Goal: Task Accomplishment & Management: Manage account settings

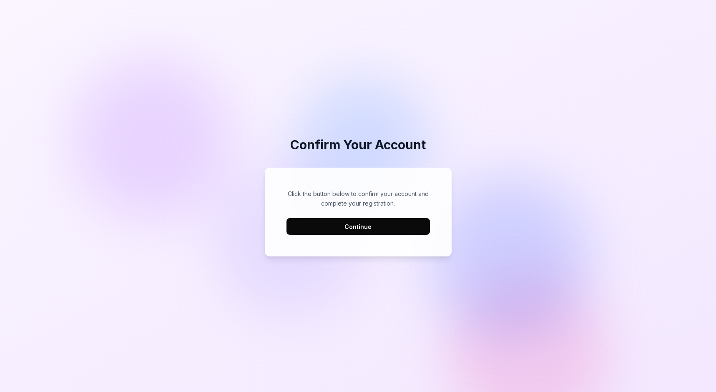
click at [396, 229] on button "Continue" at bounding box center [358, 226] width 143 height 17
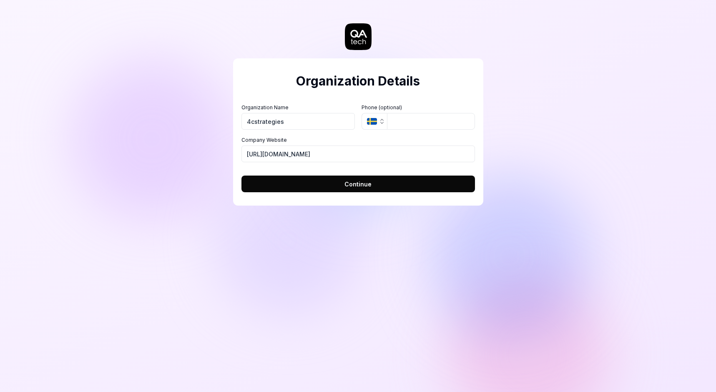
type input "4cstrategies"
click at [428, 123] on input "tel" at bounding box center [431, 121] width 88 height 17
type input "[PHONE_NUMBER]"
click at [253, 123] on input "4c Strategies" at bounding box center [298, 121] width 113 height 17
type input "4C Strategies"
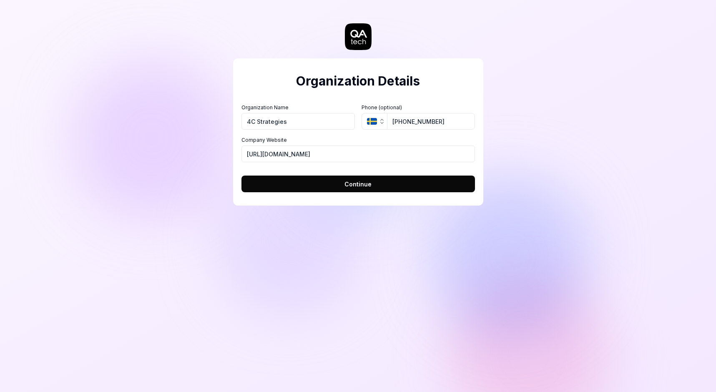
click at [369, 162] on form "Organization Name 4C Strategies Organization Logo (Square minimum 256x256px) Cl…" at bounding box center [359, 145] width 234 height 93
click at [360, 185] on span "Continue" at bounding box center [358, 184] width 27 height 9
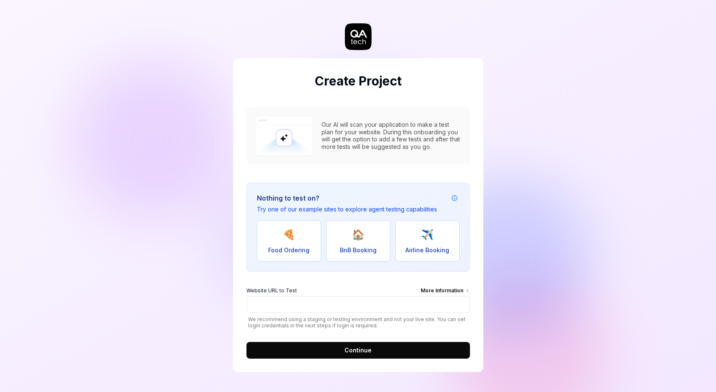
click at [370, 243] on button "🏠 BnB Booking" at bounding box center [358, 240] width 64 height 41
type input "[URL][DOMAIN_NAME]"
click at [353, 355] on button "Continue" at bounding box center [359, 350] width 224 height 17
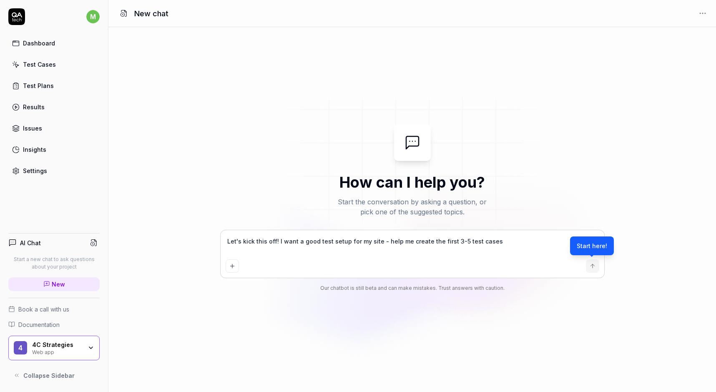
type textarea "*"
click at [502, 246] on textarea "Let's kick this off! I want a good test setup for my site - help me create the …" at bounding box center [413, 245] width 374 height 21
click at [450, 240] on textarea "Let's kick this off! I want a good test setup for my site - help me create the …" at bounding box center [413, 245] width 374 height 21
type textarea "Let's kick this off! I want a good test setup for my site - help me create the …"
type textarea "*"
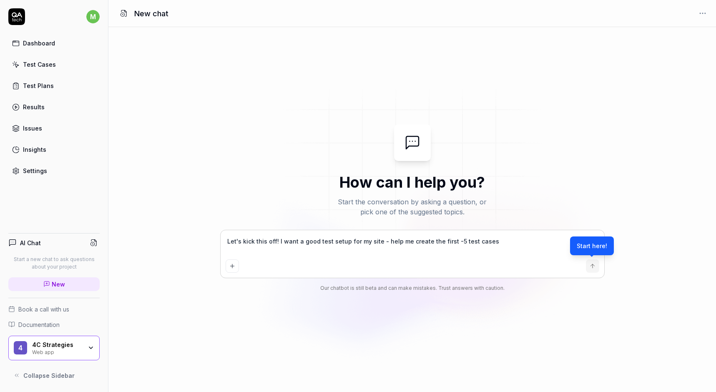
type textarea "Let's kick this off! I want a good test setup for my site - help me create the …"
type textarea "*"
type textarea "Let's kick this off! I want a good test setup for my site - help me create the …"
type textarea "*"
type textarea "Let's kick this off! I want a good test setup for my site - help me create the …"
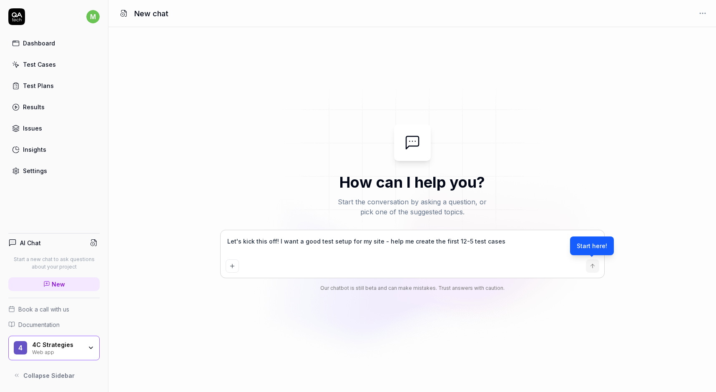
type textarea "*"
type textarea "Let's kick this off! I want a good test setup for my site - help me create the …"
type textarea "*"
type textarea "Let's kick this off! I want a good test setup for my site - help me create the …"
type textarea "*"
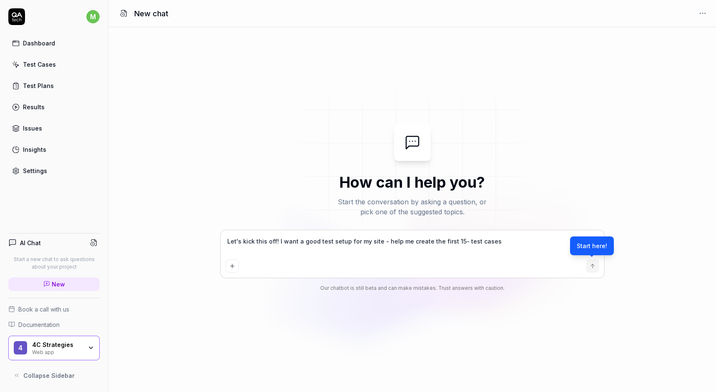
type textarea "Let's kick this off! I want a good test setup for my site - help me create the …"
type textarea "*"
type textarea "Let's kick this off! I want a good test setup for my site - help me create the …"
type textarea "*"
type textarea "Let's kick this off! I want a good test setup for my site - help me create the …"
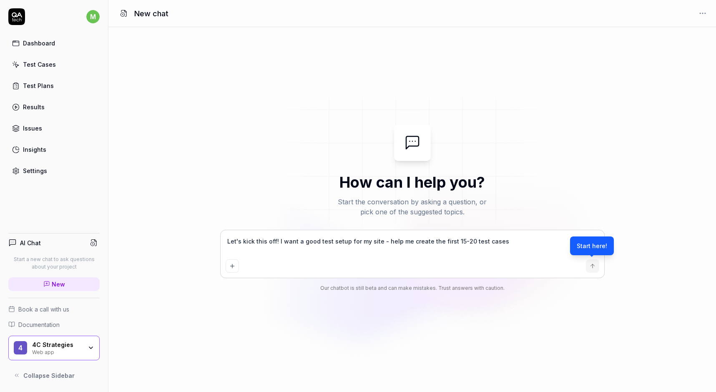
type textarea "*"
type textarea "Let's kick this off! I want a good test setup for my site - help me create the …"
type textarea "*"
type textarea "Let's kick this off! I want a good test setup for my site - help me create the …"
type textarea "*"
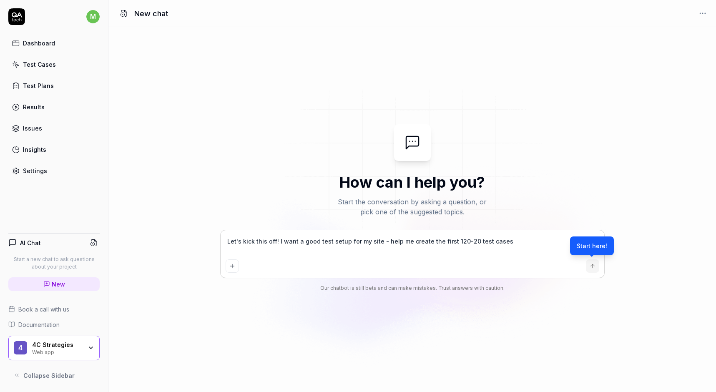
type textarea "Let's kick this off! I want a good test setup for my site - help me create the …"
type textarea "*"
type textarea "Let's kick this off! I want a good test setup for my site - help me create the …"
type textarea "*"
type textarea "Let's kick this off! I want a good test setup for my site - help me create the …"
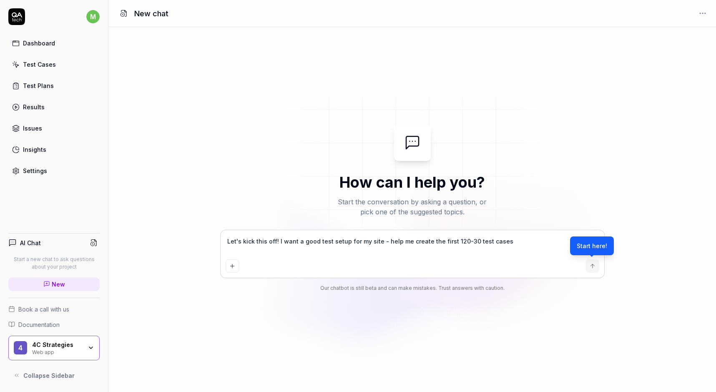
type textarea "*"
type textarea "Let's kick this off! I want a good test setup for my site - help me create the …"
type textarea "*"
click at [231, 267] on icon "Add attachment" at bounding box center [232, 266] width 7 height 7
type textarea "*"
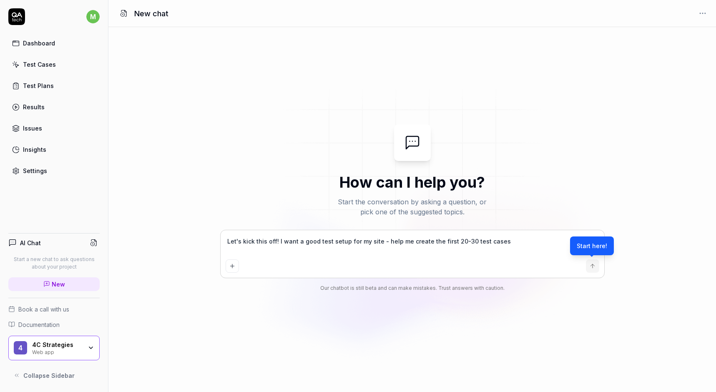
click at [593, 265] on icon "submit" at bounding box center [593, 266] width 0 height 4
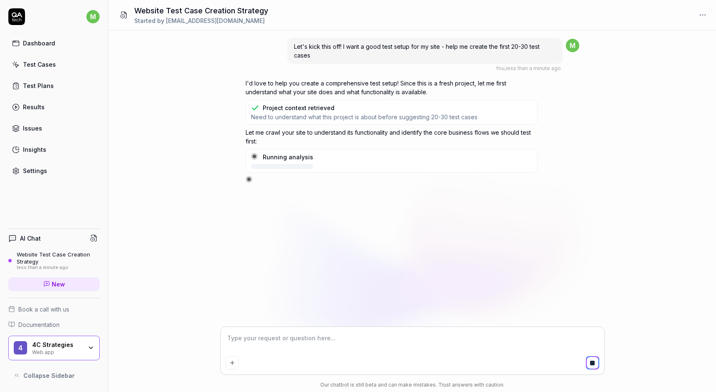
click at [93, 345] on icon "button" at bounding box center [91, 348] width 7 height 7
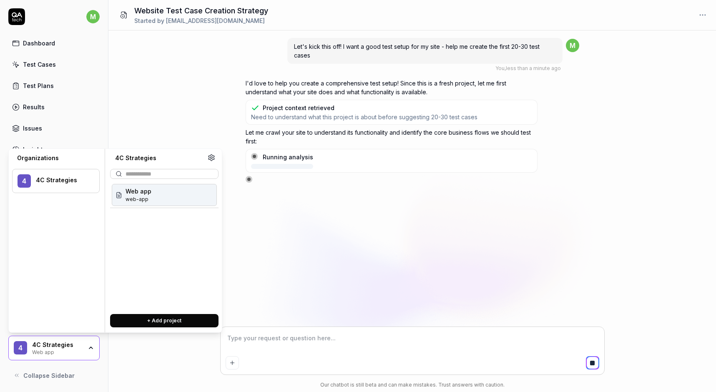
click at [141, 86] on div "Let's kick this off! I want a good test setup for my site - help me create the …" at bounding box center [412, 178] width 608 height 297
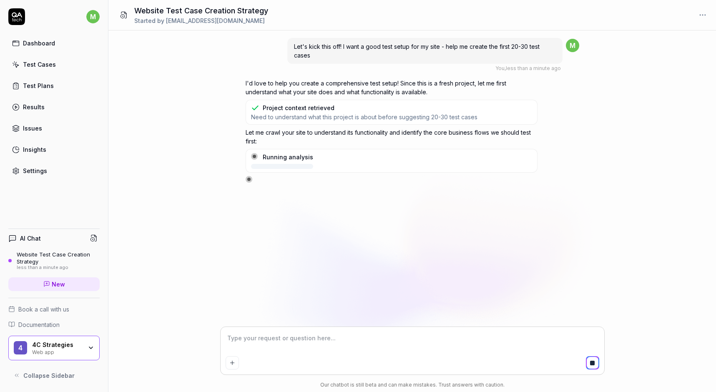
click at [93, 347] on icon "button" at bounding box center [91, 348] width 7 height 7
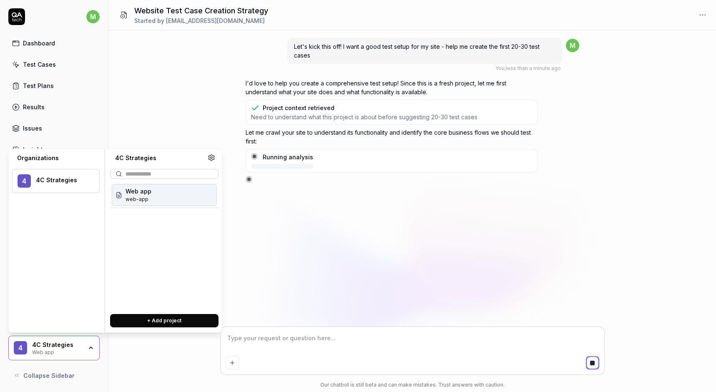
click at [138, 363] on div "Let's kick this off! I want a good test setup for my site - help me create the …" at bounding box center [412, 211] width 608 height 362
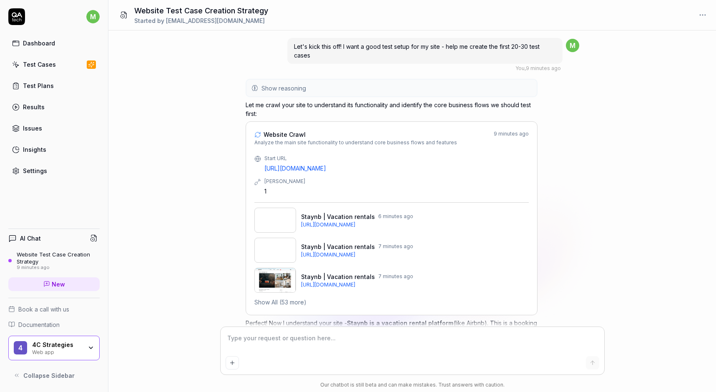
scroll to position [373, 0]
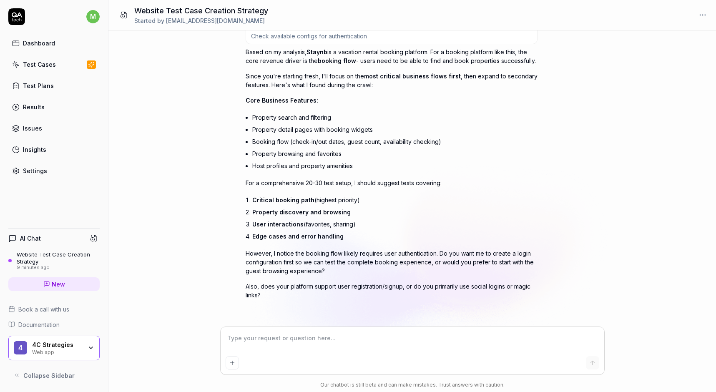
type textarea "*"
click at [90, 348] on icon "button" at bounding box center [91, 348] width 7 height 7
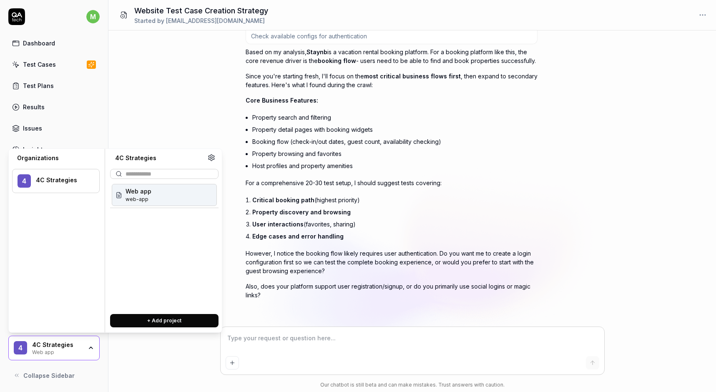
click at [165, 320] on button "+ Add project" at bounding box center [164, 320] width 108 height 13
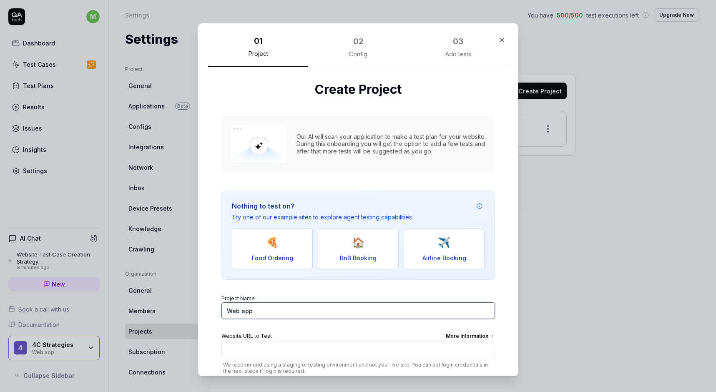
click at [273, 314] on input "Web app" at bounding box center [358, 310] width 274 height 17
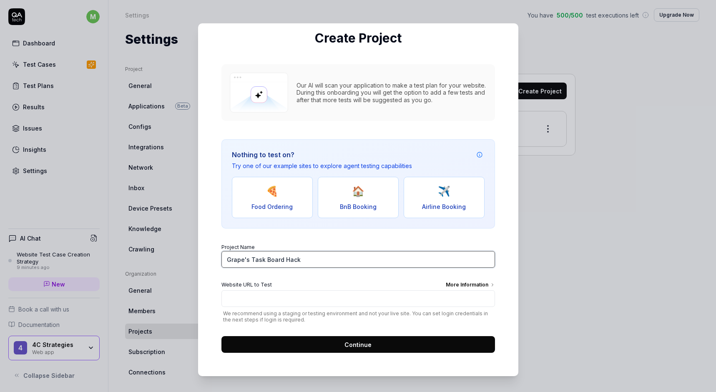
scroll to position [51, 0]
type input "Grape's Task Board Hack"
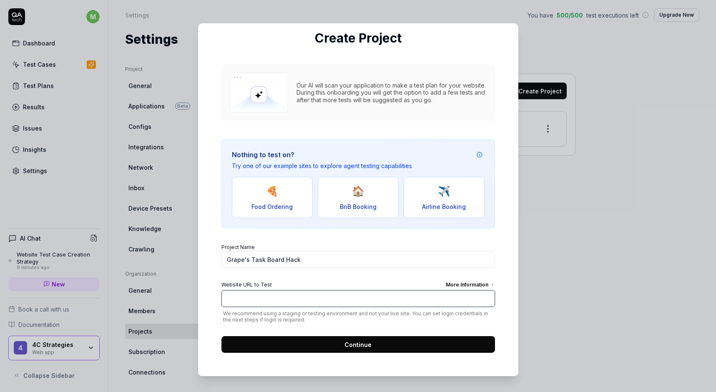
click at [270, 305] on input "Website URL to Test More Information" at bounding box center [358, 298] width 274 height 17
paste input "[URL][DOMAIN_NAME]"
type input "[URL][DOMAIN_NAME]"
click at [320, 343] on button "Continue" at bounding box center [358, 344] width 274 height 17
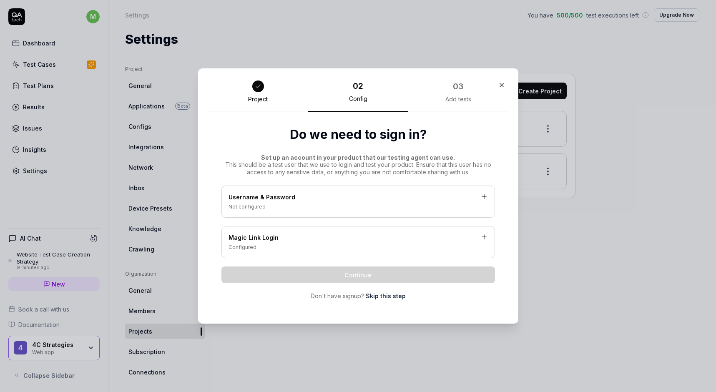
click at [390, 297] on link "Skip this step" at bounding box center [386, 296] width 40 height 9
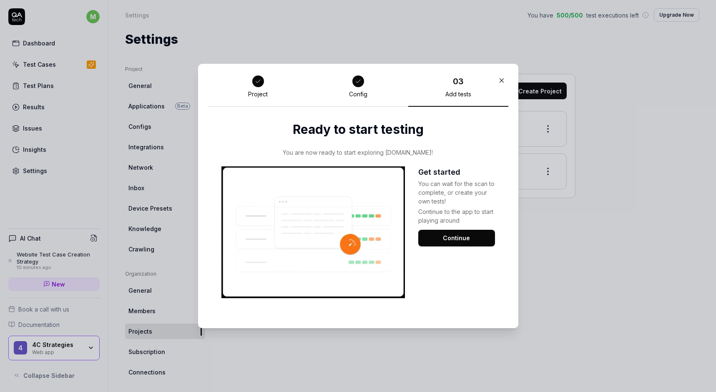
click at [447, 242] on button "Continue" at bounding box center [456, 238] width 77 height 17
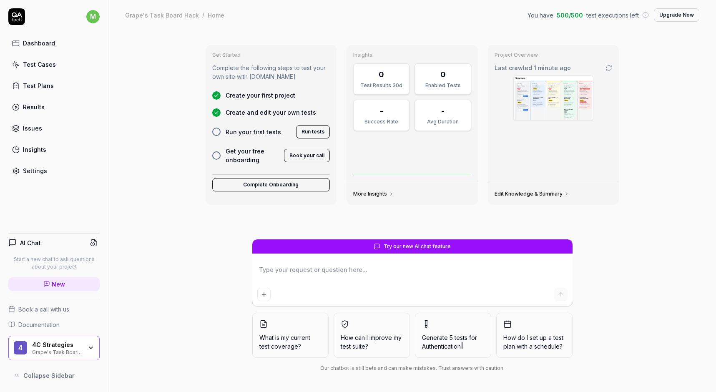
click at [347, 266] on textarea at bounding box center [412, 274] width 310 height 21
click at [217, 133] on div at bounding box center [216, 132] width 8 height 8
click at [299, 131] on button "Run tests" at bounding box center [313, 131] width 34 height 13
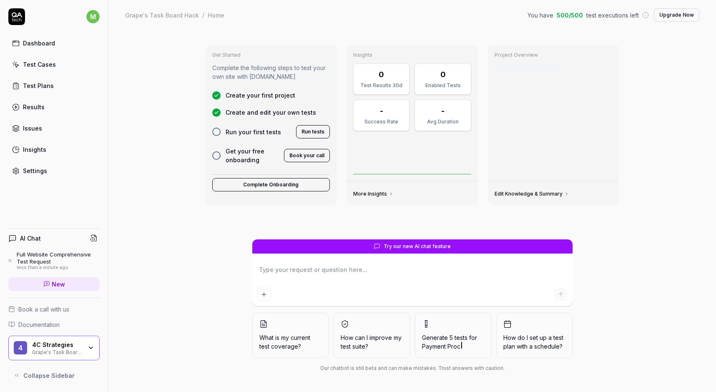
type textarea "*"
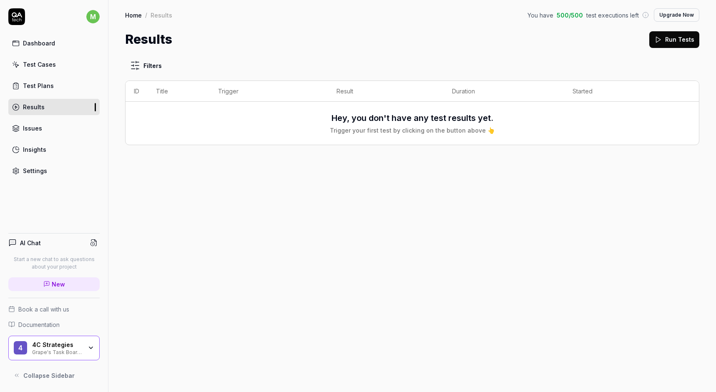
click at [688, 36] on button "Run Tests" at bounding box center [674, 39] width 50 height 17
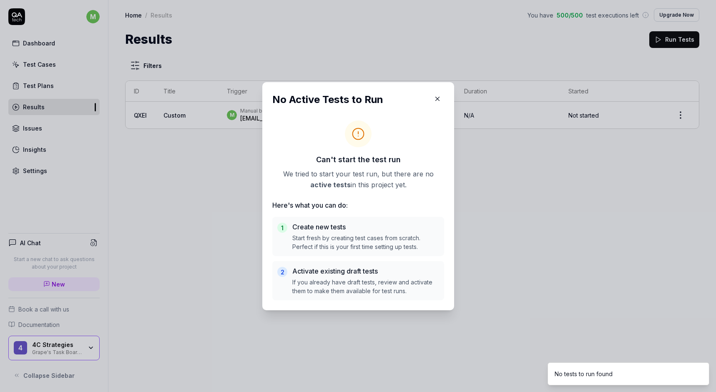
click at [346, 175] on p "We tried to start your test run, but there are no active tests in this project …" at bounding box center [358, 180] width 172 height 22
click at [325, 228] on h5 "Create new tests" at bounding box center [365, 227] width 147 height 10
click at [437, 96] on icon "button" at bounding box center [438, 99] width 8 height 8
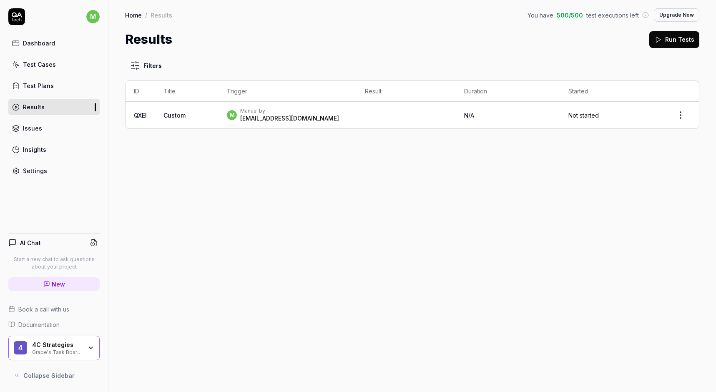
click at [38, 63] on div "Test Cases" at bounding box center [39, 64] width 33 height 9
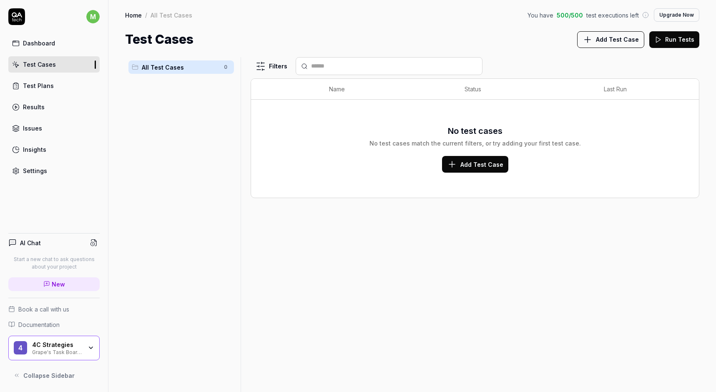
click at [482, 169] on button "Add Test Case" at bounding box center [475, 164] width 66 height 17
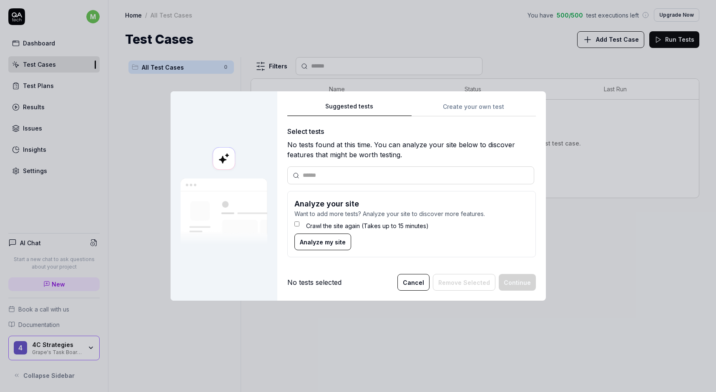
click at [317, 239] on span "Analyze my site" at bounding box center [323, 242] width 46 height 9
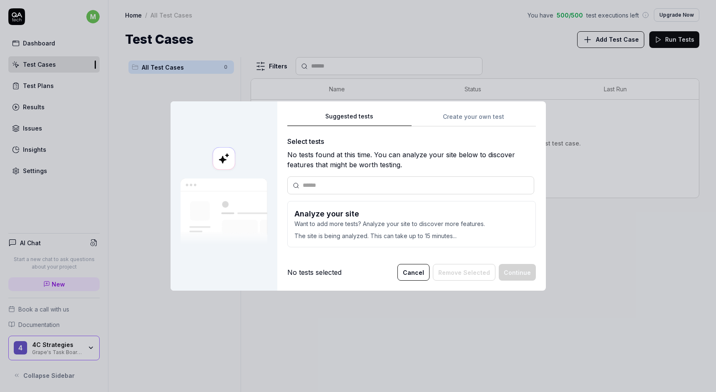
click at [319, 227] on p "Want to add more tests? Analyze your site to discover more features." at bounding box center [411, 223] width 234 height 9
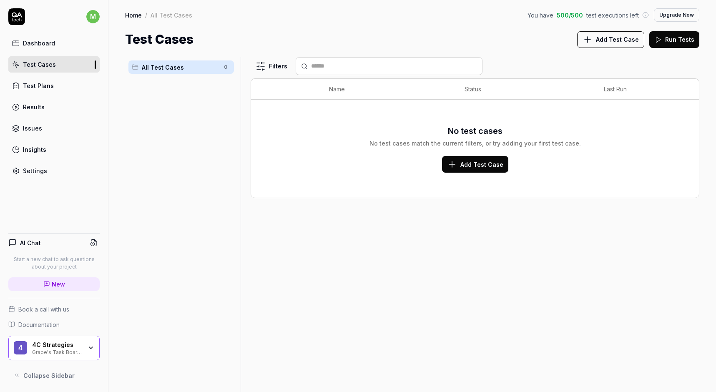
click at [92, 347] on icon "button" at bounding box center [91, 348] width 7 height 7
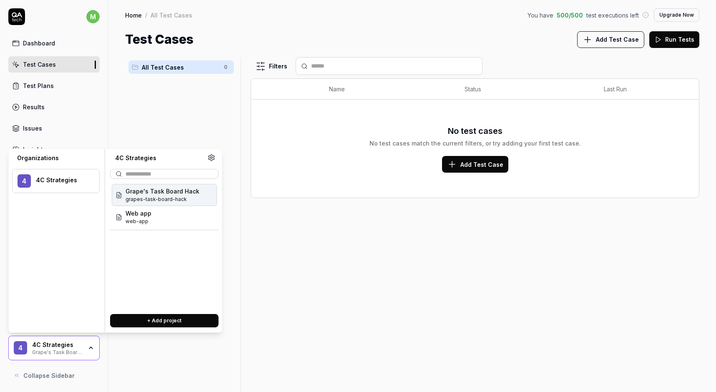
click at [33, 178] on div "4 4C Strategies" at bounding box center [56, 181] width 88 height 24
click at [155, 191] on span "Grape's Task Board Hack" at bounding box center [163, 191] width 74 height 9
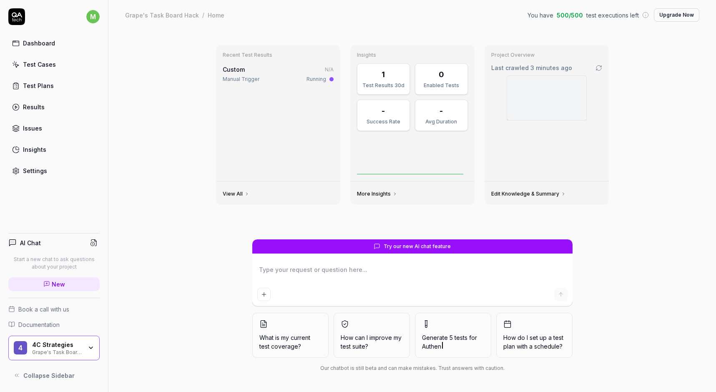
click at [416, 269] on textarea at bounding box center [412, 274] width 310 height 21
type textarea "*"
type textarea "P"
type textarea "*"
type textarea "Pl"
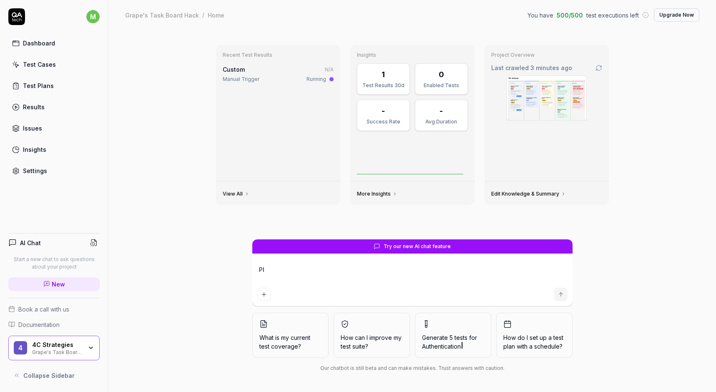
type textarea "*"
type textarea "Ple"
type textarea "*"
type textarea "Plea"
type textarea "*"
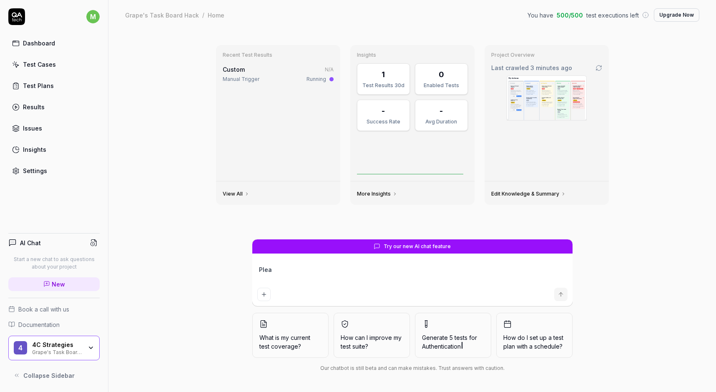
type textarea "Pleas"
type textarea "*"
type textarea "Please"
type textarea "*"
type textarea "Please"
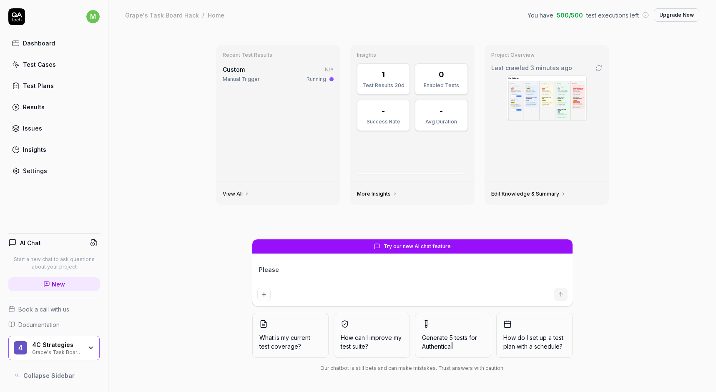
type textarea "*"
type textarea "Please r"
type textarea "*"
type textarea "Please ru"
type textarea "*"
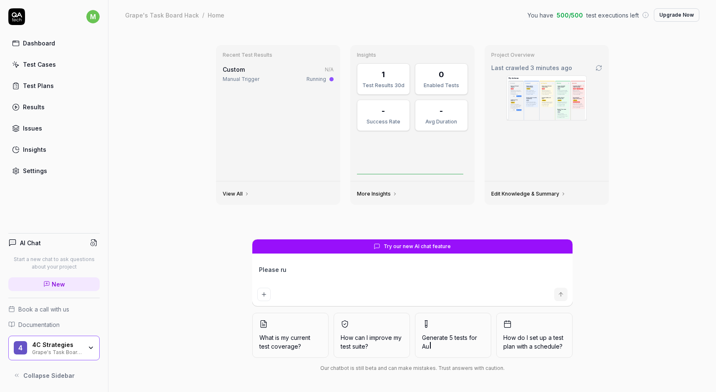
type textarea "Please run"
type textarea "*"
type textarea "Please run"
type textarea "*"
type textarea "Please run a"
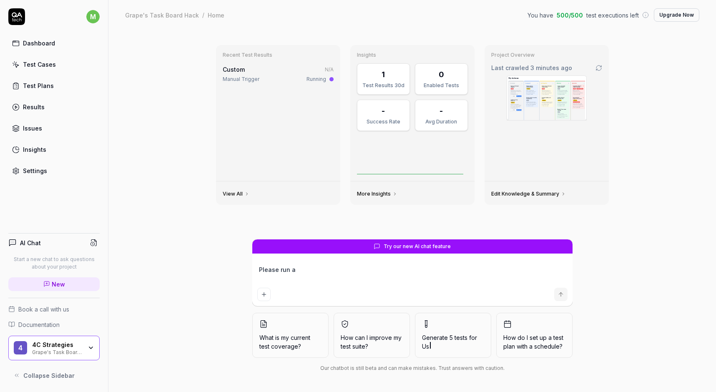
type textarea "*"
type textarea "Please run a"
type textarea "*"
type textarea "Please run a"
type textarea "*"
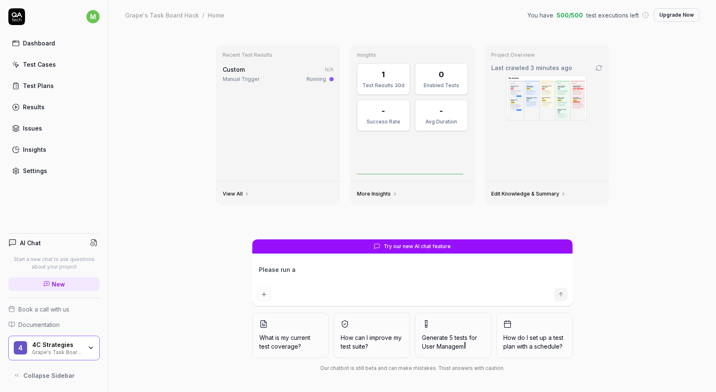
type textarea "Please run"
type textarea "*"
type textarea "Please run"
type textarea "*"
type textarea "Please ru"
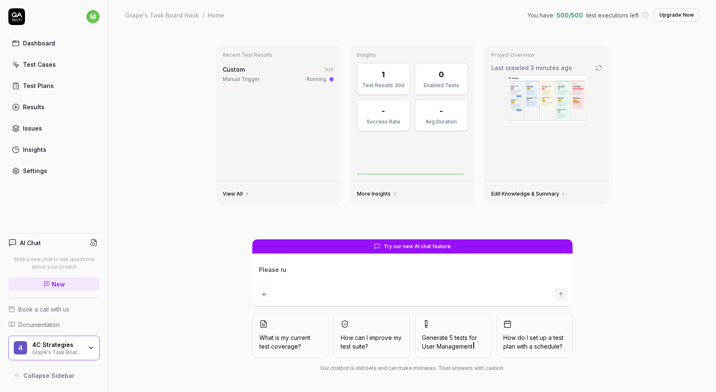
type textarea "*"
type textarea "Please r"
type textarea "*"
type textarea "Please"
type textarea "*"
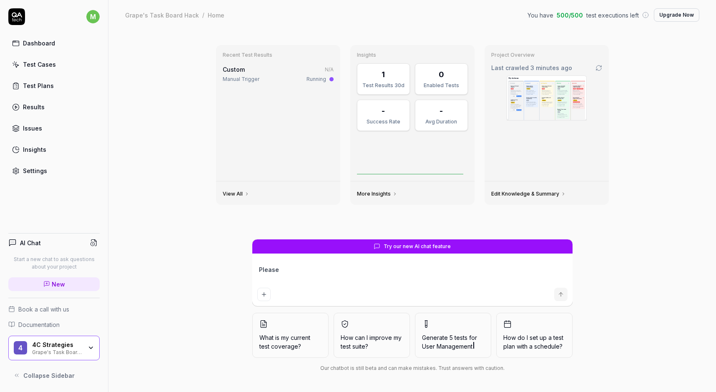
type textarea "Please g"
type textarea "*"
type textarea "Please ge"
type textarea "*"
type textarea "Please gen"
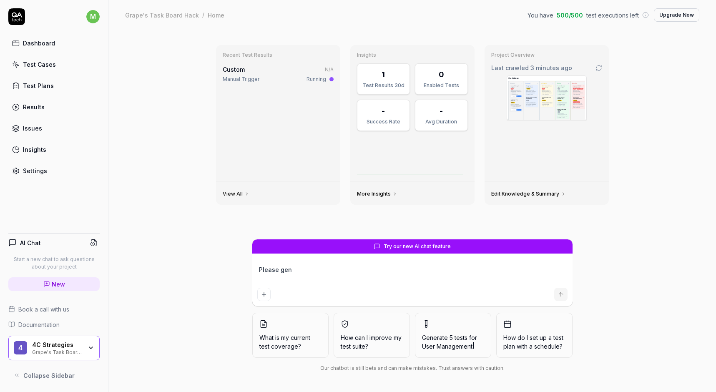
type textarea "*"
type textarea "Please gene"
type textarea "*"
type textarea "Please gener"
type textarea "*"
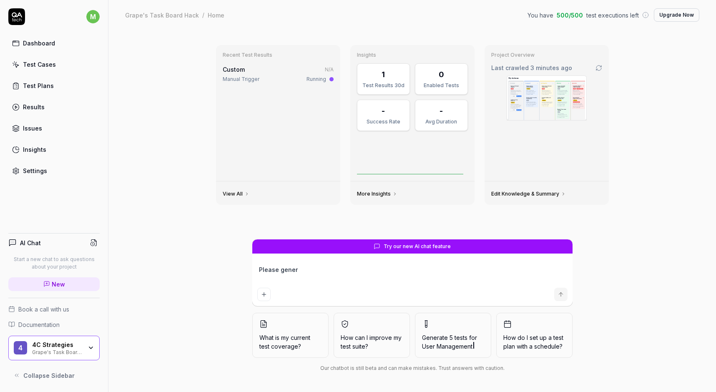
type textarea "Please genera"
type textarea "*"
type textarea "Please generat"
type textarea "*"
type textarea "Please generate"
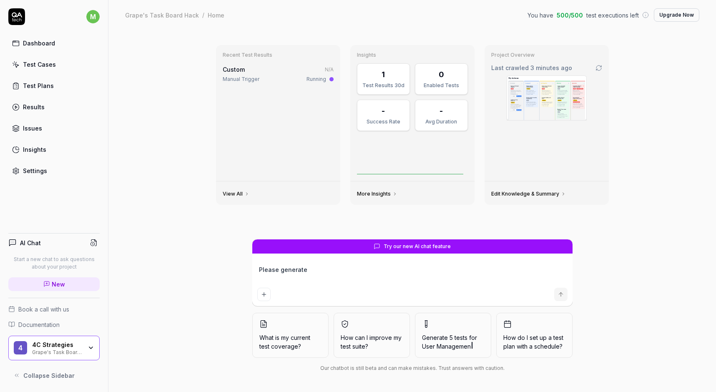
type textarea "*"
type textarea "Please generate"
type textarea "*"
type textarea "Please generate a"
type textarea "*"
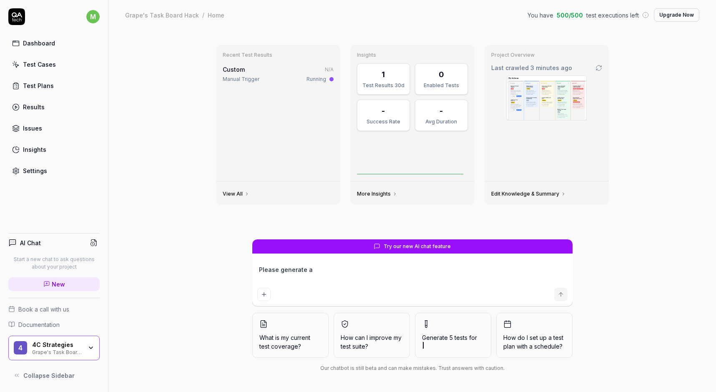
type textarea "Please generate a"
type textarea "*"
type textarea "Please generate a t"
type textarea "*"
type textarea "Please generate a th"
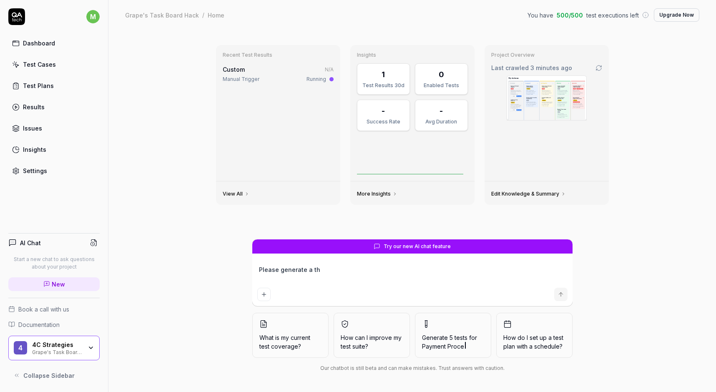
type textarea "*"
type textarea "Please generate a thr"
type textarea "*"
type textarea "Please generate a thro"
type textarea "*"
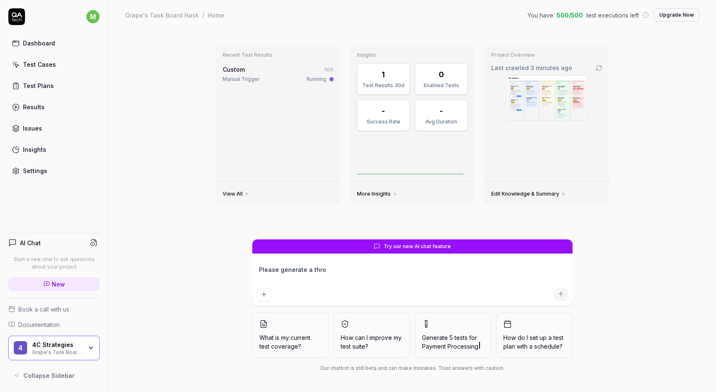
type textarea "Please generate a throu"
type textarea "*"
type textarea "Please generate a throug"
type textarea "*"
type textarea "Please generate a through"
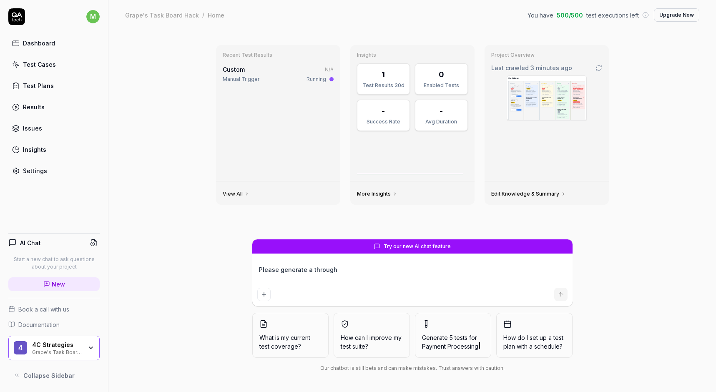
type textarea "*"
type textarea "Please generate a through"
type textarea "*"
type textarea "Please generate a through t"
type textarea "*"
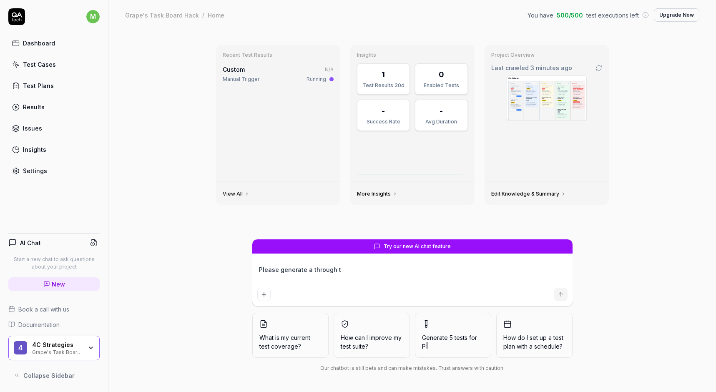
type textarea "Please generate a through te"
type textarea "*"
type textarea "Please generate a through tes"
type textarea "*"
type textarea "Please generate a through test"
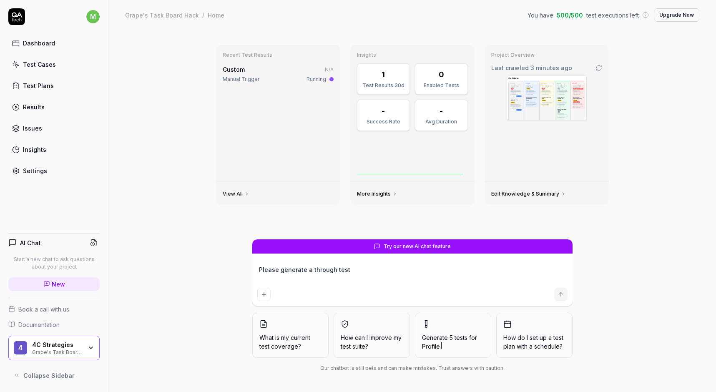
type textarea "*"
type textarea "Please generate a through test o"
type textarea "*"
type textarea "Please generate a through test"
type textarea "*"
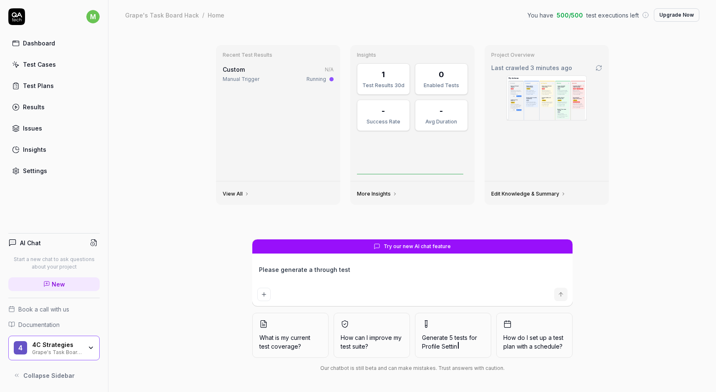
type textarea "Please generate a through test"
type textarea "*"
type textarea "Please generate a through test"
type textarea "*"
type textarea "Please generate a through test o"
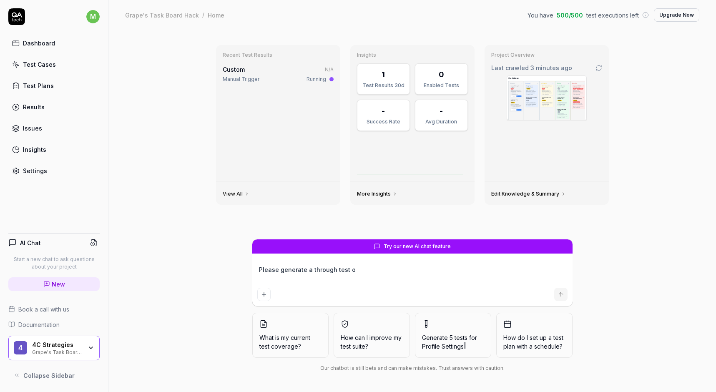
type textarea "*"
type textarea "Please generate a through test of"
type textarea "*"
type textarea "Please generate a through test of"
type textarea "*"
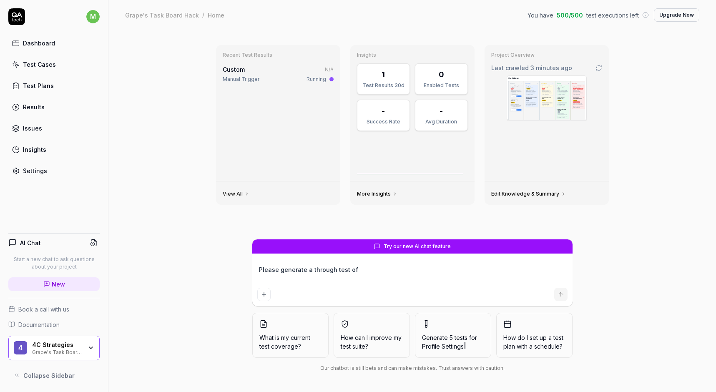
type textarea "Please generate a through test of h"
type textarea "*"
type textarea "Please generate a through test of ht"
type textarea "*"
type textarea "Please generate a through test of hte"
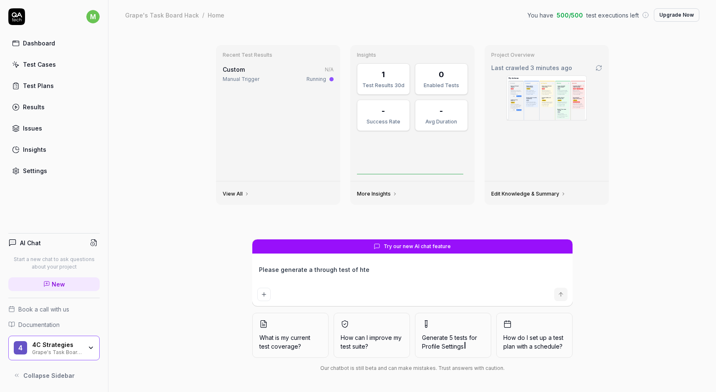
type textarea "*"
type textarea "Please generate a through test of ht"
type textarea "*"
type textarea "Please generate a through test of h"
type textarea "*"
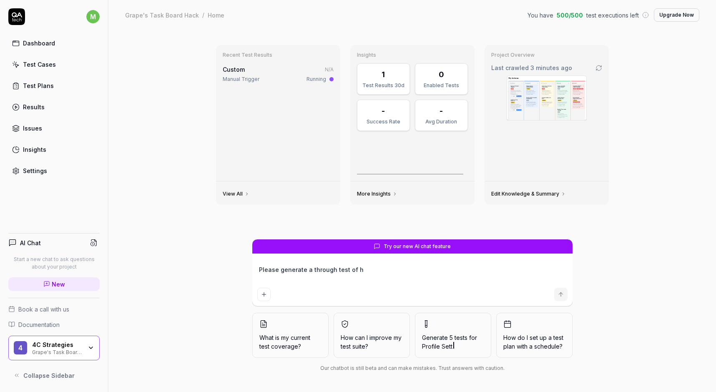
type textarea "Please generate a through test of"
type textarea "*"
type textarea "Please generate a through test of t"
type textarea "*"
type textarea "Please generate a through test of th"
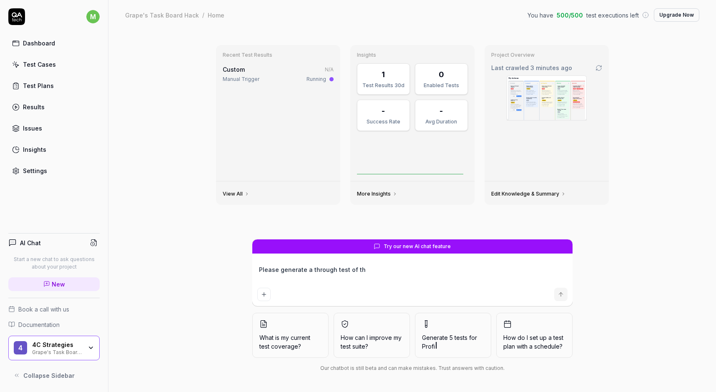
type textarea "*"
type textarea "Please generate a through test of the"
type textarea "*"
type textarea "Please generate a through test of the"
type textarea "*"
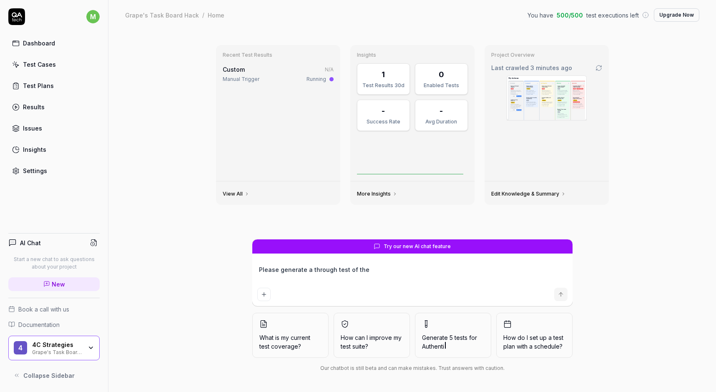
type textarea "Please generate a through test of the f"
type textarea "*"
type textarea "Please generate a through test of the fu"
type textarea "*"
type textarea "Please generate a through test of the ful"
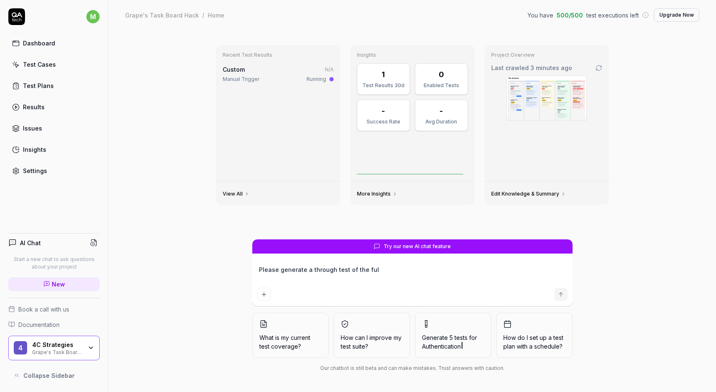
type textarea "*"
type textarea "Please generate a through test of the full"
type textarea "*"
type textarea "Please generate a through test of the full"
type textarea "*"
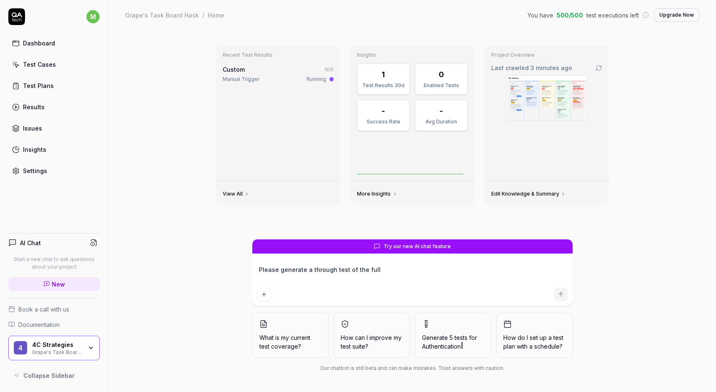
type textarea "Please generate a through test of the full w"
type textarea "*"
type textarea "Please generate a through test of the full we"
type textarea "*"
type textarea "Please generate a through test of the full web"
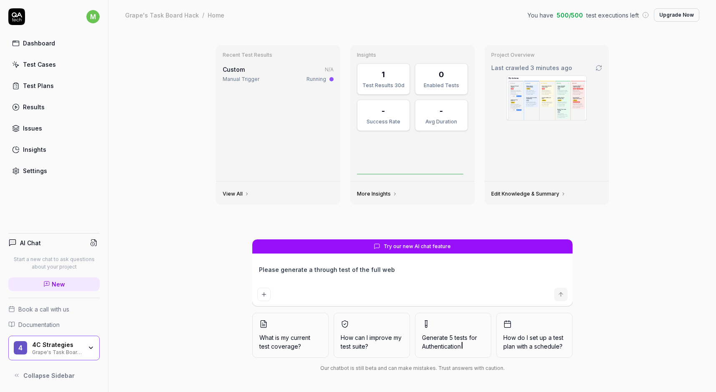
type textarea "*"
type textarea "Please generate a through test of the full webs"
type textarea "*"
type textarea "Please generate a through test of the full websi"
type textarea "*"
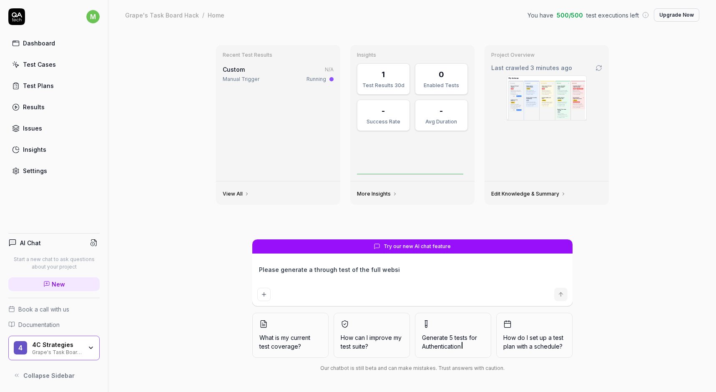
type textarea "Please generate a through test of the full websit"
type textarea "*"
type textarea "Please generate a through test of the full website"
type textarea "*"
type textarea "Please generate a through test of the full website"
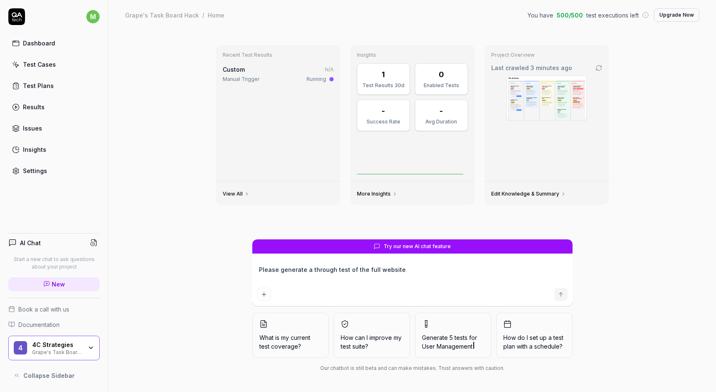
click at [558, 294] on icon "submit" at bounding box center [561, 294] width 7 height 7
type textarea "*"
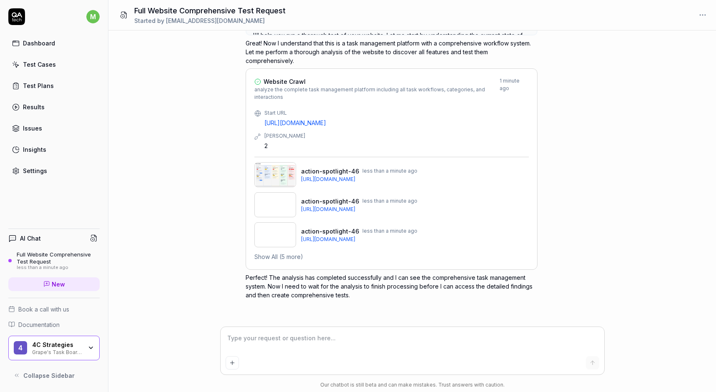
scroll to position [53, 0]
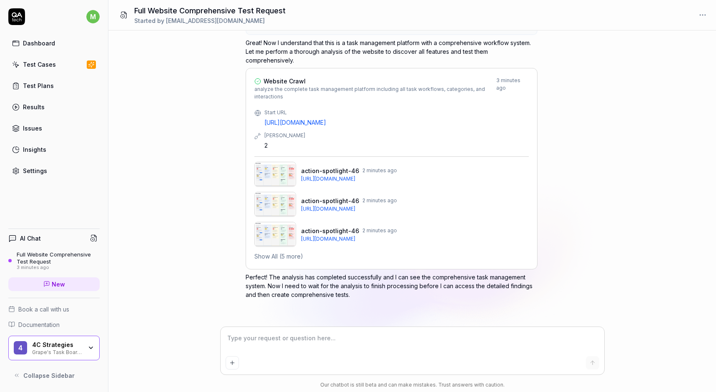
type textarea "*"
click at [273, 257] on button "Show All (5 more)" at bounding box center [278, 256] width 49 height 9
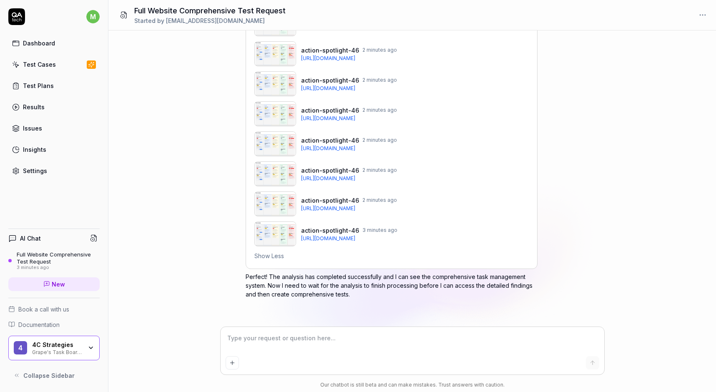
scroll to position [0, 0]
click at [386, 284] on p "Perfect! The analysis has completed successfully and I can see the comprehensiv…" at bounding box center [392, 285] width 292 height 26
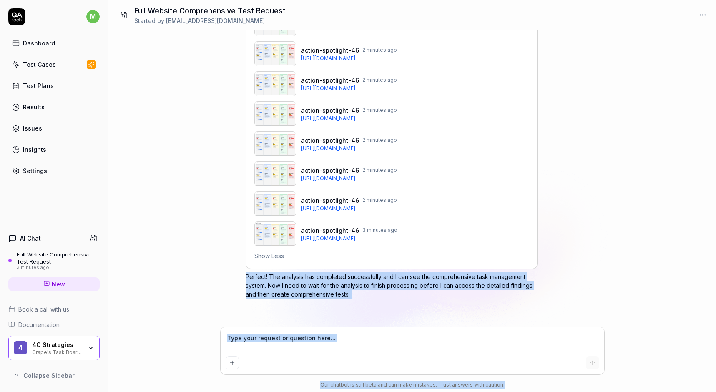
click at [386, 284] on p "Perfect! The analysis has completed successfully and I can see the comprehensiv…" at bounding box center [392, 285] width 292 height 26
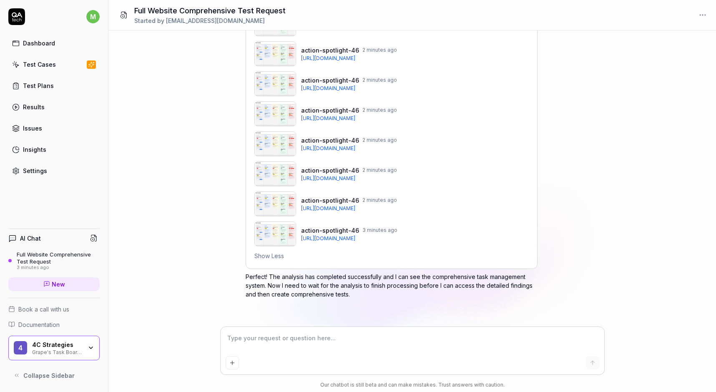
scroll to position [204, 0]
click at [91, 63] on icon at bounding box center [92, 64] width 8 height 7
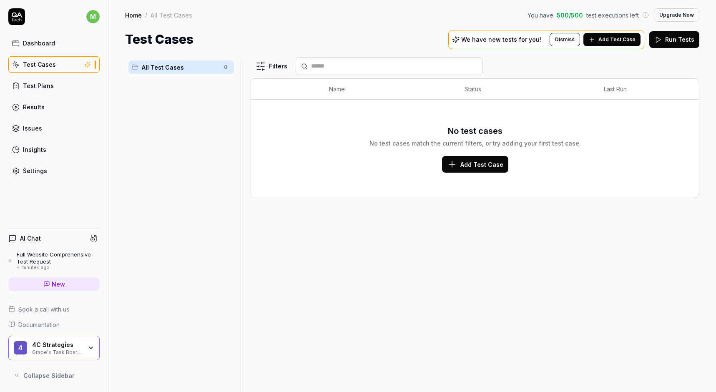
click at [624, 41] on span "Add Test Case" at bounding box center [617, 40] width 37 height 8
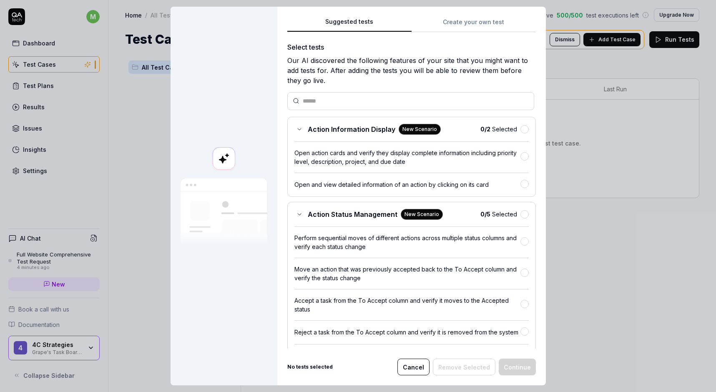
click at [523, 125] on button "button" at bounding box center [525, 129] width 8 height 8
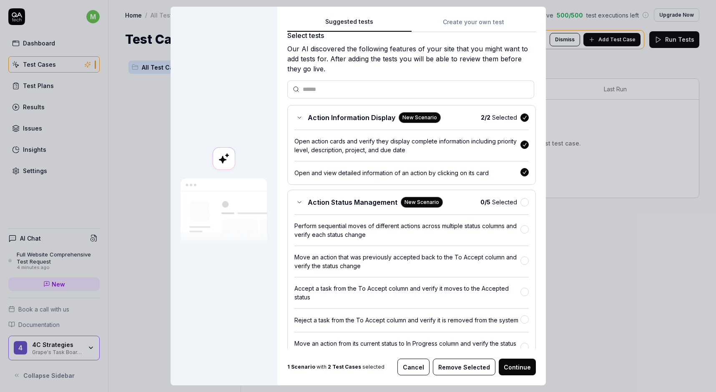
scroll to position [12, 0]
click at [522, 201] on button "button" at bounding box center [525, 202] width 8 height 8
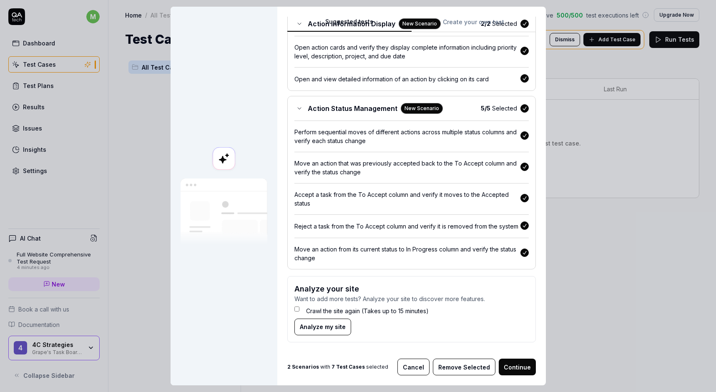
scroll to position [105, 0]
click at [517, 366] on button "Continue" at bounding box center [517, 367] width 37 height 17
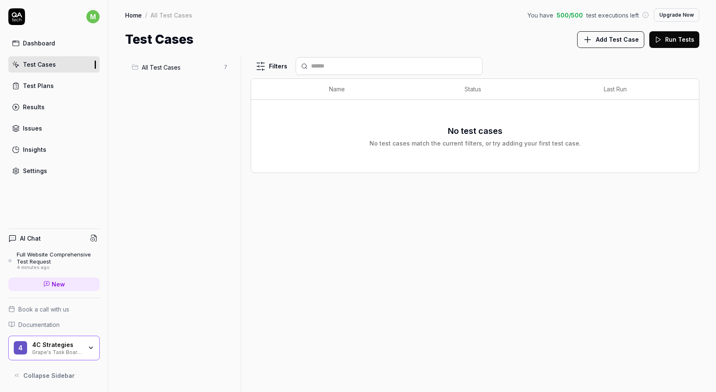
click at [170, 74] on ul "All Test Cases 7" at bounding box center [181, 67] width 112 height 20
click at [168, 66] on span "All Test Cases" at bounding box center [180, 67] width 77 height 9
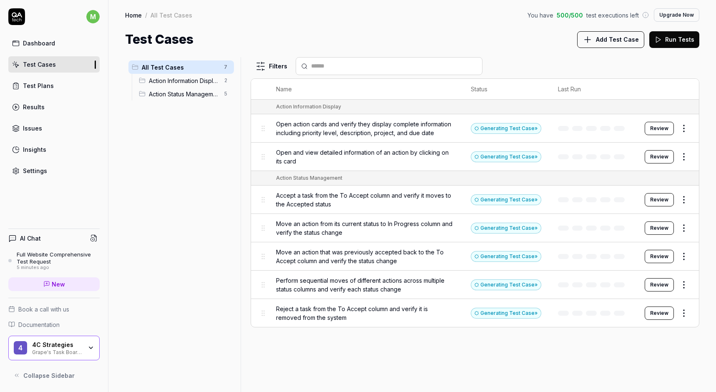
click at [94, 347] on icon "button" at bounding box center [91, 348] width 7 height 7
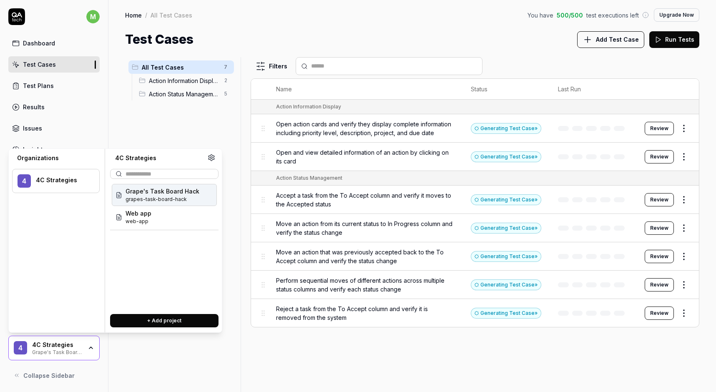
click at [21, 186] on span "4" at bounding box center [24, 180] width 13 height 13
click at [29, 180] on span "4" at bounding box center [24, 180] width 13 height 13
click at [63, 178] on div "4C Strategies" at bounding box center [62, 180] width 53 height 8
click at [93, 20] on html "m Dashboard Test Cases Test Plans Results Issues Insights Settings AI Chat Full…" at bounding box center [358, 196] width 716 height 392
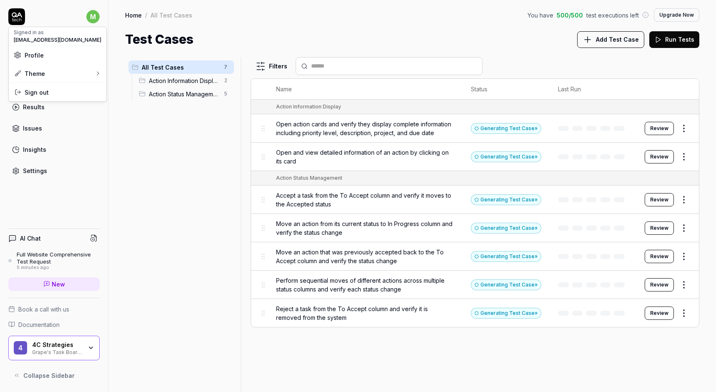
click at [102, 180] on html "m Dashboard Test Cases Test Plans Results Issues Insights Settings AI Chat Full…" at bounding box center [358, 196] width 716 height 392
click at [26, 170] on div "Settings" at bounding box center [35, 170] width 24 height 9
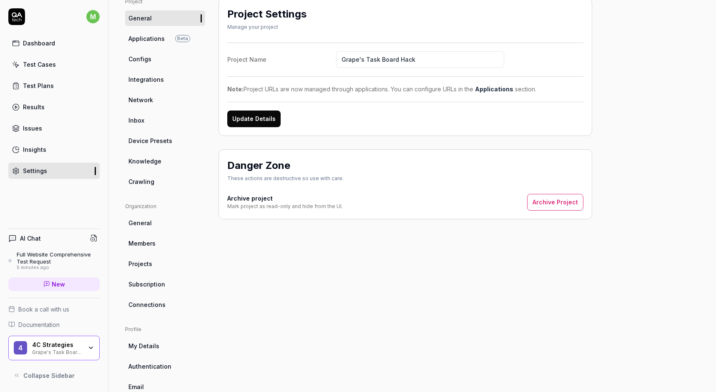
scroll to position [68, 0]
click at [161, 244] on link "Members" at bounding box center [165, 242] width 80 height 15
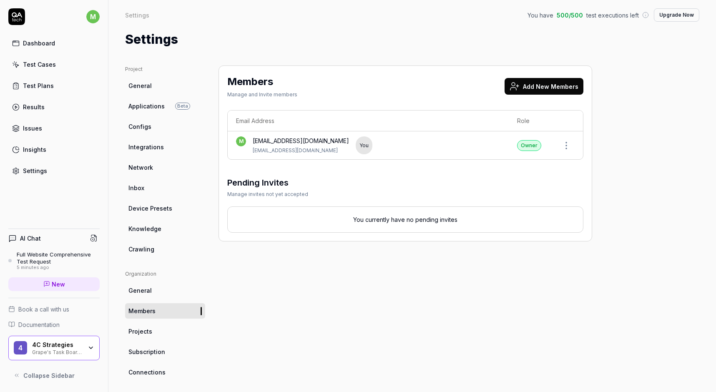
click at [555, 88] on button "Add New Members" at bounding box center [544, 86] width 79 height 17
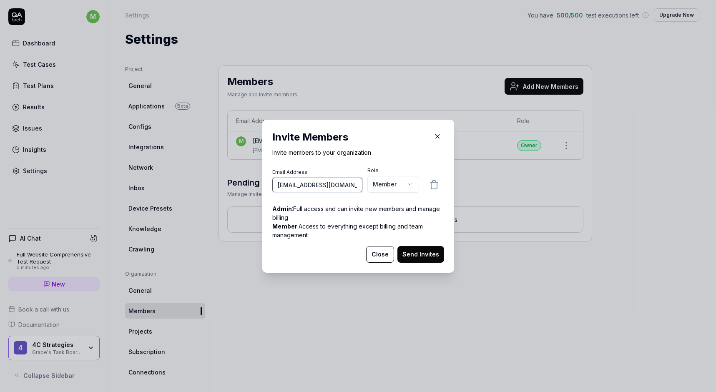
click at [329, 187] on input "mikael.grape@4cstrategies.com" at bounding box center [317, 185] width 90 height 15
type input "mikael.grape@4cstrategies.com"
click at [413, 186] on body "m Dashboard Test Cases Test Plans Results Issues Insights Settings AI Chat Full…" at bounding box center [358, 196] width 716 height 392
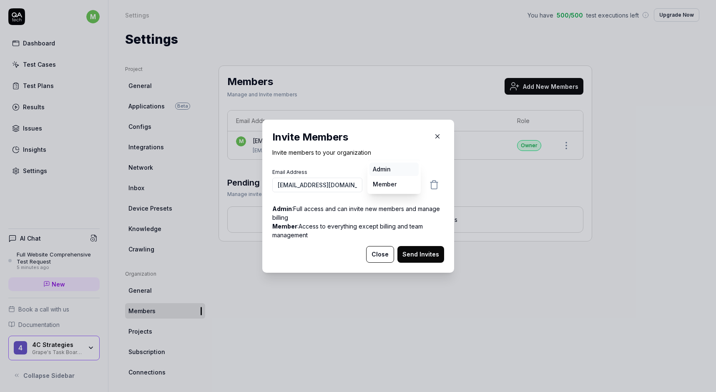
select select "*"
click at [425, 257] on button "Send Invites" at bounding box center [421, 254] width 47 height 17
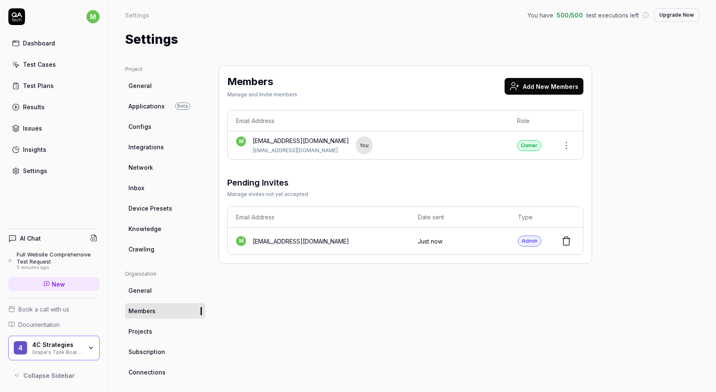
click at [537, 85] on button "Add New Members" at bounding box center [544, 86] width 79 height 17
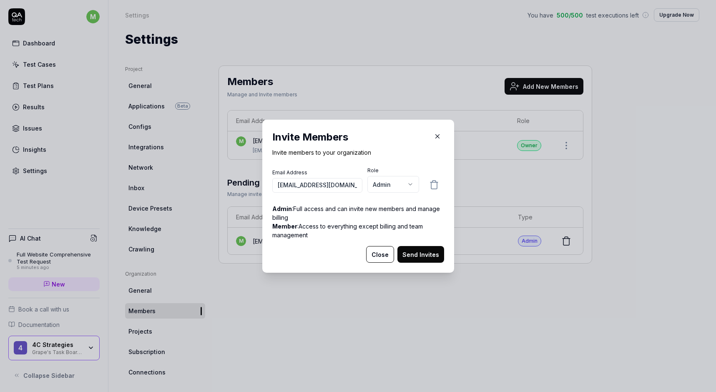
drag, startPoint x: 301, startPoint y: 187, endPoint x: 238, endPoint y: 187, distance: 63.0
click at [238, 187] on div "​ Invite Members Invite members to your organization Email Address mikael.grape…" at bounding box center [358, 196] width 716 height 392
type input "nuno.seco@4cstrategies.com"
click at [417, 253] on button "Send Invites" at bounding box center [421, 254] width 47 height 17
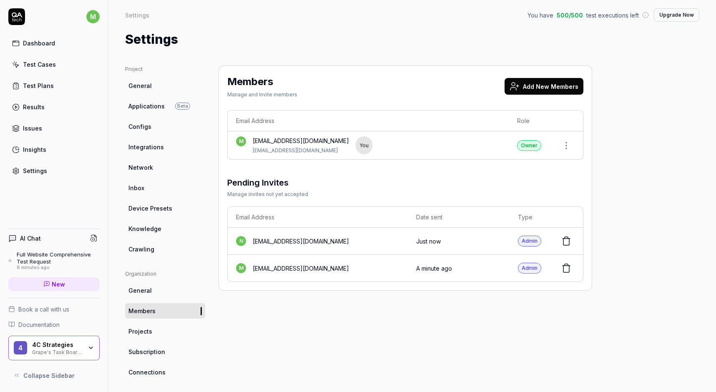
click at [540, 91] on button "Add New Members" at bounding box center [544, 86] width 79 height 17
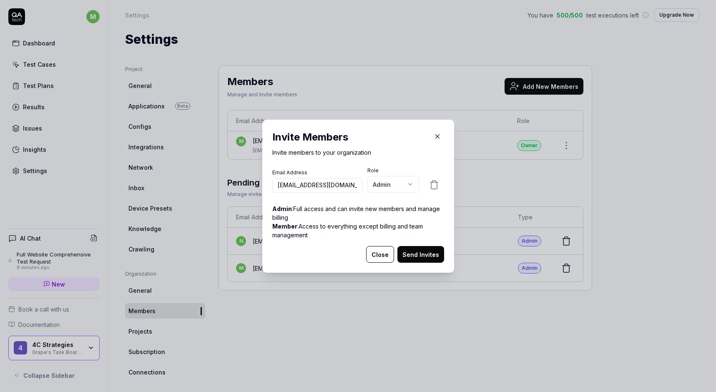
drag, startPoint x: 301, startPoint y: 186, endPoint x: 394, endPoint y: 185, distance: 93.0
click at [394, 185] on div "Email Address alex.legonsmikael.grape@4cstrategies.com Role Admin ***** ******" at bounding box center [358, 181] width 172 height 28
click at [299, 186] on input "alex.legonsmikael.grape@4cstrategies.com" at bounding box center [317, 185] width 90 height 15
drag, startPoint x: 302, startPoint y: 186, endPoint x: 240, endPoint y: 185, distance: 61.7
click at [240, 185] on div "​ Invite Members Invite members to your organization Email Address alex.legonsm…" at bounding box center [358, 196] width 716 height 392
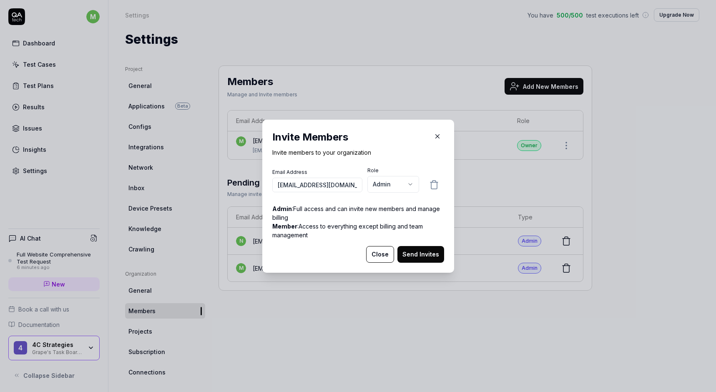
type input "alex.legons@4cstrategies.com"
click at [420, 254] on button "Send Invites" at bounding box center [421, 254] width 47 height 17
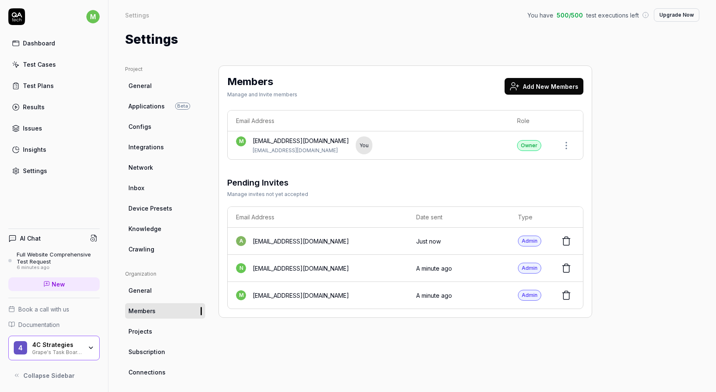
click at [554, 85] on button "Add New Members" at bounding box center [544, 86] width 79 height 17
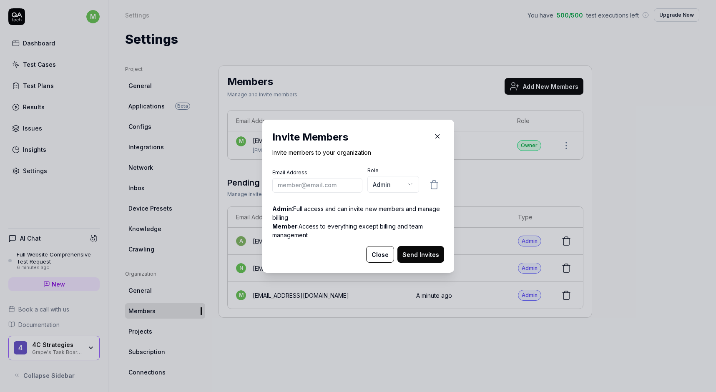
click at [323, 184] on input "email" at bounding box center [317, 185] width 90 height 15
click at [359, 142] on h2 "Invite Members" at bounding box center [358, 137] width 172 height 15
click at [310, 186] on input "email" at bounding box center [317, 185] width 90 height 15
paste input "@4cstrategies.com"
type input "jonas.jonsson@4cstrategies.com"
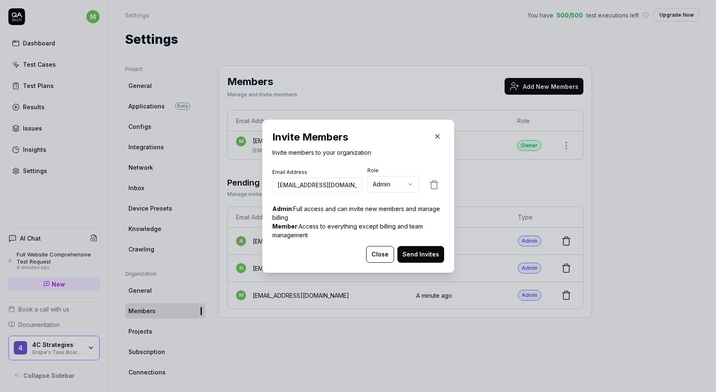
click at [422, 253] on button "Send Invites" at bounding box center [421, 254] width 47 height 17
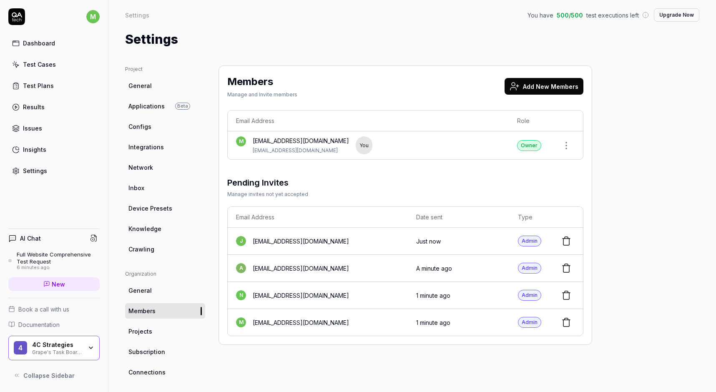
click at [539, 86] on button "Add New Members" at bounding box center [544, 86] width 79 height 17
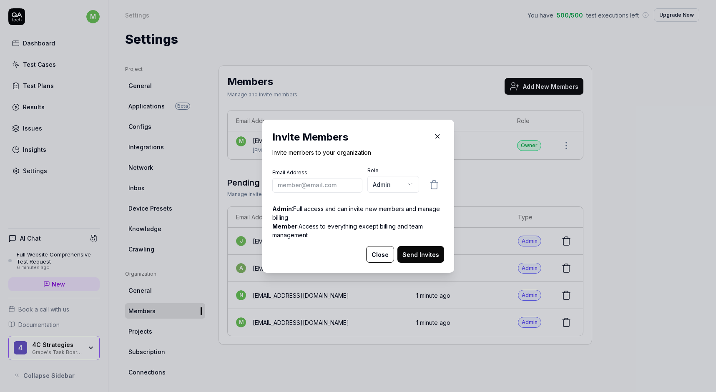
click at [309, 184] on input "email" at bounding box center [317, 185] width 90 height 15
type input "martin.rusner@4cstrategies.com"
click at [423, 254] on button "Send Invites" at bounding box center [421, 254] width 47 height 17
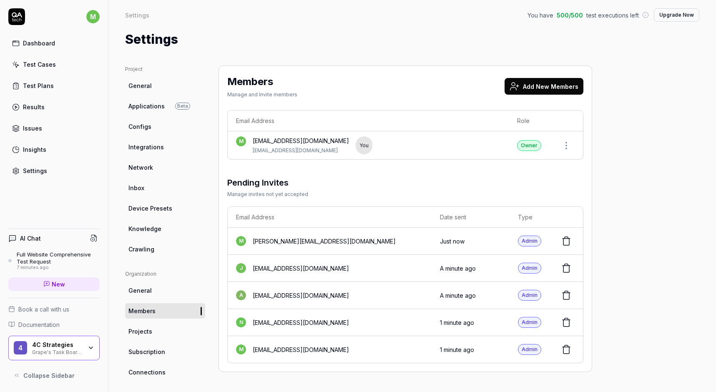
click at [551, 87] on button "Add New Members" at bounding box center [544, 86] width 79 height 17
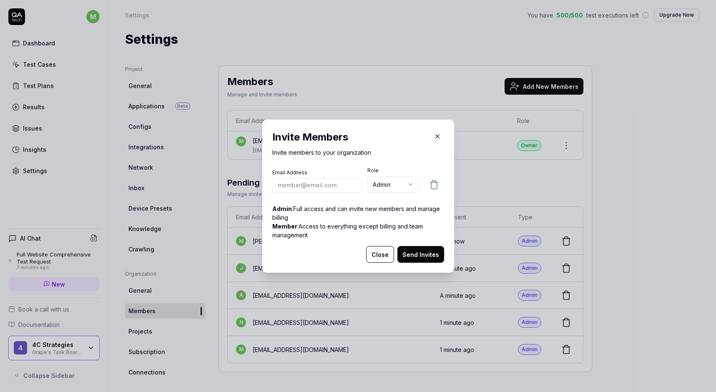
click at [340, 180] on input "email" at bounding box center [317, 185] width 90 height 15
click at [324, 191] on input "email" at bounding box center [317, 185] width 90 height 15
click at [388, 258] on button "Close" at bounding box center [380, 254] width 28 height 17
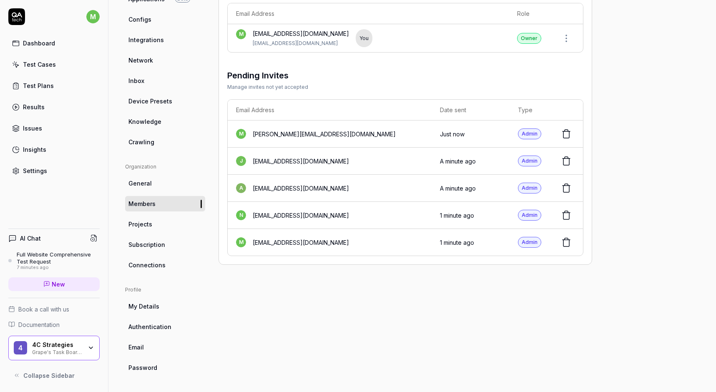
scroll to position [107, 0]
click at [39, 111] on div "Results" at bounding box center [34, 107] width 22 height 9
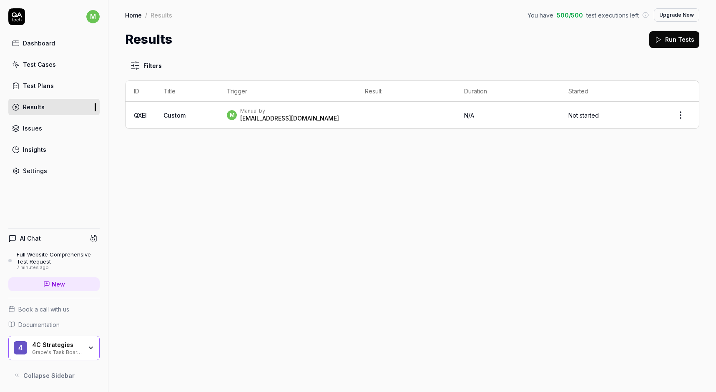
click at [177, 111] on td "Custom" at bounding box center [186, 115] width 63 height 27
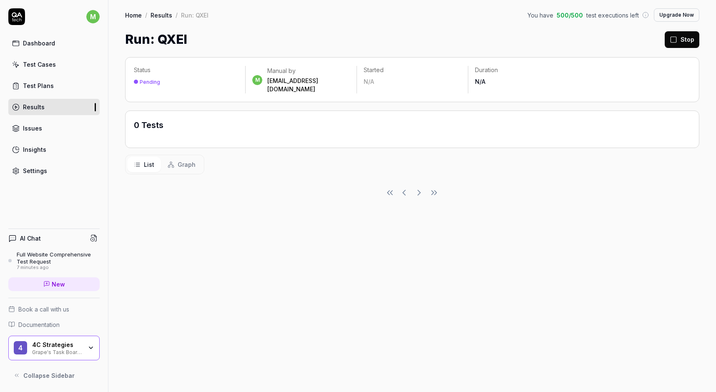
click at [37, 85] on div "Test Plans" at bounding box center [38, 85] width 31 height 9
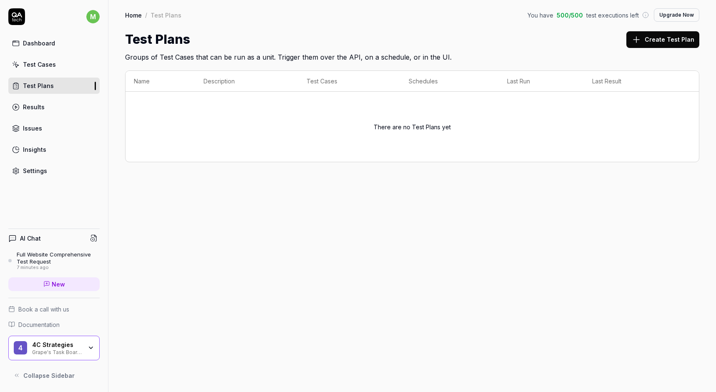
click at [38, 43] on div "Dashboard" at bounding box center [39, 43] width 32 height 9
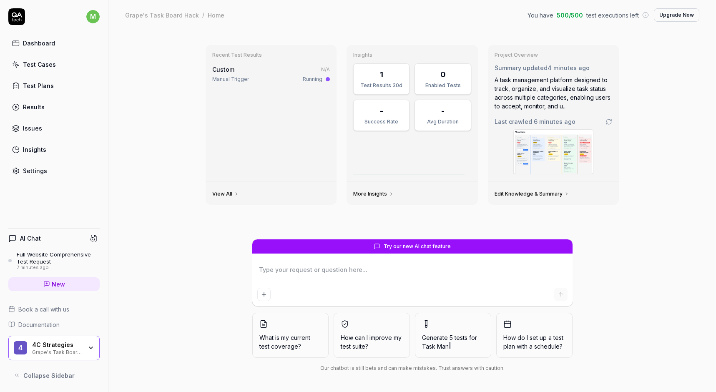
click at [45, 254] on div "Full Website Comprehensive Test Request" at bounding box center [58, 258] width 83 height 14
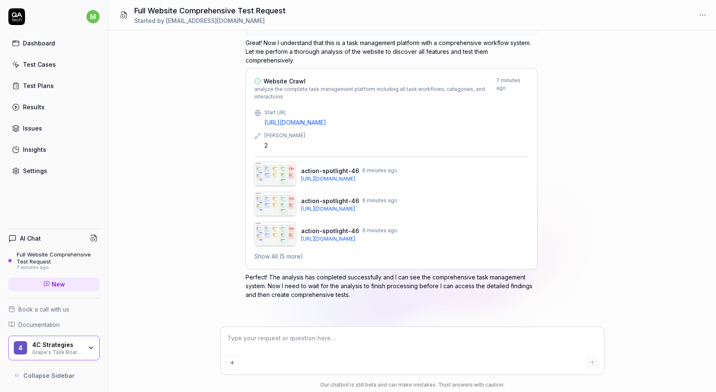
click at [31, 148] on div "Insights" at bounding box center [34, 149] width 23 height 9
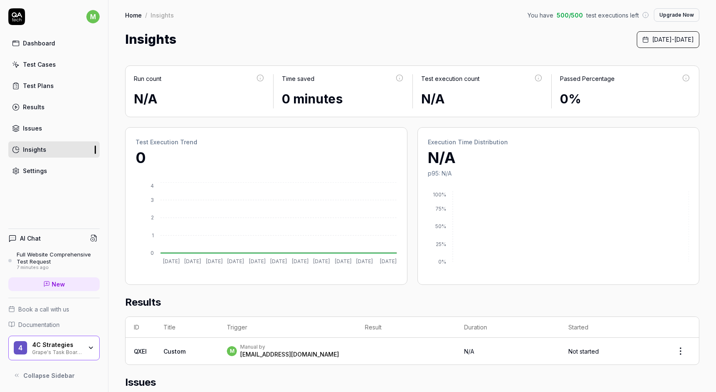
click at [33, 108] on div "Results" at bounding box center [34, 107] width 22 height 9
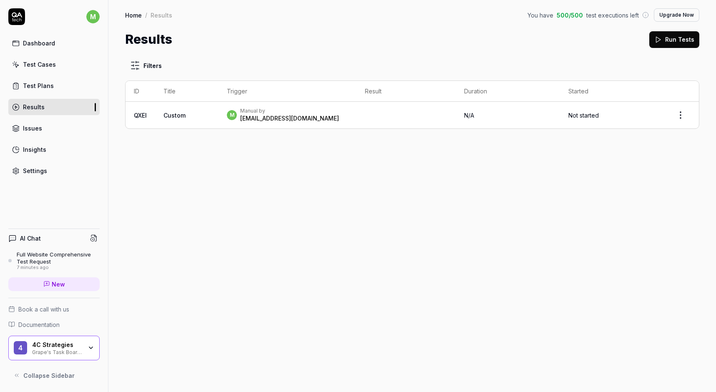
click at [243, 115] on div "[EMAIL_ADDRESS][DOMAIN_NAME]" at bounding box center [289, 118] width 99 height 8
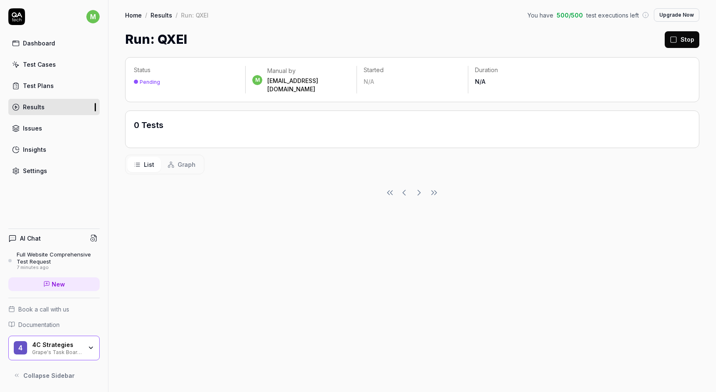
click at [33, 87] on div "Test Plans" at bounding box center [38, 85] width 31 height 9
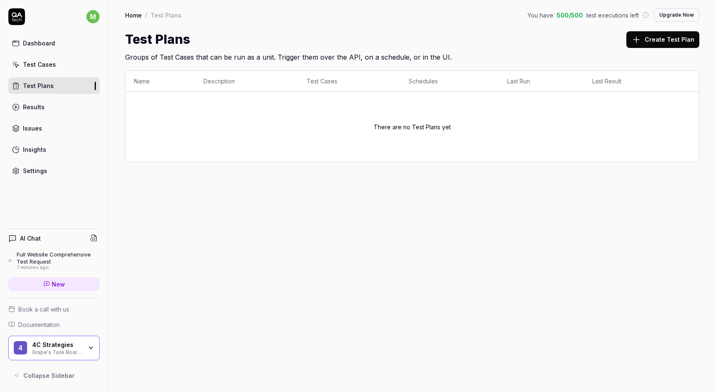
click at [40, 60] on div "Test Cases" at bounding box center [39, 64] width 33 height 9
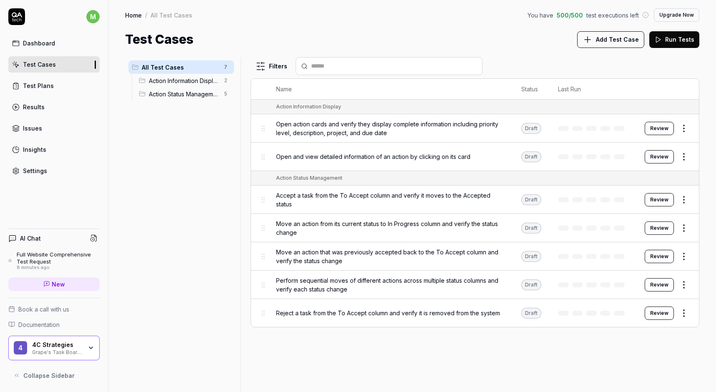
click at [688, 128] on html "m Dashboard Test Cases Test Plans Results Issues Insights Settings AI Chat Full…" at bounding box center [358, 196] width 716 height 392
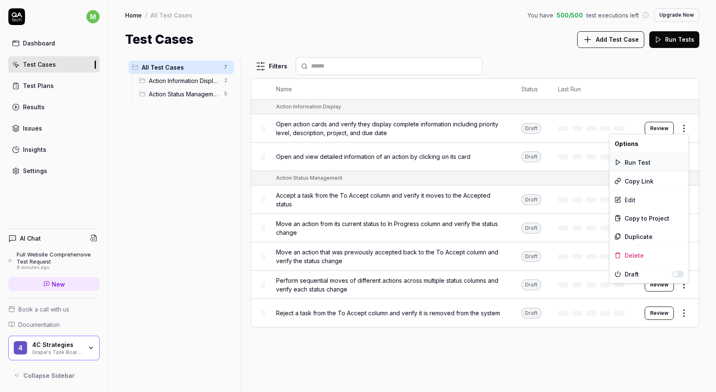
click at [646, 161] on div "Run Test" at bounding box center [649, 162] width 79 height 18
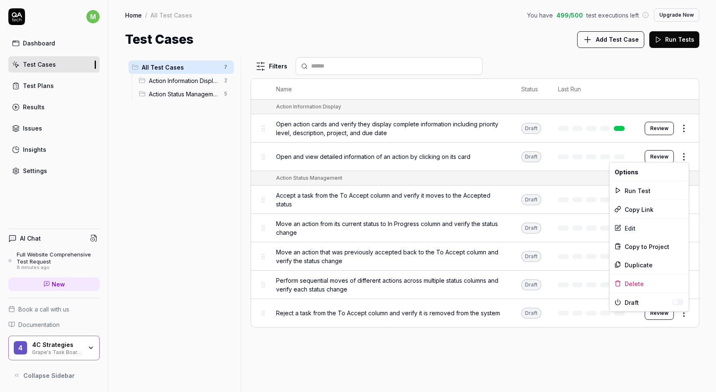
click at [688, 155] on html "m Dashboard Test Cases Test Plans Results Issues Insights Settings AI Chat Full…" at bounding box center [358, 196] width 716 height 392
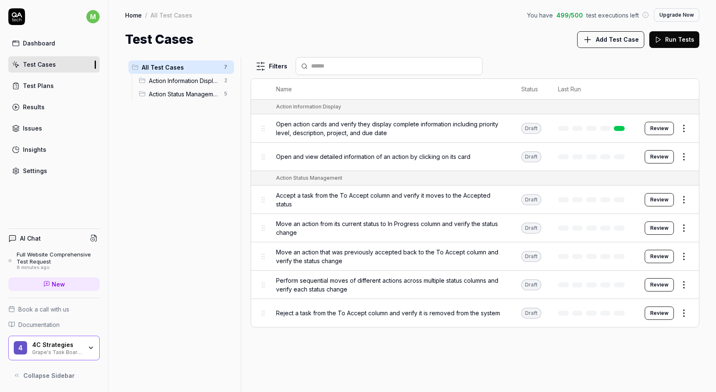
click at [610, 68] on html "m Dashboard Test Cases Test Plans Results Issues Insights Settings AI Chat Full…" at bounding box center [358, 196] width 716 height 392
click at [685, 151] on html "m Dashboard Test Cases Test Plans Results Issues Insights Settings AI Chat Full…" at bounding box center [358, 196] width 716 height 392
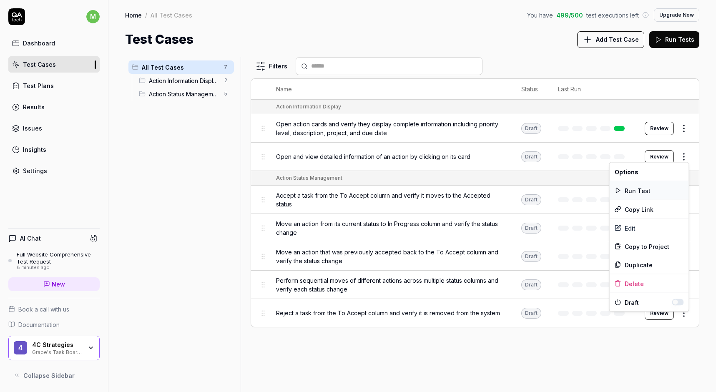
click at [652, 190] on div "Run Test" at bounding box center [649, 190] width 79 height 18
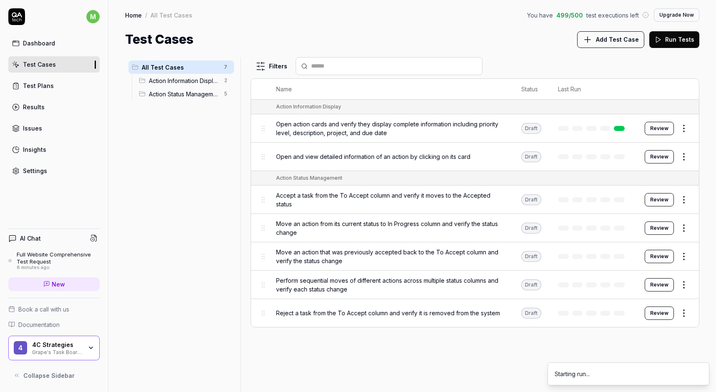
click at [687, 199] on html "m Dashboard Test Cases Test Plans Results Issues Insights Settings AI Chat Full…" at bounding box center [358, 196] width 716 height 392
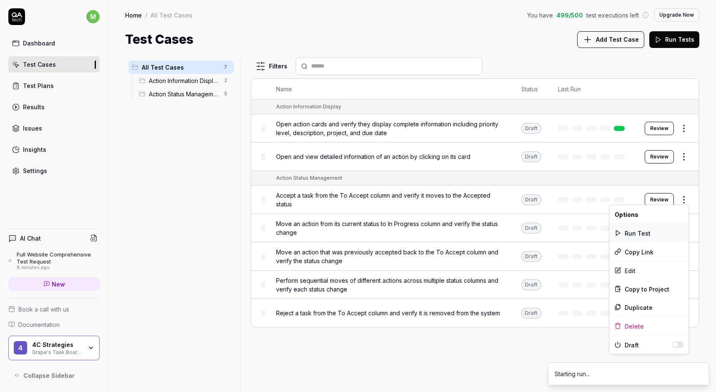
click at [661, 232] on div "Run Test" at bounding box center [649, 233] width 79 height 18
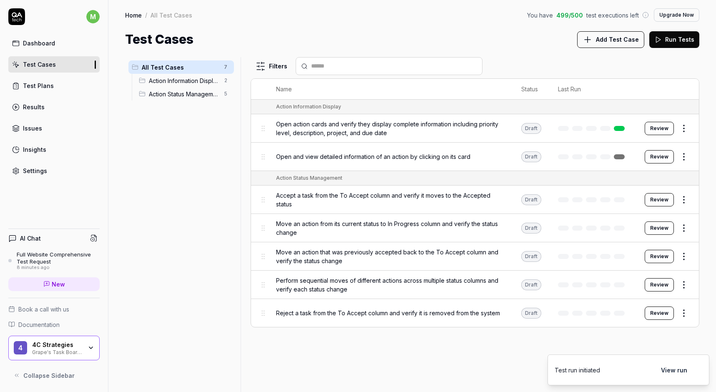
click at [684, 225] on html "m Dashboard Test Cases Test Plans Results Issues Insights Settings AI Chat Full…" at bounding box center [358, 196] width 716 height 392
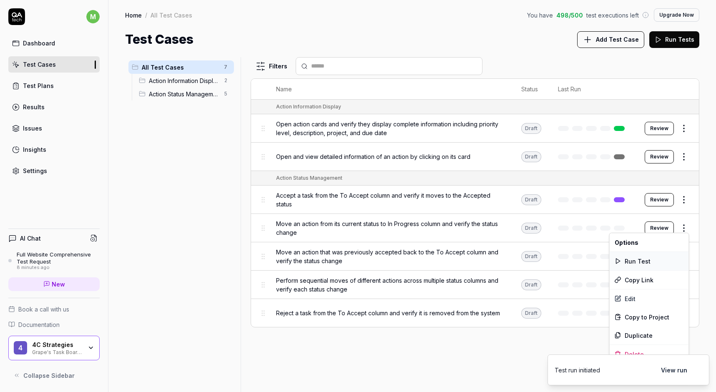
click at [649, 261] on div "Run Test" at bounding box center [649, 261] width 79 height 18
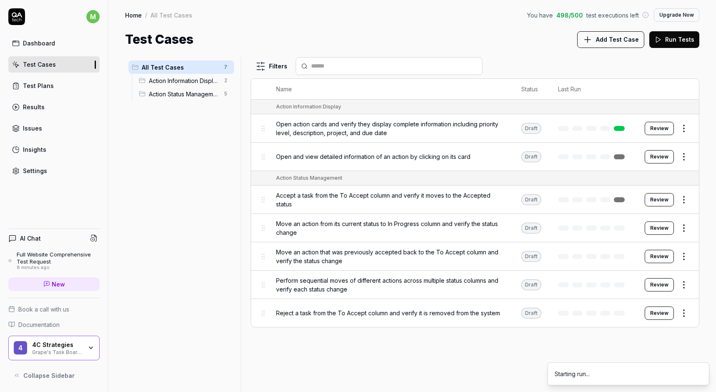
click at [683, 257] on html "m Dashboard Test Cases Test Plans Results Issues Insights Settings AI Chat Full…" at bounding box center [358, 196] width 716 height 392
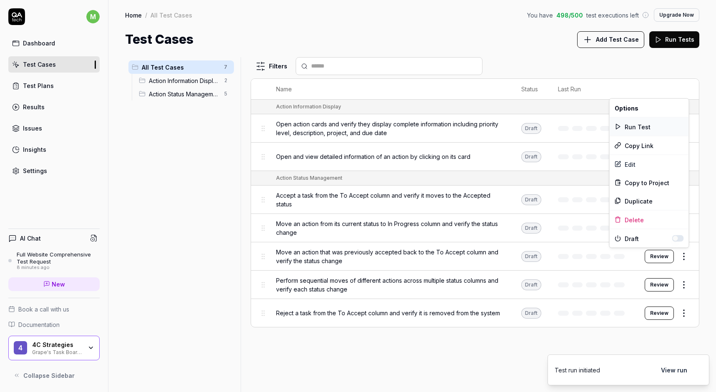
click at [645, 126] on div "Run Test" at bounding box center [649, 127] width 79 height 18
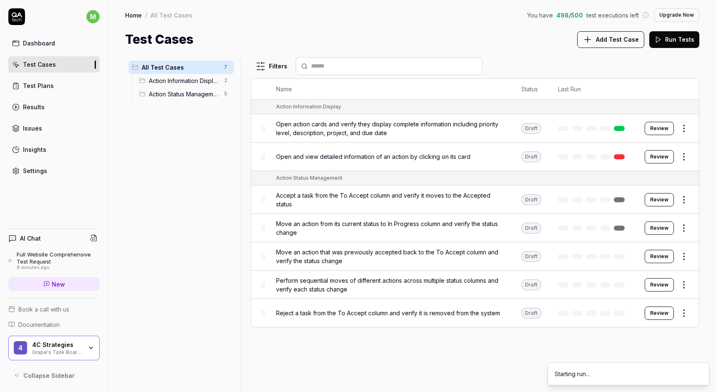
click at [685, 287] on html "m Dashboard Test Cases Test Plans Results Issues Insights Settings AI Chat Full…" at bounding box center [358, 196] width 716 height 392
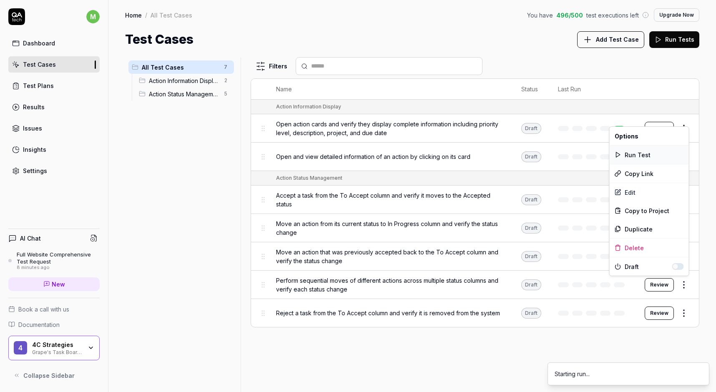
click at [636, 151] on div "Run Test" at bounding box center [649, 155] width 79 height 18
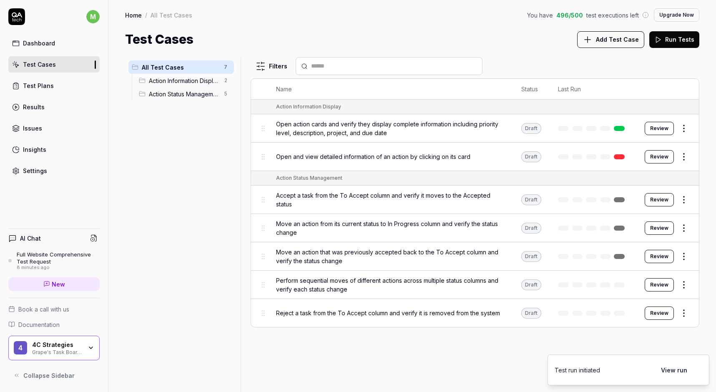
click at [683, 311] on html "m Dashboard Test Cases Test Plans Results Issues Insights Settings AI Chat Full…" at bounding box center [358, 196] width 716 height 392
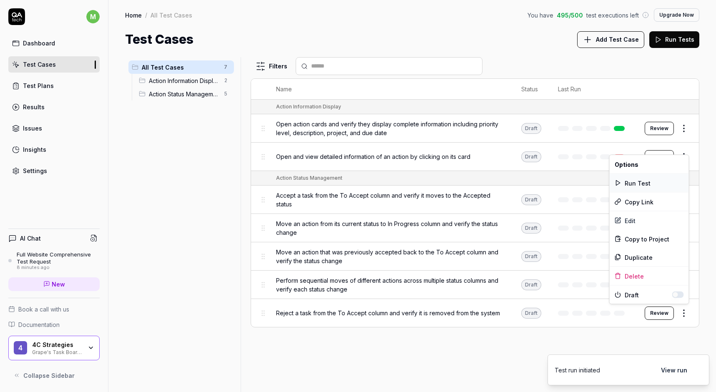
click at [646, 179] on div "Run Test" at bounding box center [649, 183] width 79 height 18
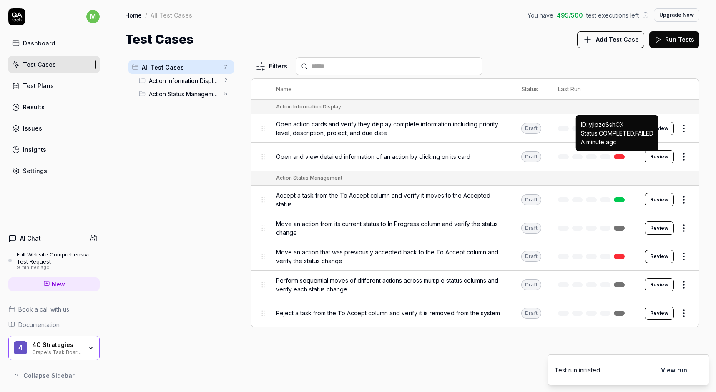
click at [623, 155] on link at bounding box center [619, 156] width 11 height 5
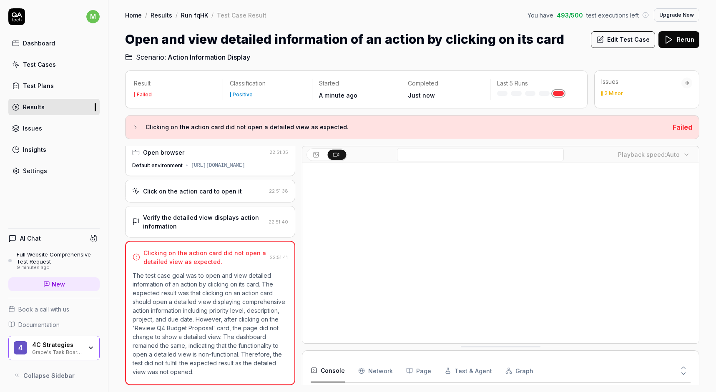
scroll to position [14, 0]
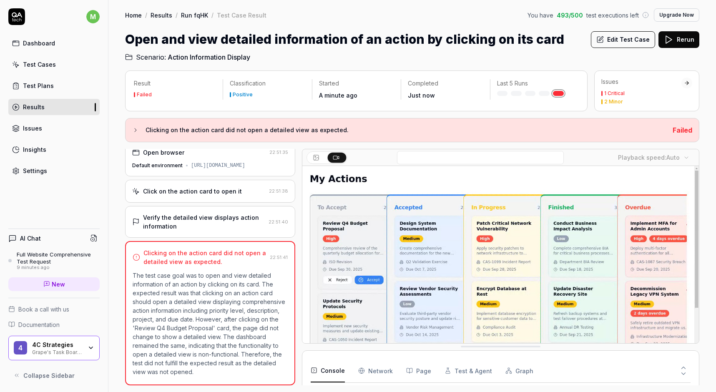
click at [135, 131] on icon at bounding box center [135, 130] width 7 height 7
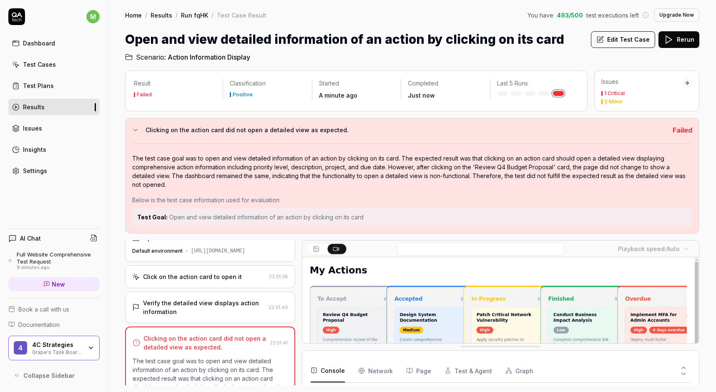
click at [228, 161] on div "The test case goal was to open and view detailed information of an action by cl…" at bounding box center [412, 171] width 560 height 35
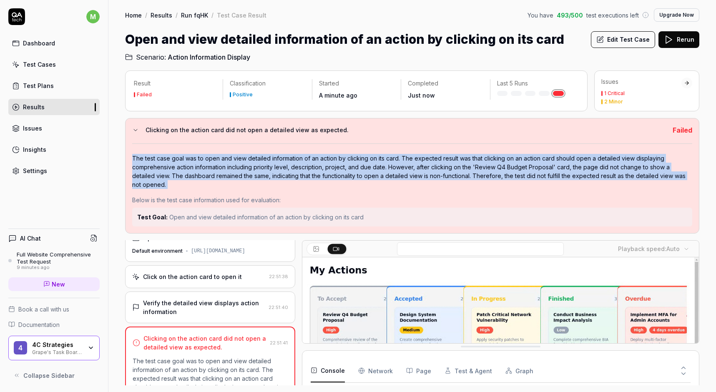
click at [228, 161] on div "The test case goal was to open and view detailed information of an action by cl…" at bounding box center [412, 171] width 560 height 35
click at [135, 130] on icon at bounding box center [135, 130] width 7 height 7
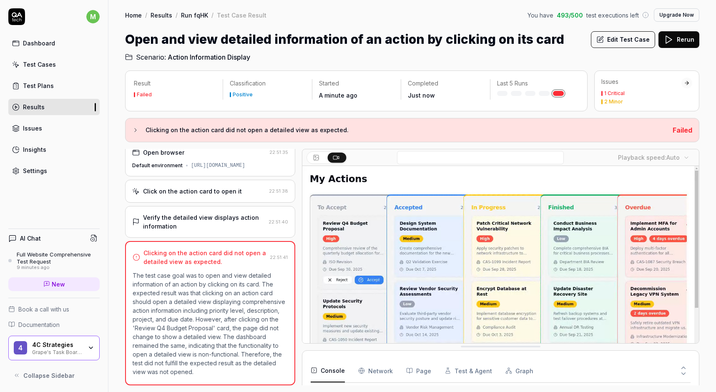
click at [615, 101] on div "2 Minor" at bounding box center [613, 101] width 19 height 5
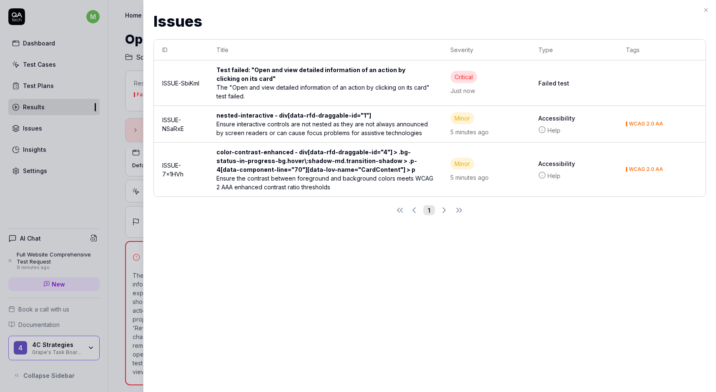
click at [450, 257] on div "Issues Issues ID Title Severity Type Tags ISSUE-SbiKml Test failed: "Open and v…" at bounding box center [429, 196] width 573 height 392
click at [707, 11] on icon "button" at bounding box center [706, 10] width 7 height 7
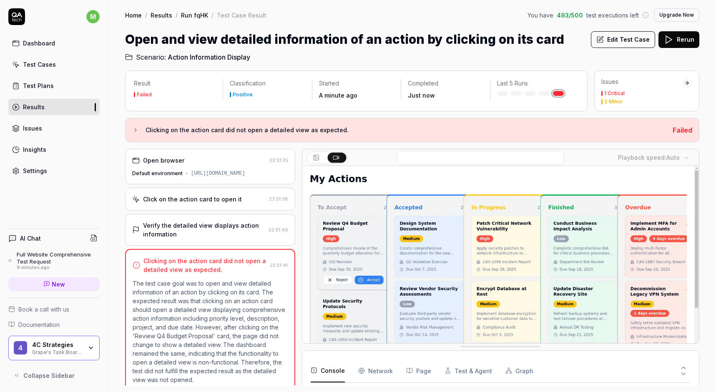
scroll to position [0, 0]
click at [628, 39] on button "Edit Test Case" at bounding box center [623, 39] width 64 height 17
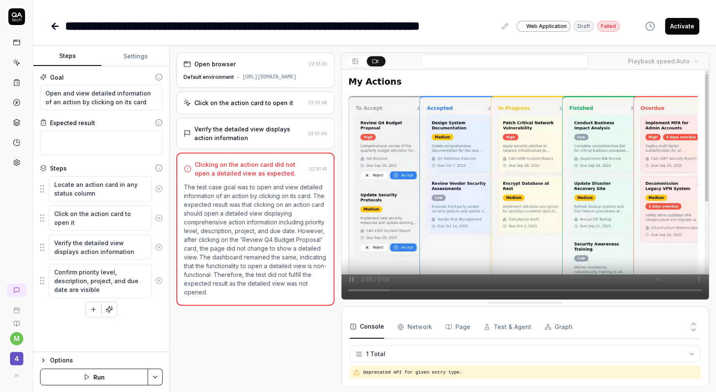
type textarea "*"
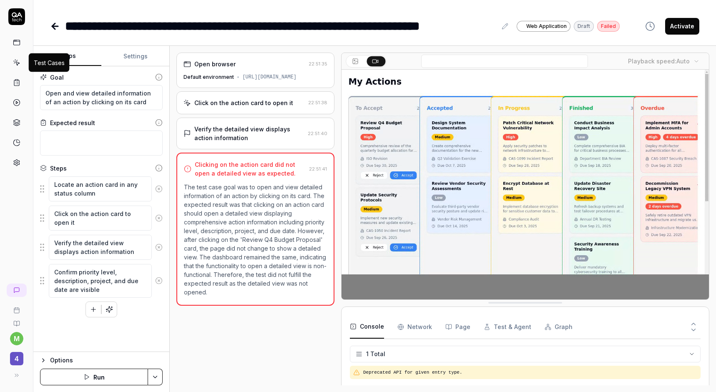
click at [16, 63] on icon at bounding box center [17, 64] width 4 height 4
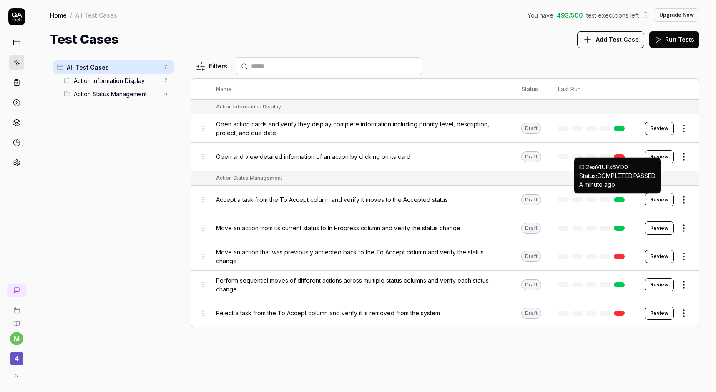
click at [622, 199] on link at bounding box center [619, 199] width 11 height 5
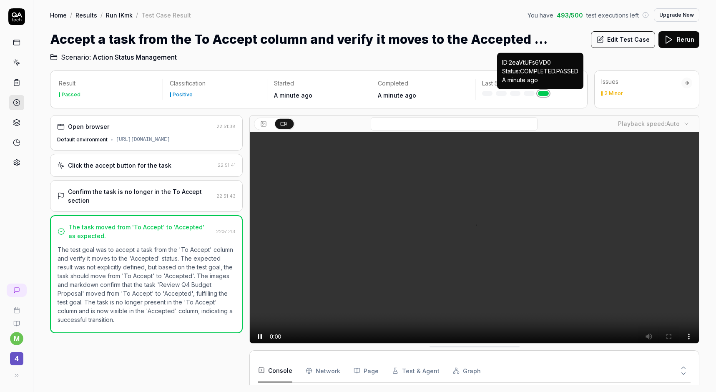
click at [544, 92] on link at bounding box center [543, 93] width 11 height 5
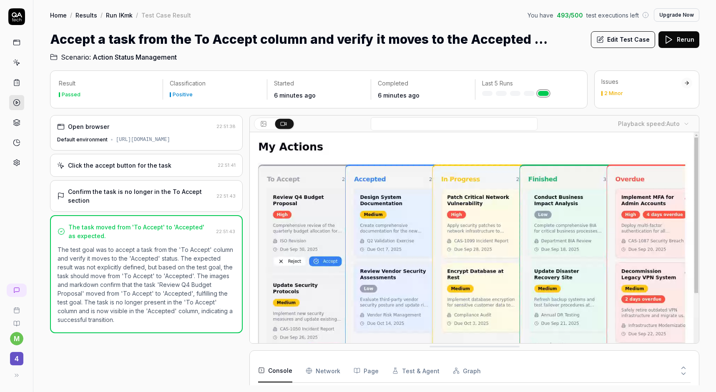
click at [283, 16] on div "Home / Results / Run IKmk / Test Case Result You have 493 / 500 test executions…" at bounding box center [374, 14] width 649 height 13
click at [322, 36] on h1 "Accept a task from the To Accept column and verify it moves to the Accepted sta…" at bounding box center [300, 39] width 501 height 19
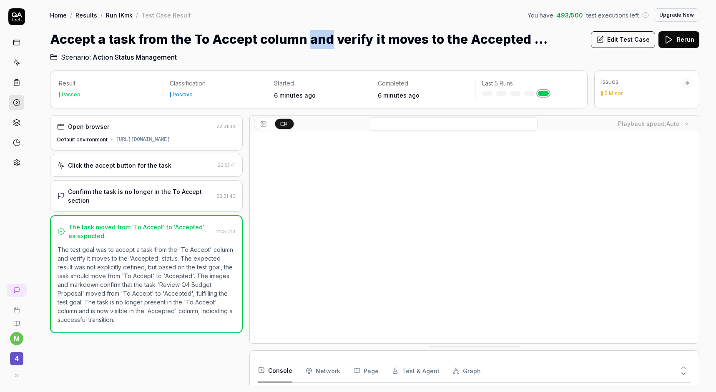
click at [322, 36] on h1 "Accept a task from the To Accept column and verify it moves to the Accepted sta…" at bounding box center [300, 39] width 501 height 19
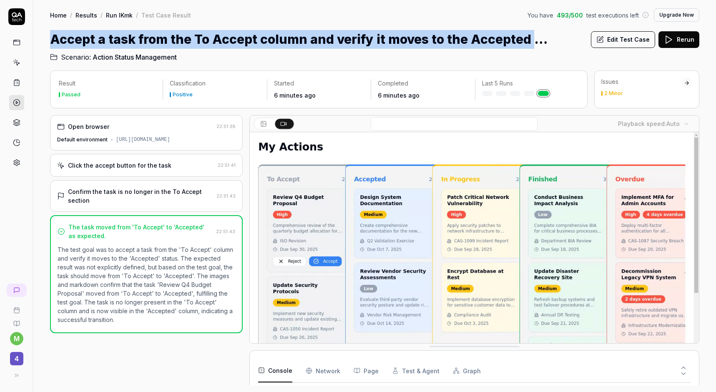
click at [322, 36] on h1 "Accept a task from the To Accept column and verify it moves to the Accepted sta…" at bounding box center [300, 39] width 501 height 19
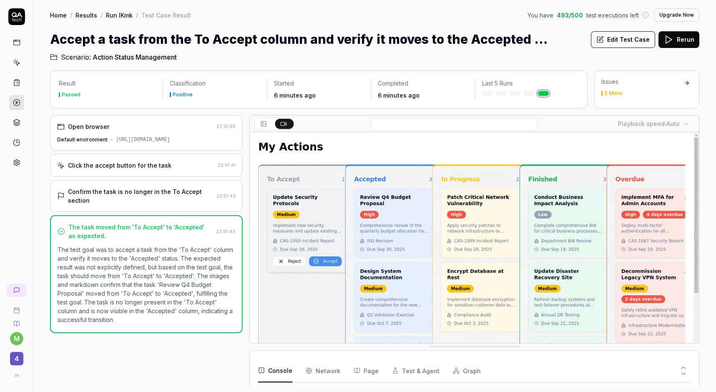
click at [397, 22] on div "Home / Results / Run IKmk / Test Case Result You have 493 / 500 test executions…" at bounding box center [374, 31] width 683 height 62
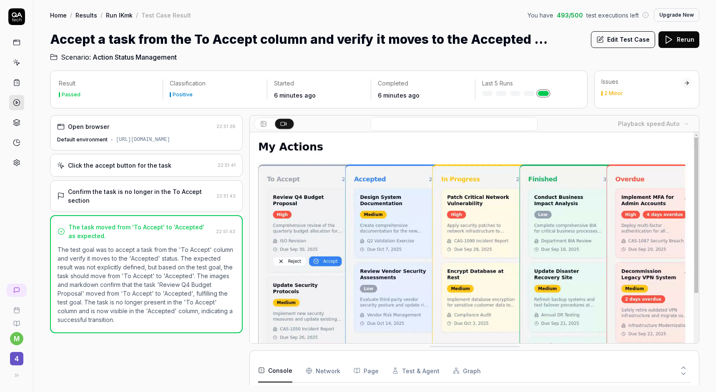
click at [223, 358] on div "Open browser 22:51:38 Default environment https://preview--action-spotlight-46.…" at bounding box center [146, 250] width 193 height 270
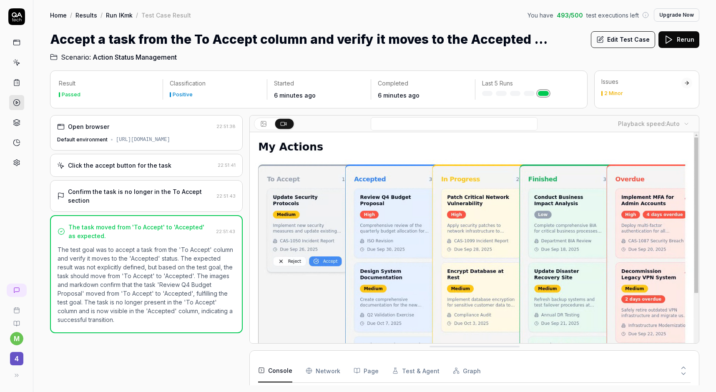
click at [268, 121] on button at bounding box center [264, 124] width 18 height 10
click at [288, 123] on button at bounding box center [284, 124] width 18 height 10
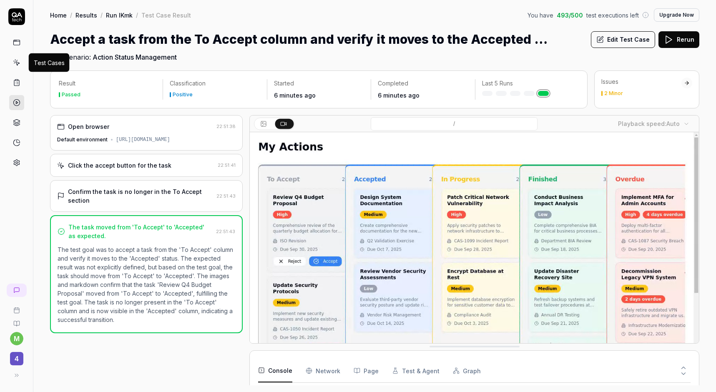
click at [16, 59] on icon at bounding box center [17, 63] width 8 height 8
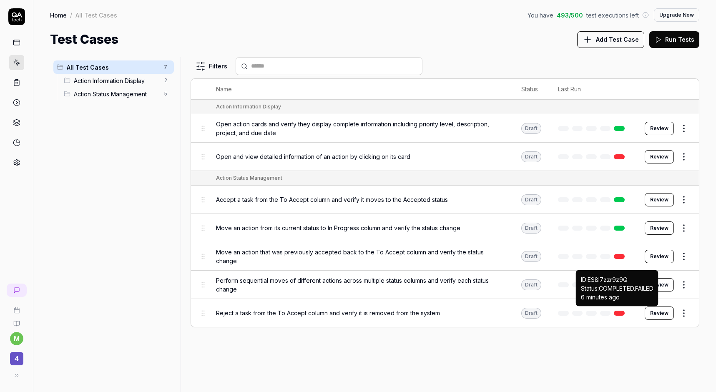
click at [619, 311] on link at bounding box center [619, 313] width 11 height 5
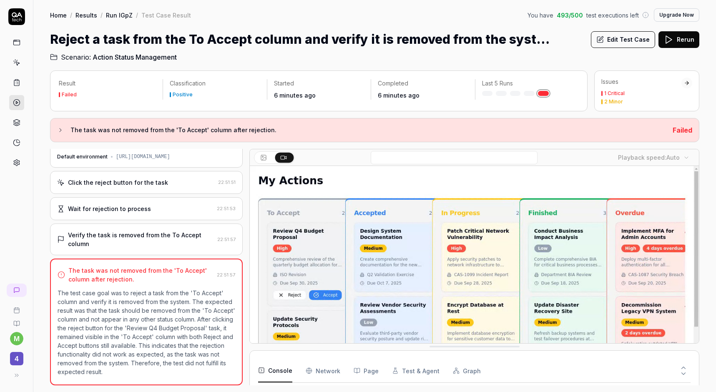
click at [151, 269] on div "The task was not removed from the 'To Accept' column after rejection." at bounding box center [140, 275] width 145 height 18
click at [334, 122] on div "The task was not removed from the 'To Accept' column after rejection. Failed" at bounding box center [374, 130] width 649 height 24
click at [63, 131] on icon at bounding box center [60, 130] width 7 height 7
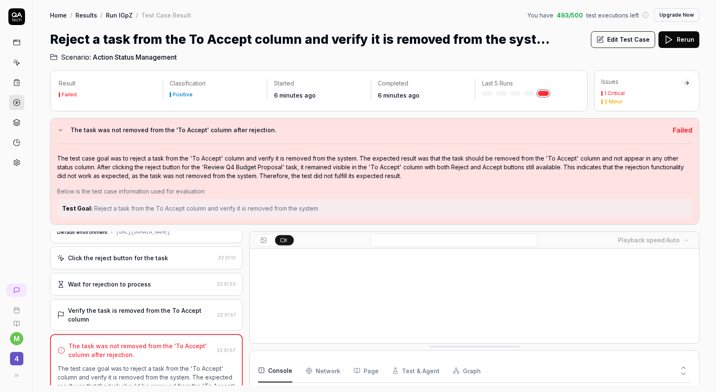
click at [158, 206] on span "Reject a task from the To Accept column and verify it is removed from the system" at bounding box center [206, 208] width 224 height 7
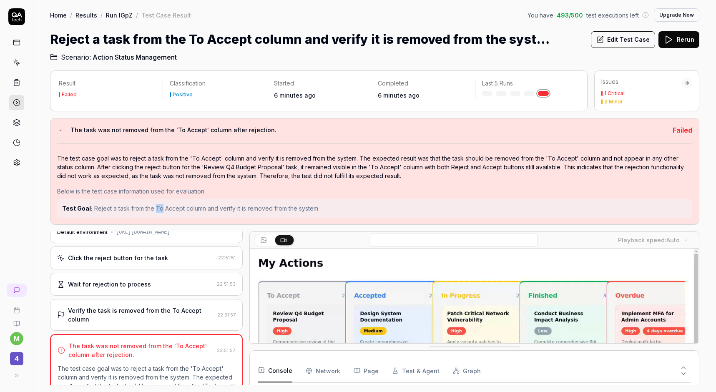
click at [158, 206] on span "Reject a task from the To Accept column and verify it is removed from the system" at bounding box center [206, 208] width 224 height 7
click at [370, 115] on div "Result Failed Classification Positive Started 6 minutes ago Completed 6 minutes…" at bounding box center [374, 227] width 649 height 315
click at [614, 91] on div "1 Critical" at bounding box center [614, 93] width 20 height 5
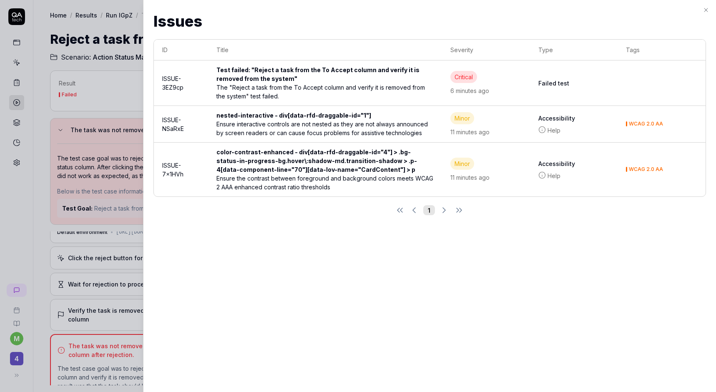
click at [708, 11] on icon "button" at bounding box center [706, 10] width 7 height 7
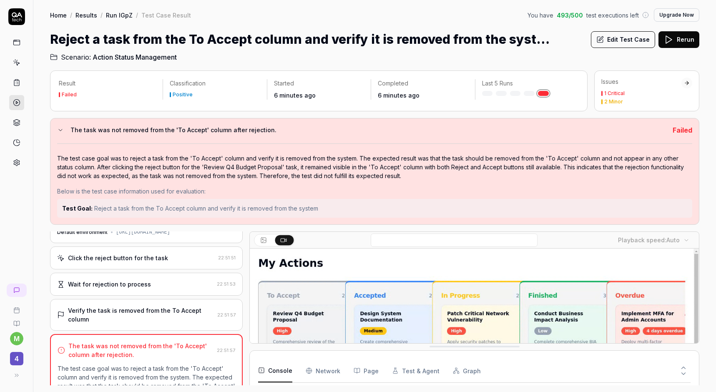
click at [682, 15] on button "Upgrade Now" at bounding box center [676, 14] width 45 height 13
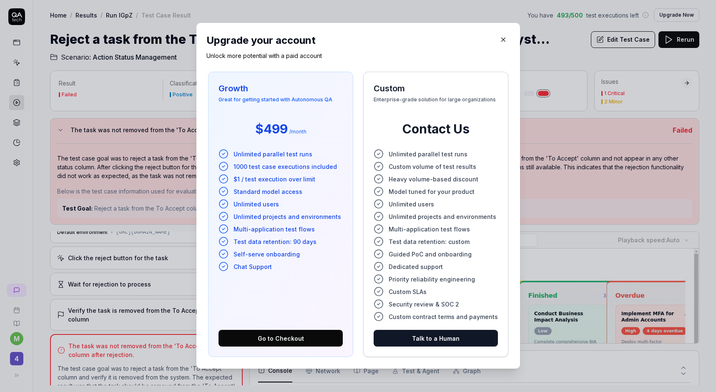
scroll to position [0, 0]
click at [500, 42] on icon "button" at bounding box center [504, 40] width 8 height 8
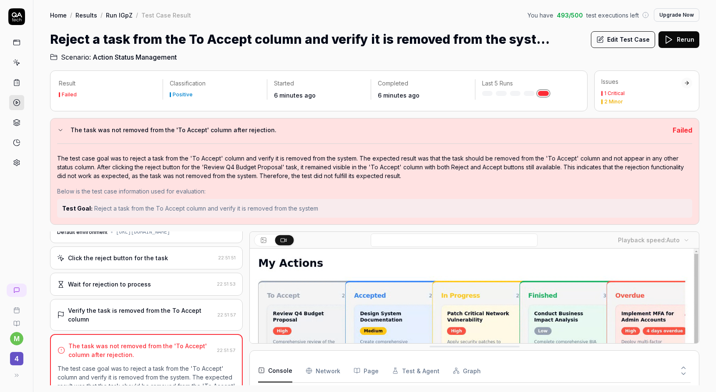
click at [406, 18] on div "Home / Results / Run IGpZ / Test Case Result You have 493 / 500 test executions…" at bounding box center [374, 14] width 649 height 13
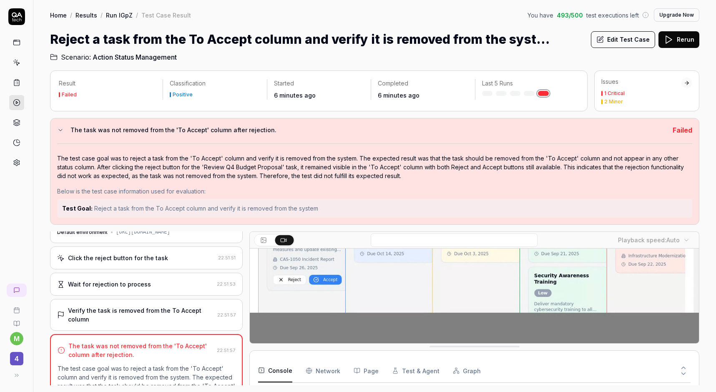
scroll to position [186, 0]
click at [18, 61] on icon at bounding box center [17, 63] width 8 height 8
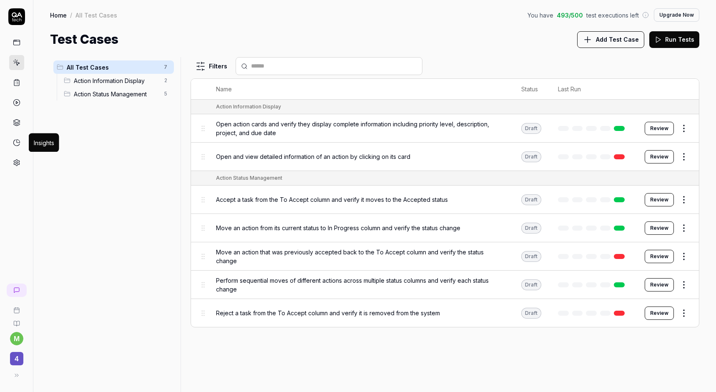
click at [15, 143] on icon at bounding box center [17, 143] width 8 height 8
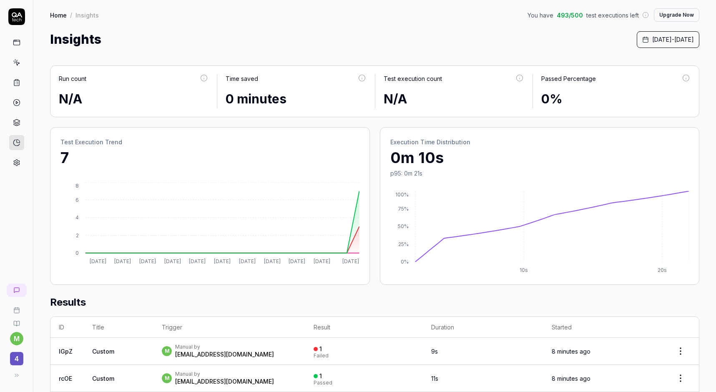
click at [504, 40] on div "Insights September 1st, 2025 - September 23rd, 2025" at bounding box center [374, 39] width 649 height 19
click at [16, 105] on icon at bounding box center [17, 103] width 8 height 8
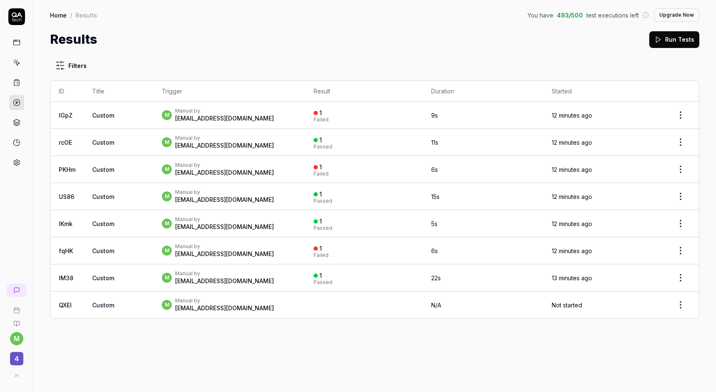
click at [682, 304] on html "m 4 Home / Results You have 493 / 500 test executions left Upgrade Now Home / R…" at bounding box center [358, 196] width 716 height 392
click at [559, 310] on html "m 4 Home / Results You have 493 / 500 test executions left Upgrade Now Home / R…" at bounding box center [358, 196] width 716 height 392
click at [249, 309] on div "[EMAIL_ADDRESS][DOMAIN_NAME]" at bounding box center [224, 308] width 99 height 8
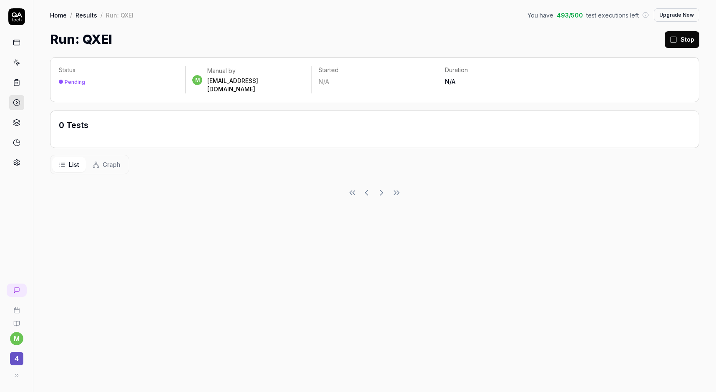
click at [15, 160] on icon at bounding box center [17, 163] width 8 height 8
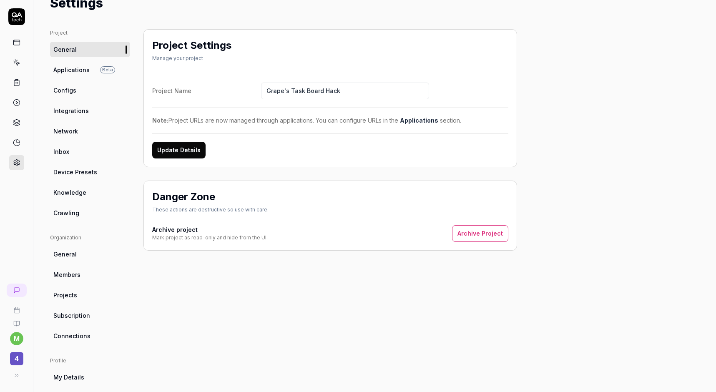
scroll to position [37, 0]
click at [69, 71] on span "Applications" at bounding box center [71, 69] width 36 height 9
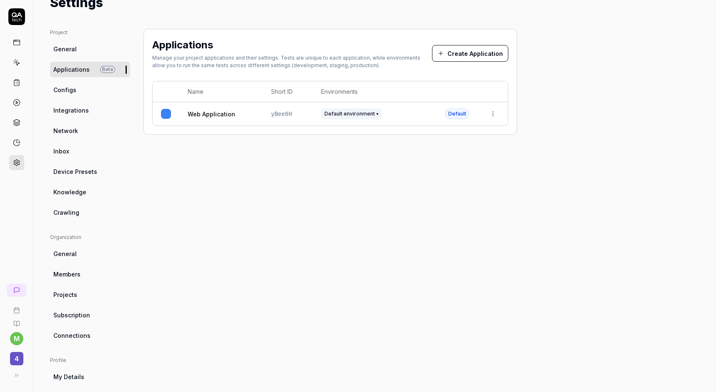
click at [85, 88] on link "Configs" at bounding box center [90, 89] width 80 height 15
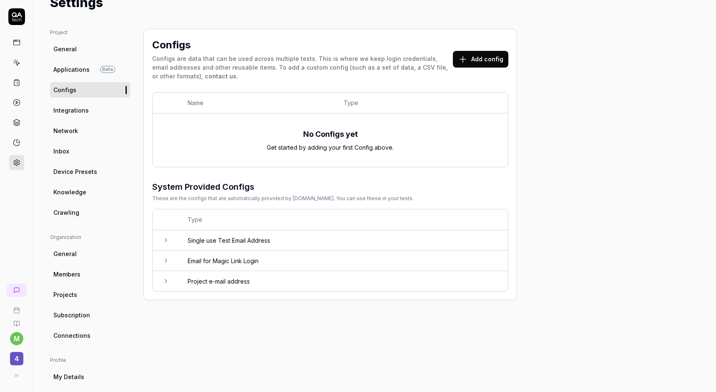
click at [68, 130] on span "Network" at bounding box center [65, 130] width 25 height 9
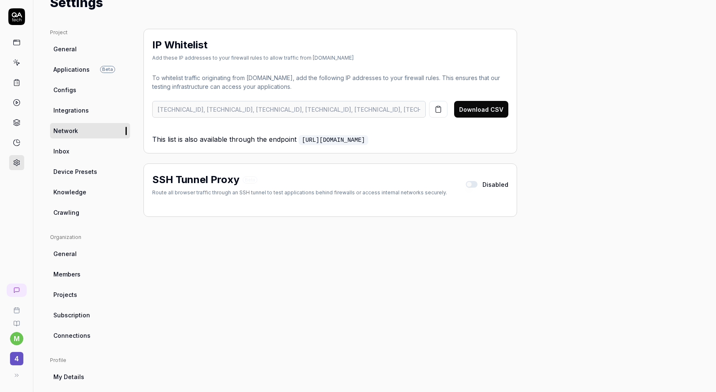
click at [74, 111] on span "Integrations" at bounding box center [70, 110] width 35 height 9
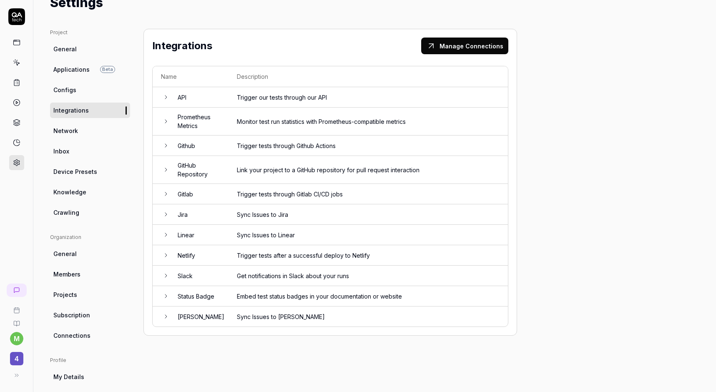
click at [168, 122] on icon at bounding box center [166, 121] width 7 height 7
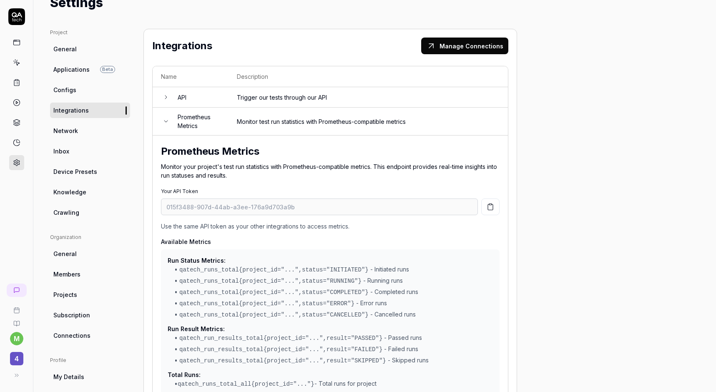
click at [167, 123] on icon at bounding box center [166, 121] width 7 height 7
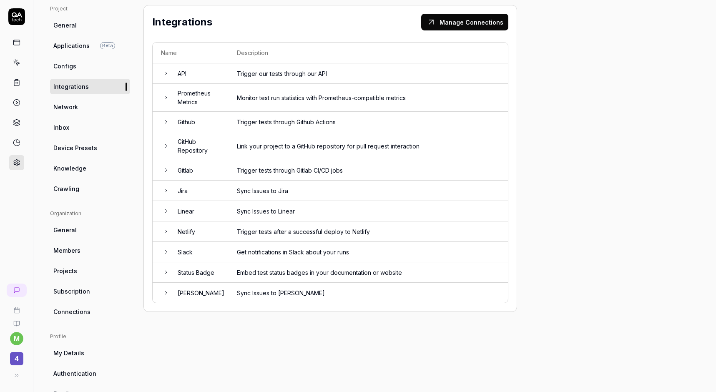
scroll to position [65, 0]
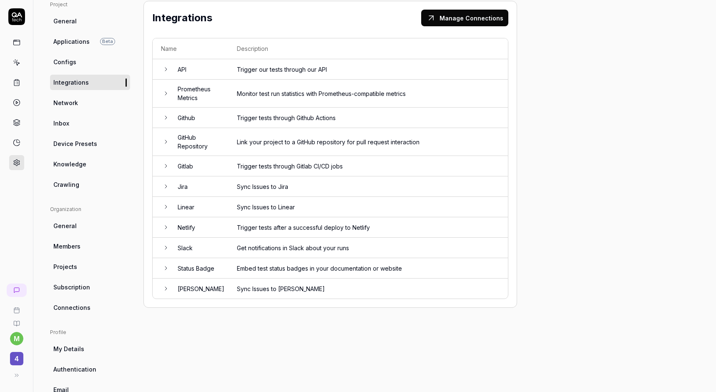
click at [60, 104] on span "Network" at bounding box center [65, 102] width 25 height 9
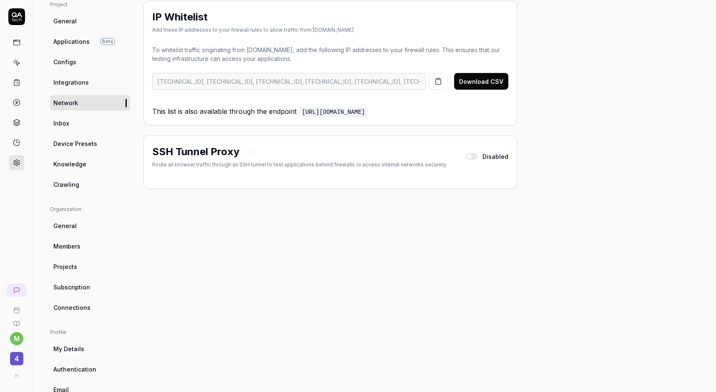
click at [65, 121] on span "Inbox" at bounding box center [61, 123] width 16 height 9
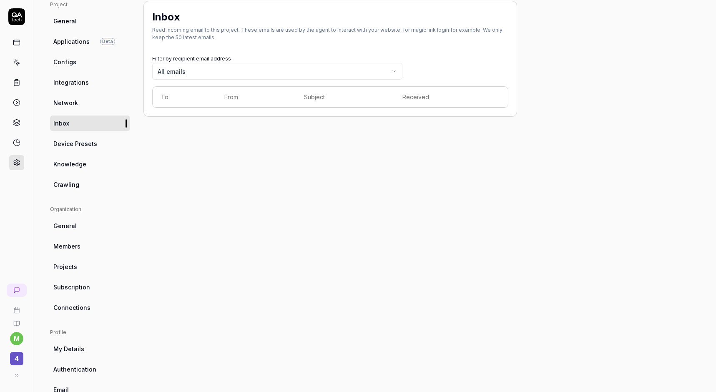
click at [65, 142] on span "Device Presets" at bounding box center [75, 143] width 44 height 9
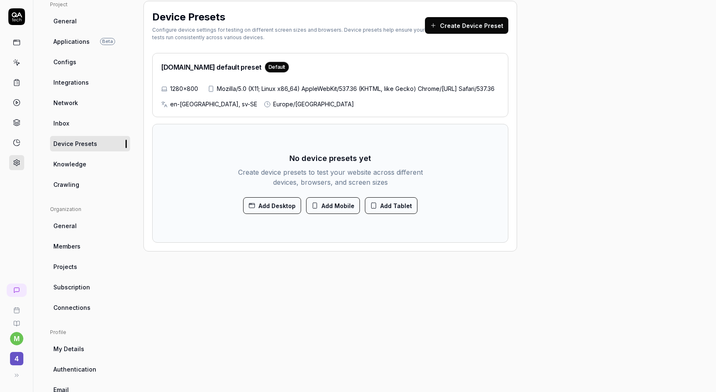
click at [347, 164] on h3 "No device presets yet" at bounding box center [330, 158] width 82 height 11
click at [211, 34] on div "Configure device settings for testing on different screen sizes and browsers. D…" at bounding box center [288, 33] width 273 height 15
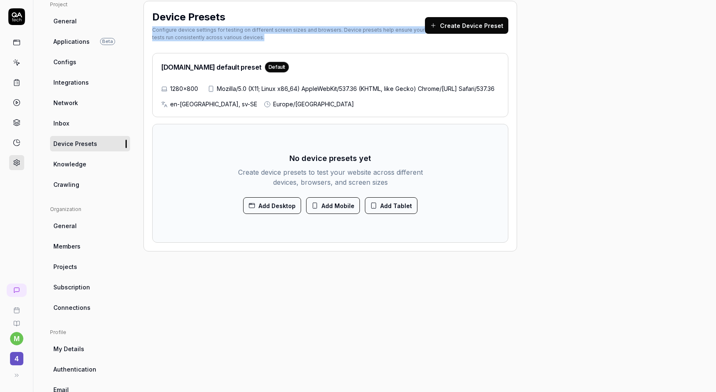
click at [211, 34] on div "Configure device settings for testing on different screen sizes and browsers. D…" at bounding box center [288, 33] width 273 height 15
click at [276, 214] on button "Add Desktop" at bounding box center [272, 205] width 58 height 17
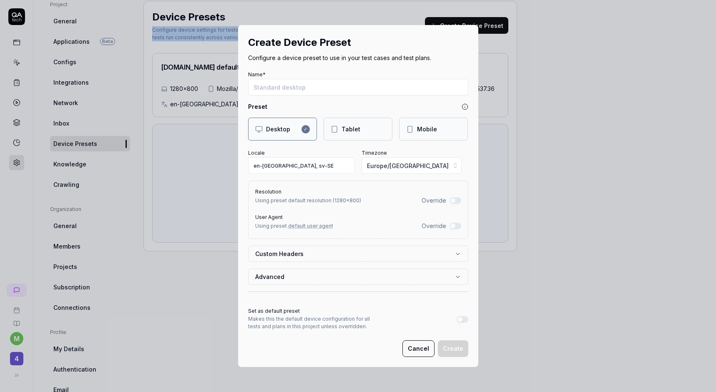
click at [405, 134] on div "Mobile" at bounding box center [433, 129] width 69 height 23
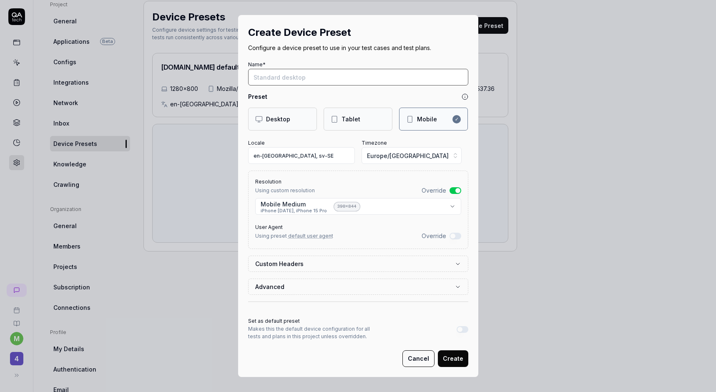
click at [326, 77] on input "Name*" at bounding box center [358, 77] width 220 height 17
type input "Medium mobile"
click at [297, 157] on input "en-US, sv-SE" at bounding box center [301, 155] width 107 height 17
click at [388, 239] on div "Using preset default user agent Override" at bounding box center [358, 236] width 206 height 9
click at [381, 268] on label "Custom Headers" at bounding box center [354, 263] width 199 height 9
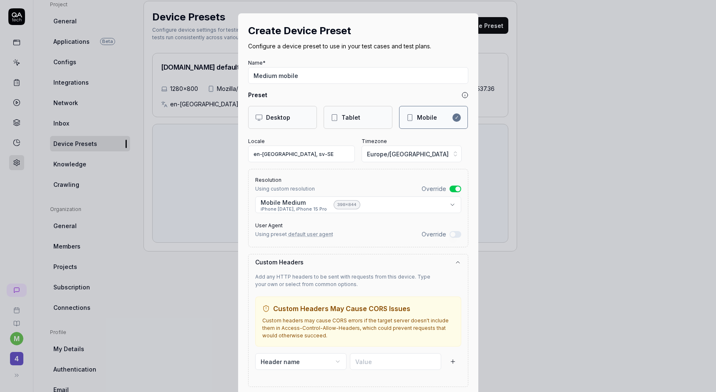
click at [381, 268] on button "Custom Headers" at bounding box center [358, 261] width 206 height 15
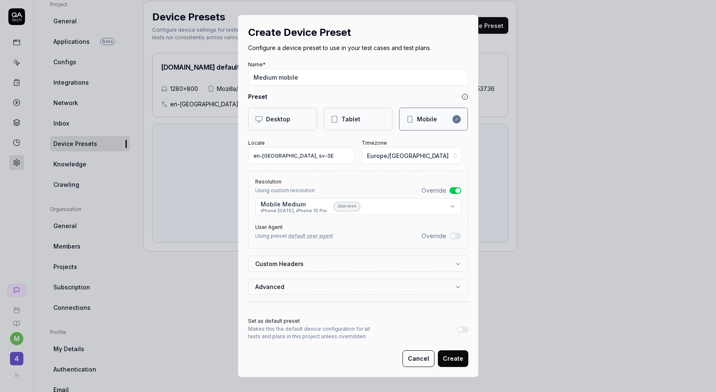
click at [460, 359] on button "Create" at bounding box center [453, 358] width 30 height 17
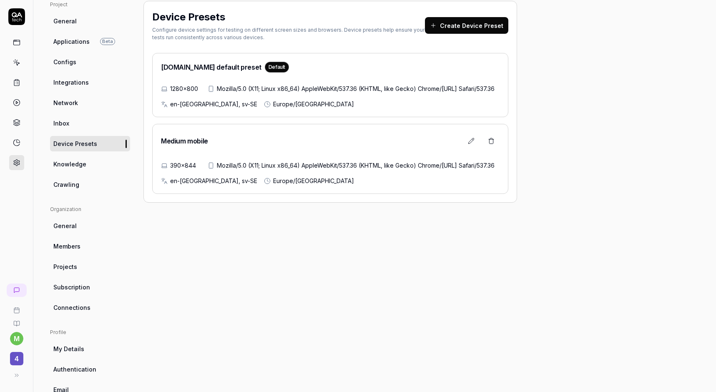
click at [460, 20] on button "Create Device Preset" at bounding box center [466, 25] width 83 height 17
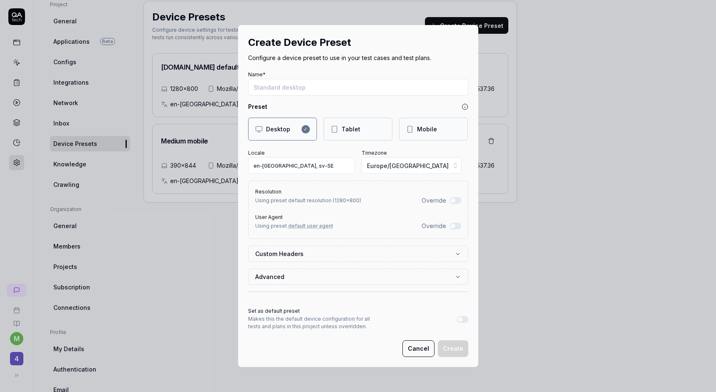
click at [332, 129] on icon at bounding box center [335, 130] width 8 height 8
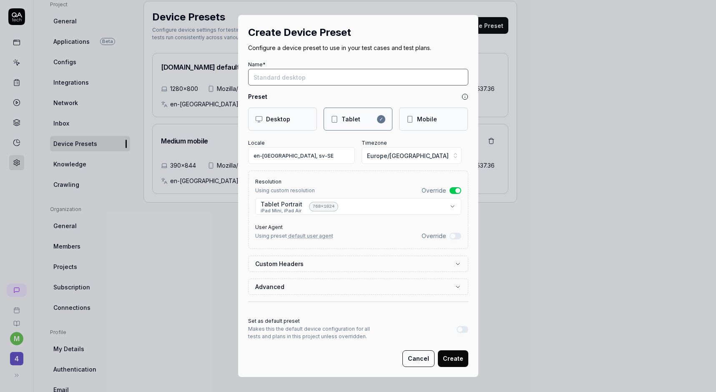
click at [283, 77] on input "Name*" at bounding box center [358, 77] width 220 height 17
type input "Tablet Portrait"
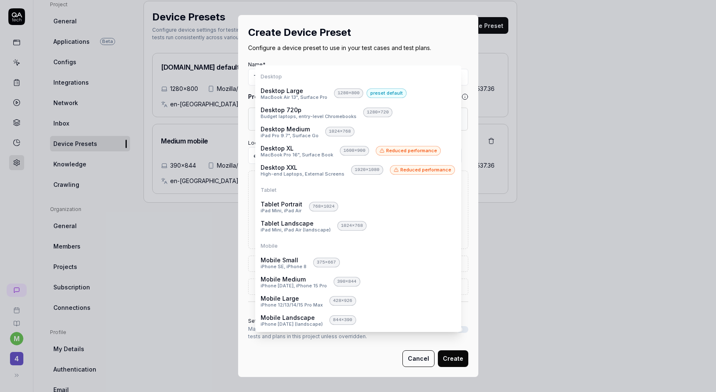
click at [454, 208] on body "m 4 Home / Settings You have 493 / 500 test executions left Upgrade Now Home / …" at bounding box center [358, 196] width 716 height 392
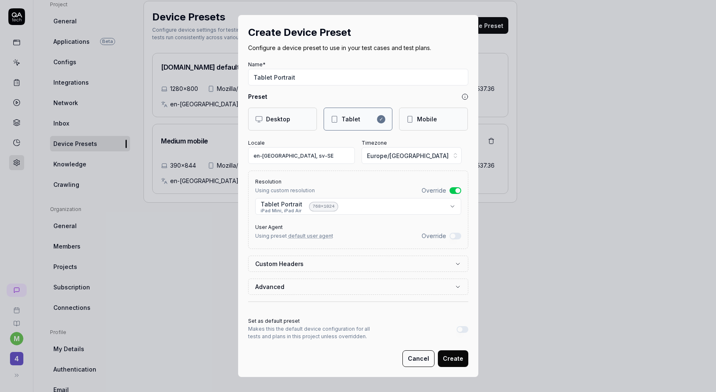
click at [453, 358] on button "Create" at bounding box center [453, 358] width 30 height 17
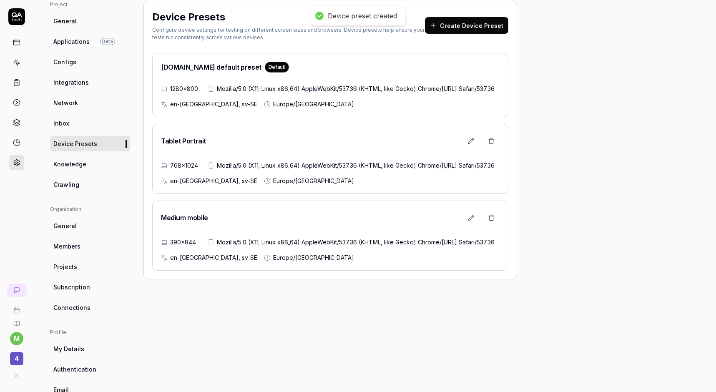
click at [471, 24] on button "Create Device Preset" at bounding box center [466, 25] width 83 height 17
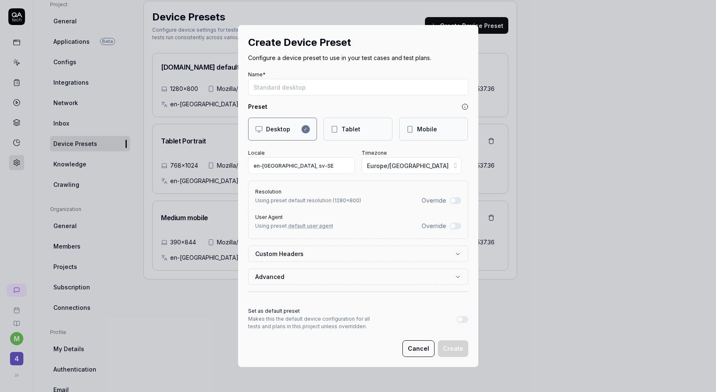
click at [310, 90] on input "Name*" at bounding box center [358, 87] width 220 height 17
click at [298, 128] on div "Desktop ✓" at bounding box center [282, 129] width 55 height 9
click at [335, 204] on span "1280 × 800" at bounding box center [347, 200] width 25 height 6
click at [360, 278] on button "Advanced" at bounding box center [358, 276] width 206 height 15
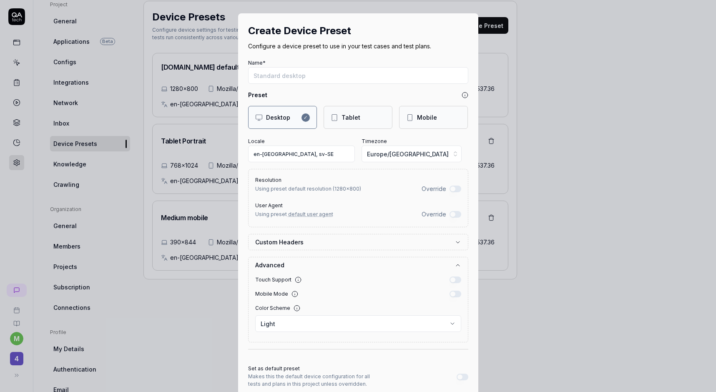
click at [368, 240] on label "Custom Headers" at bounding box center [354, 242] width 199 height 9
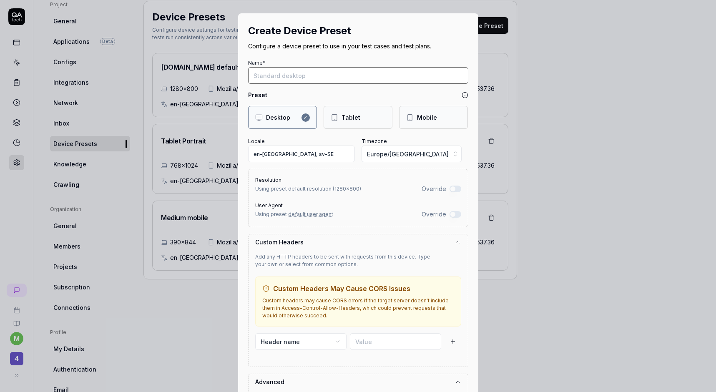
click at [292, 73] on input "Name*" at bounding box center [358, 75] width 220 height 17
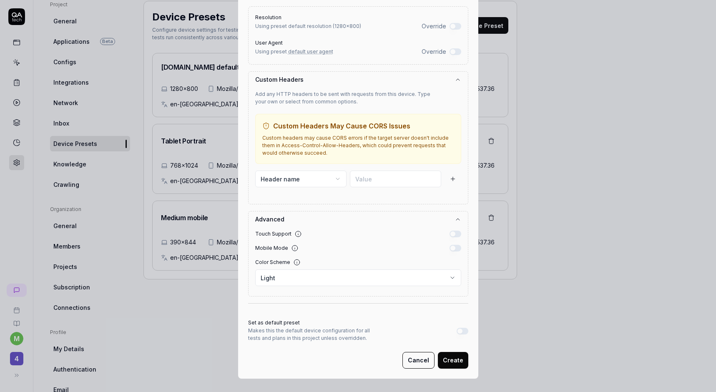
scroll to position [163, 0]
type input "Standard Desktop"
click at [451, 362] on button "Create" at bounding box center [453, 360] width 30 height 17
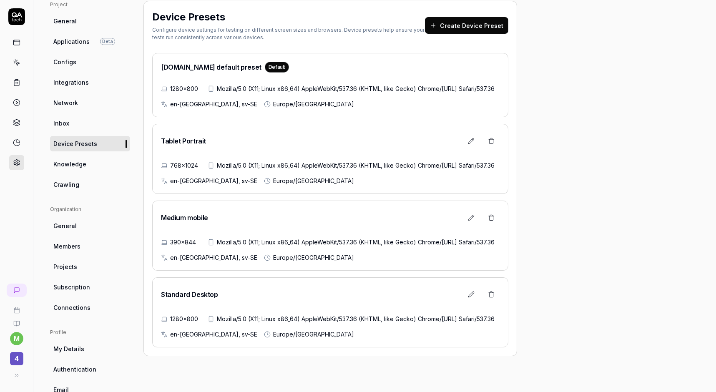
click at [72, 159] on link "Knowledge" at bounding box center [90, 163] width 80 height 15
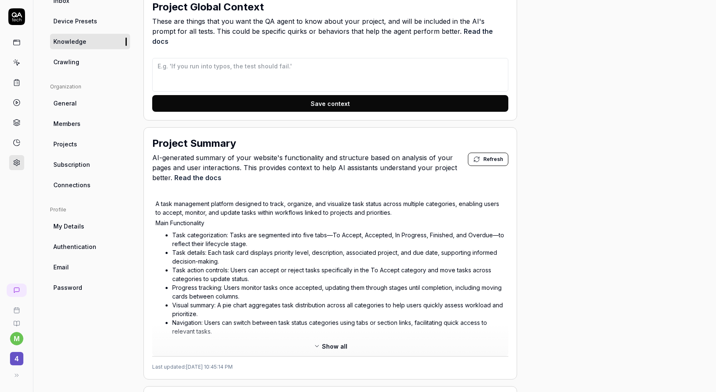
scroll to position [189, 0]
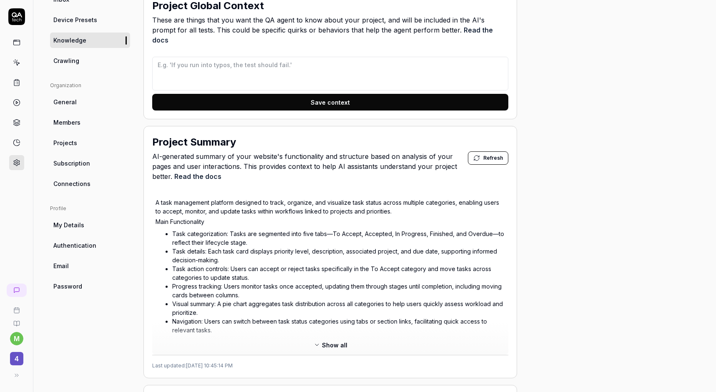
click at [72, 62] on span "Crawling" at bounding box center [66, 60] width 26 height 9
type textarea "*"
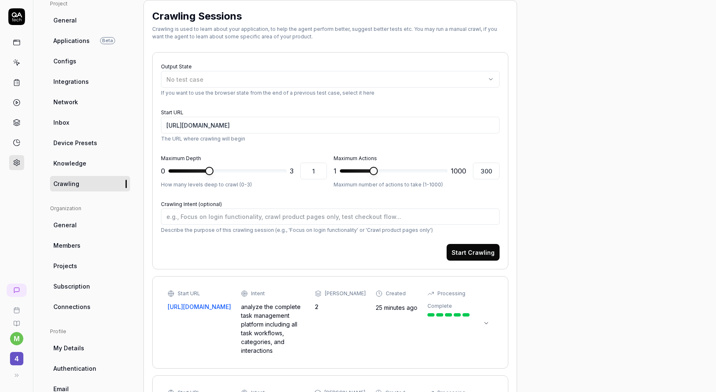
click at [69, 221] on span "General" at bounding box center [64, 225] width 23 height 9
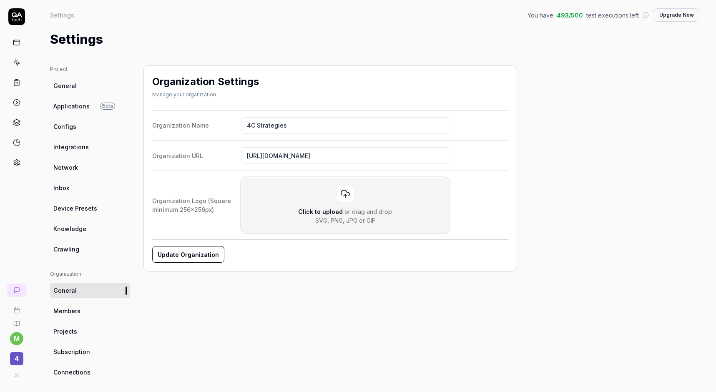
click at [345, 193] on icon at bounding box center [345, 194] width 10 height 10
click at [0, 0] on input "Click to upload or drag and drop SVG, PNG, JPG or GIF" at bounding box center [0, 0] width 0 height 0
click at [280, 214] on img at bounding box center [269, 205] width 38 height 38
click at [0, 0] on input "exonaut-logo.png" at bounding box center [0, 0] width 0 height 0
click at [174, 248] on button "Update Organization" at bounding box center [187, 254] width 71 height 17
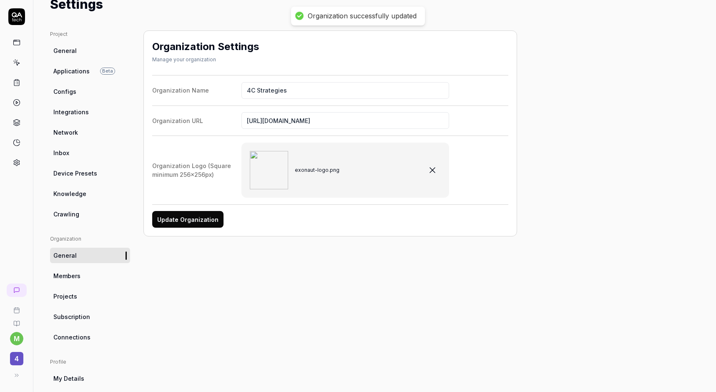
scroll to position [53, 0]
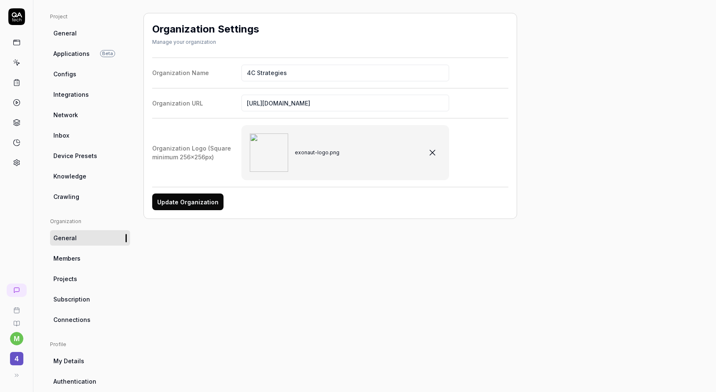
click at [76, 254] on span "Members" at bounding box center [66, 258] width 27 height 9
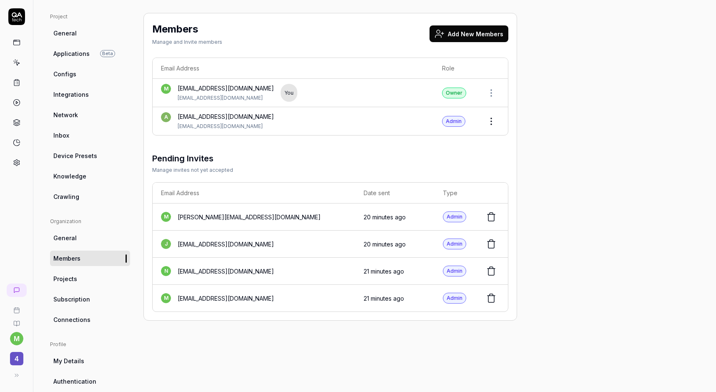
click at [70, 279] on span "Projects" at bounding box center [65, 278] width 24 height 9
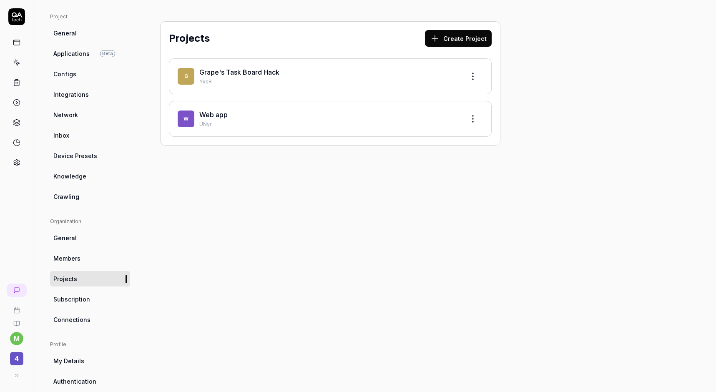
click at [65, 297] on span "Subscription" at bounding box center [71, 299] width 37 height 9
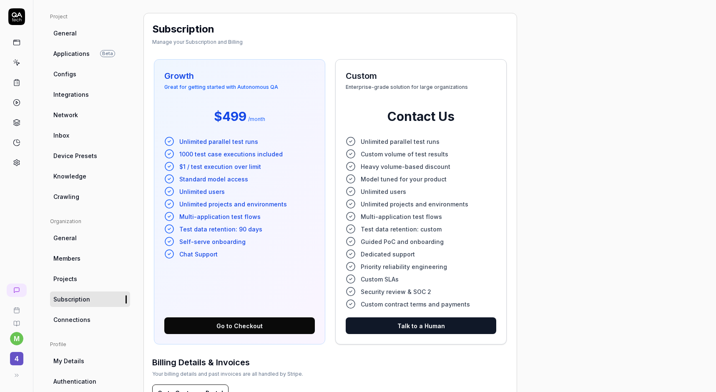
click at [75, 323] on span "Connections" at bounding box center [71, 319] width 37 height 9
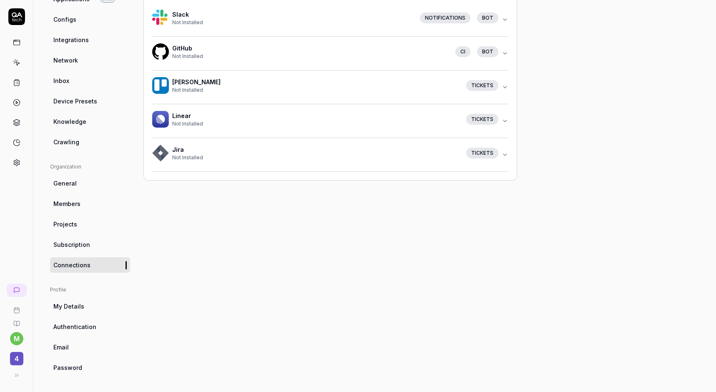
scroll to position [107, 0]
click at [72, 307] on span "My Details" at bounding box center [68, 306] width 31 height 9
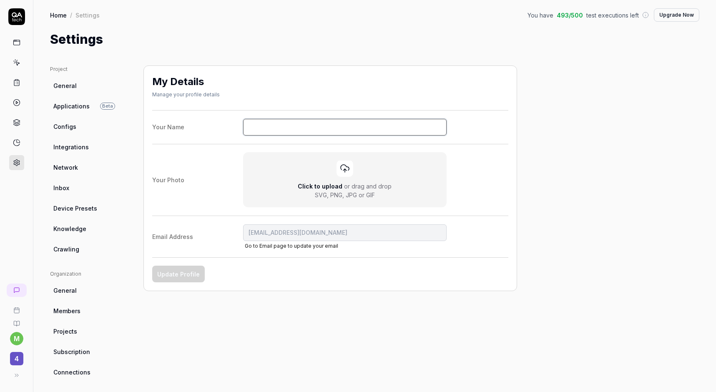
click at [258, 126] on input "Your Name" at bounding box center [345, 127] width 204 height 17
click at [344, 174] on div at bounding box center [345, 168] width 17 height 17
click at [0, 0] on input "Click to upload or drag and drop SVG, PNG, JPG or GIF" at bounding box center [0, 0] width 0 height 0
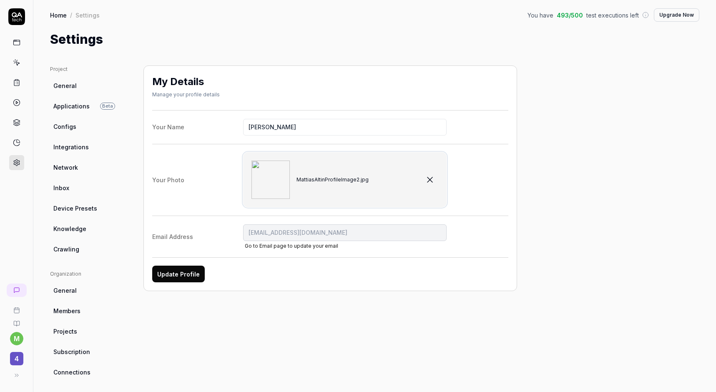
click at [430, 181] on icon "button" at bounding box center [430, 180] width 10 height 10
click at [396, 162] on div "Click to upload or drag and drop SVG, PNG, JPG or GIF" at bounding box center [345, 179] width 187 height 39
click at [0, 0] on input "Click to upload or drag and drop SVG, PNG, JPG or GIF" at bounding box center [0, 0] width 0 height 0
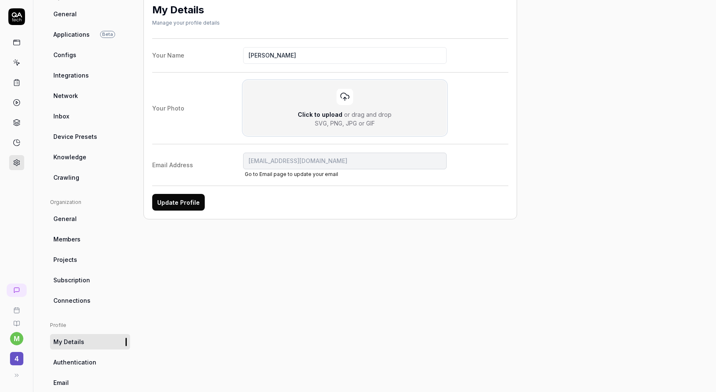
scroll to position [95, 0]
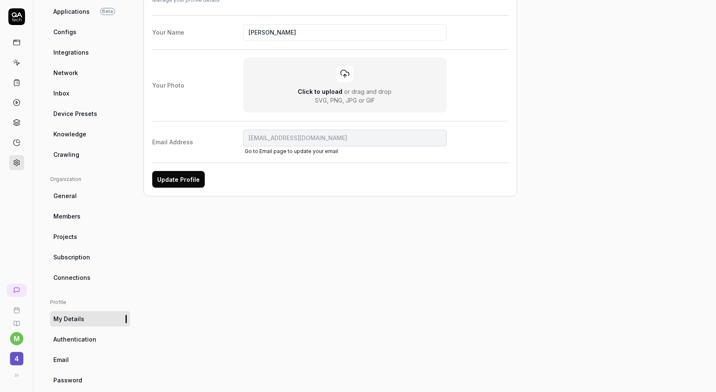
click at [169, 179] on button "Update Profile" at bounding box center [178, 179] width 53 height 17
type input "Mattias Altin"
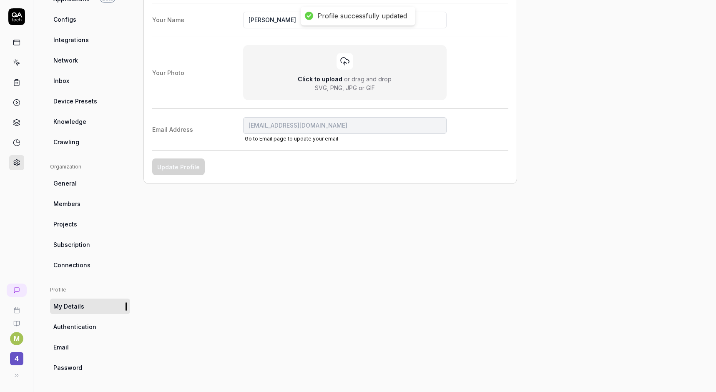
scroll to position [107, 0]
click at [79, 327] on span "Authentication" at bounding box center [74, 326] width 43 height 9
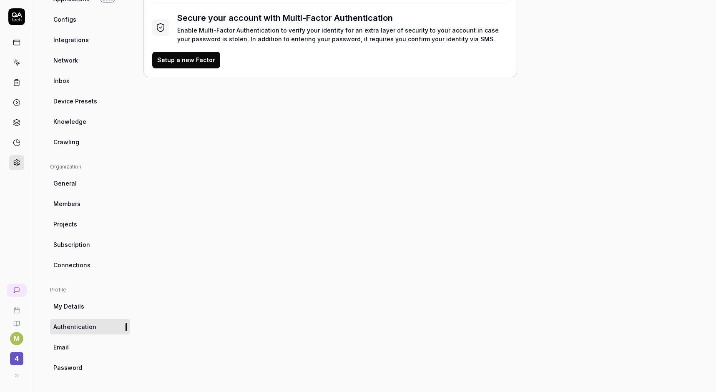
scroll to position [107, 0]
click at [63, 344] on span "Email" at bounding box center [60, 347] width 15 height 9
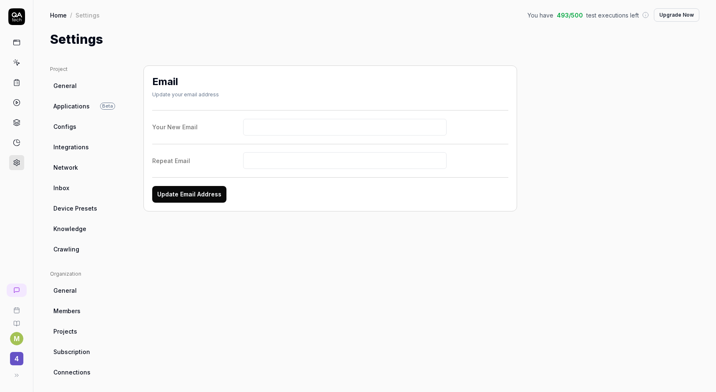
click at [68, 87] on span "General" at bounding box center [64, 85] width 23 height 9
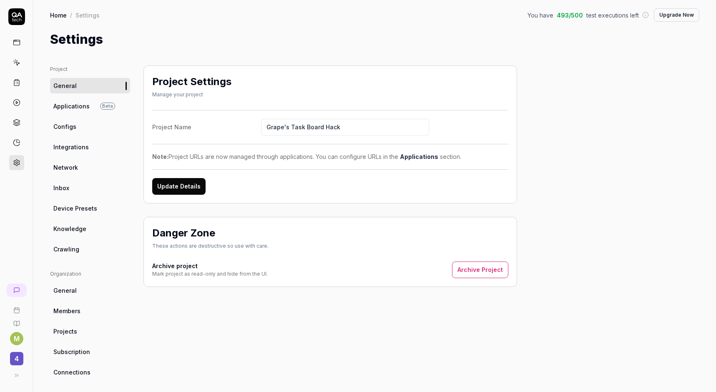
click at [20, 229] on div "M 4" at bounding box center [16, 196] width 33 height 392
click at [16, 41] on icon at bounding box center [16, 41] width 6 height 0
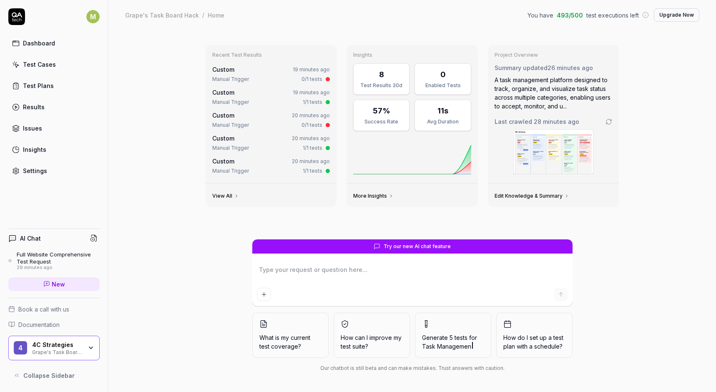
click at [292, 327] on button "What is my current test coverage?" at bounding box center [290, 335] width 76 height 45
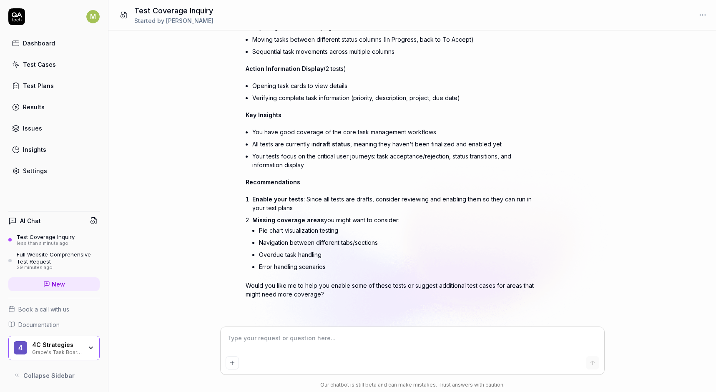
click at [40, 86] on div "Test Plans" at bounding box center [38, 85] width 31 height 9
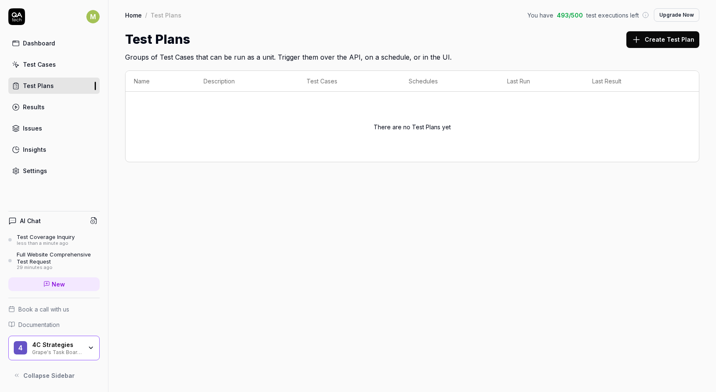
click at [43, 68] on div "Test Cases" at bounding box center [39, 64] width 33 height 9
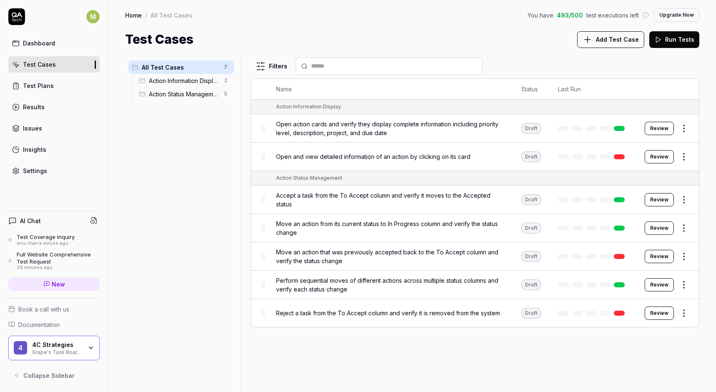
click at [688, 33] on button "Run Tests" at bounding box center [674, 39] width 50 height 17
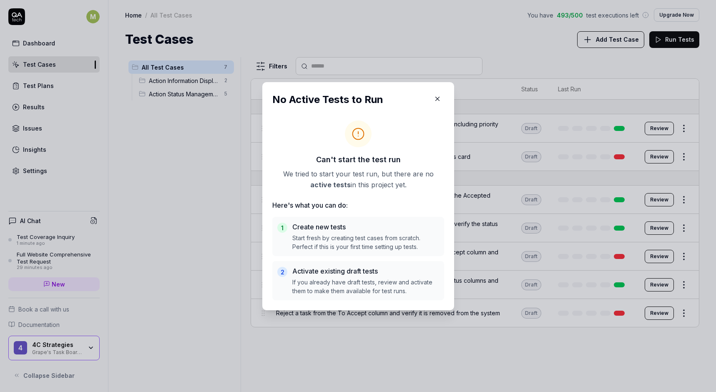
click at [436, 99] on icon "button" at bounding box center [438, 99] width 8 height 8
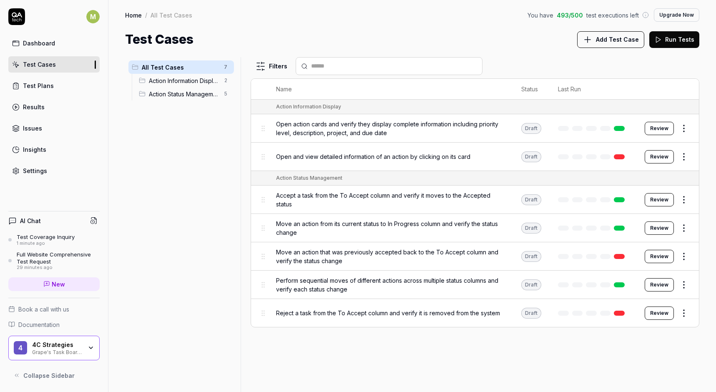
click at [529, 127] on div "Draft" at bounding box center [531, 128] width 20 height 11
click at [533, 128] on div "Draft" at bounding box center [531, 128] width 20 height 11
click at [689, 126] on html "M Dashboard Test Cases Test Plans Results Issues Insights Settings AI Chat Test…" at bounding box center [358, 196] width 716 height 392
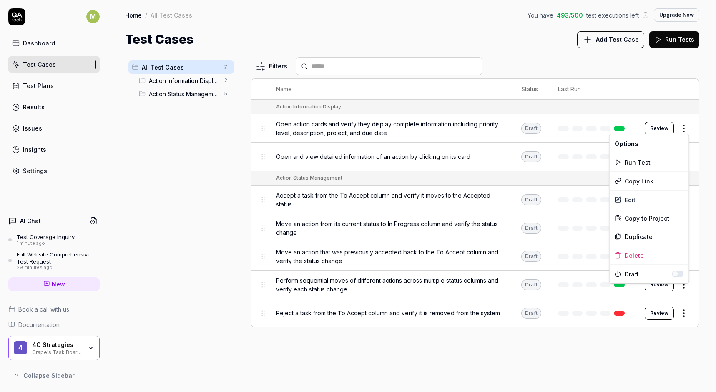
click at [679, 274] on button "button" at bounding box center [678, 274] width 12 height 7
click at [687, 104] on html "M Dashboard Test Cases Test Plans Results Issues Insights Settings AI Chat Test…" at bounding box center [358, 196] width 716 height 392
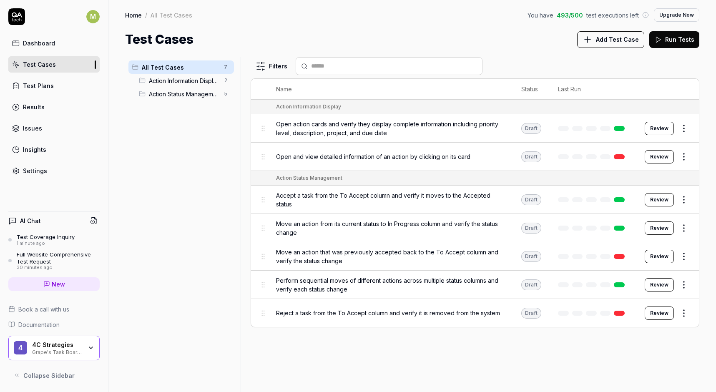
click at [683, 159] on html "M Dashboard Test Cases Test Plans Results Issues Insights Settings AI Chat Test…" at bounding box center [358, 196] width 716 height 392
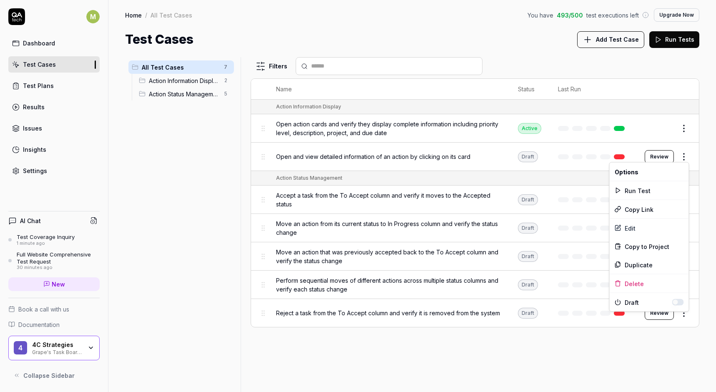
click at [678, 302] on button "button" at bounding box center [678, 302] width 12 height 7
click at [697, 162] on html "M Dashboard Test Cases Test Plans Results Issues Insights Settings AI Chat Test…" at bounding box center [358, 196] width 716 height 392
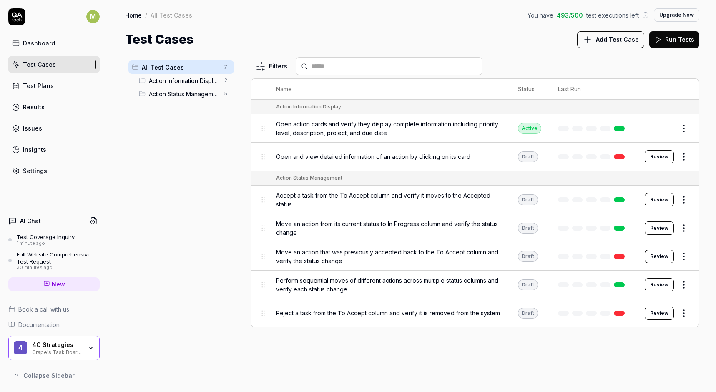
click at [684, 209] on td "Review" at bounding box center [668, 200] width 63 height 28
click at [685, 198] on html "M Dashboard Test Cases Test Plans Results Issues Insights Settings AI Chat Test…" at bounding box center [358, 196] width 716 height 392
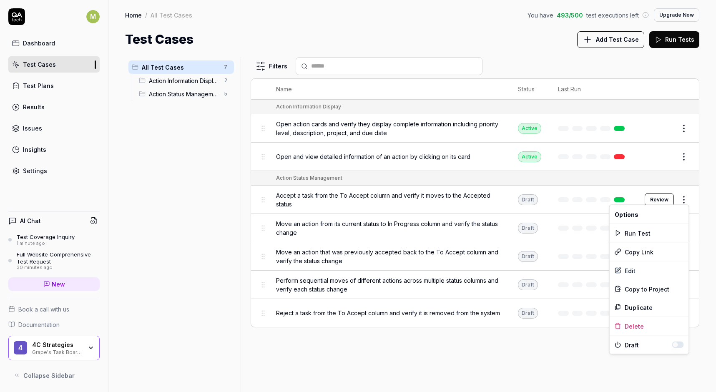
click at [683, 343] on button "button" at bounding box center [678, 345] width 12 height 7
click at [703, 215] on html "M Dashboard Test Cases Test Plans Results Issues Insights Settings AI Chat Test…" at bounding box center [358, 196] width 716 height 392
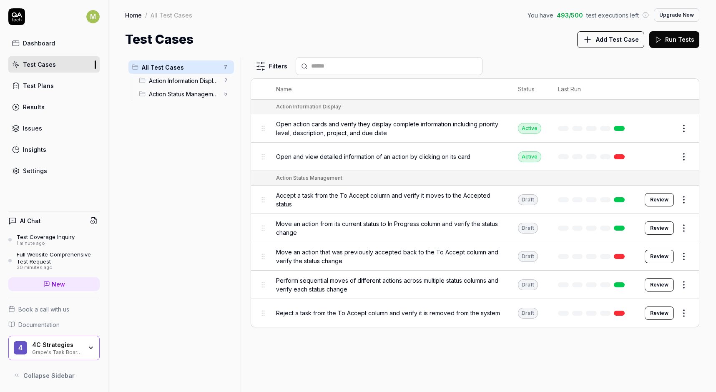
click at [687, 227] on html "M Dashboard Test Cases Test Plans Results Issues Insights Settings AI Chat Test…" at bounding box center [358, 196] width 716 height 392
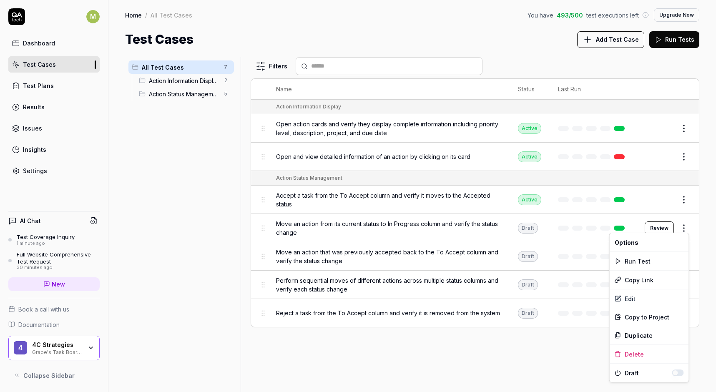
click at [684, 372] on button "button" at bounding box center [678, 373] width 12 height 7
click at [708, 242] on html "M Dashboard Test Cases Test Plans Results Issues Insights Settings AI Chat Test…" at bounding box center [358, 196] width 716 height 392
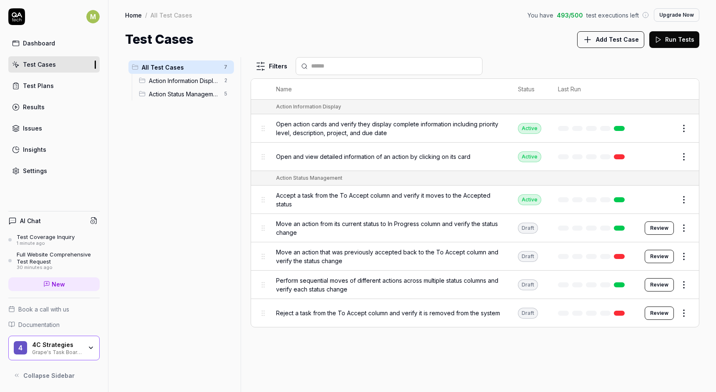
click at [684, 255] on html "M Dashboard Test Cases Test Plans Results Issues Insights Settings AI Chat Test…" at bounding box center [358, 196] width 716 height 392
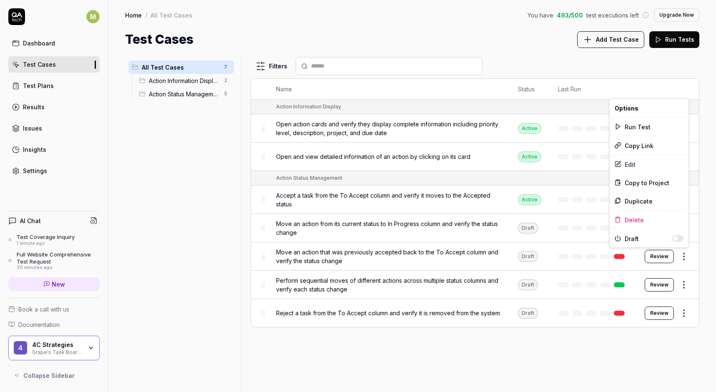
click at [680, 239] on button "button" at bounding box center [678, 238] width 12 height 7
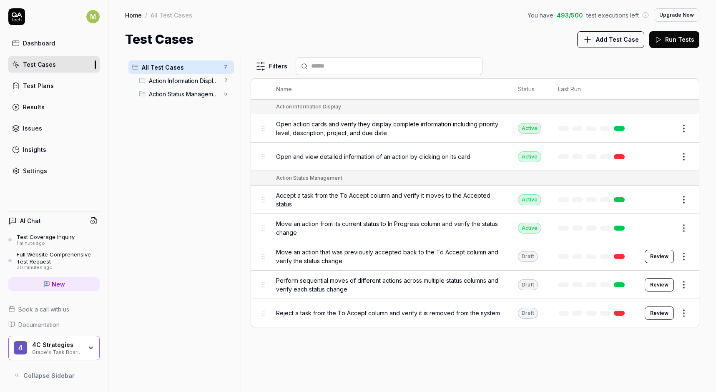
click at [684, 282] on html "M Dashboard Test Cases Test Plans Results Issues Insights Settings AI Chat Test…" at bounding box center [358, 196] width 716 height 392
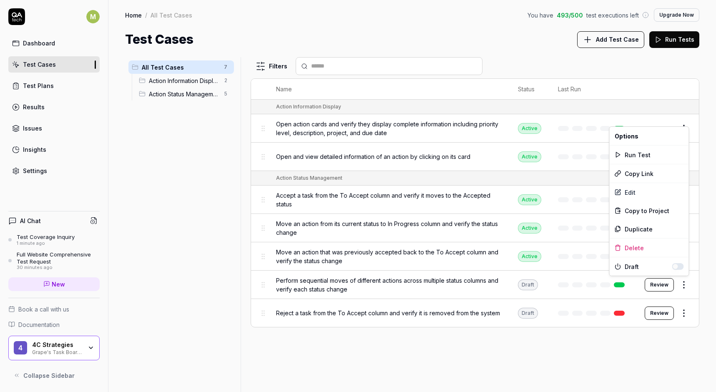
click at [681, 267] on button "button" at bounding box center [678, 266] width 12 height 7
click at [684, 313] on html "M Dashboard Test Cases Test Plans Results Issues Insights Settings AI Chat Test…" at bounding box center [358, 196] width 716 height 392
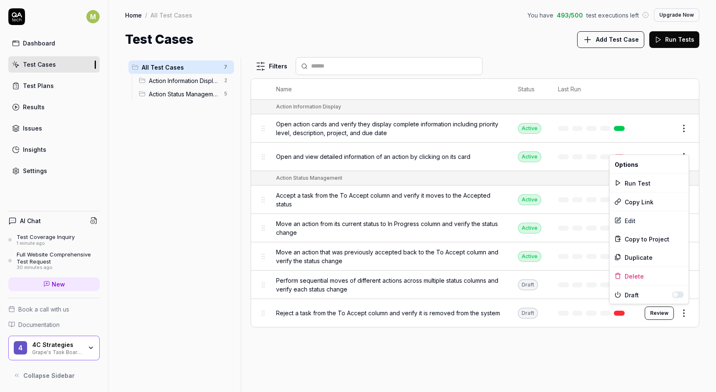
click at [684, 313] on html "M Dashboard Test Cases Test Plans Results Issues Insights Settings AI Chat Test…" at bounding box center [358, 196] width 716 height 392
click at [681, 293] on button "button" at bounding box center [678, 295] width 12 height 7
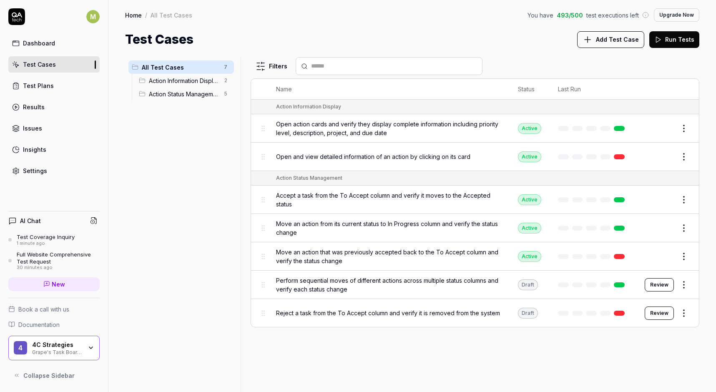
click at [622, 336] on html "M Dashboard Test Cases Test Plans Results Issues Insights Settings AI Chat Test…" at bounding box center [358, 196] width 716 height 392
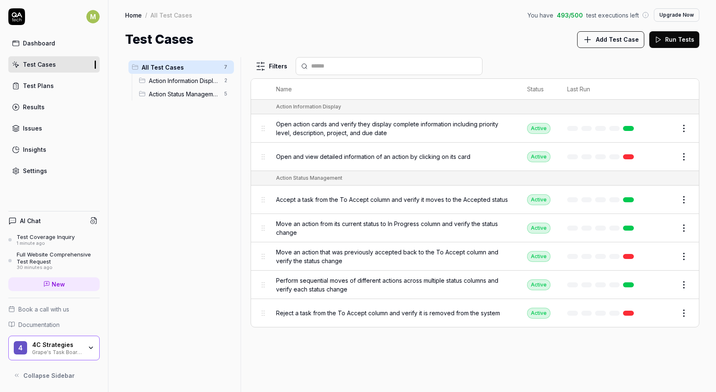
click at [674, 42] on button "Run Tests" at bounding box center [674, 39] width 50 height 17
click at [46, 238] on div "Test Coverage Inquiry" at bounding box center [46, 237] width 58 height 7
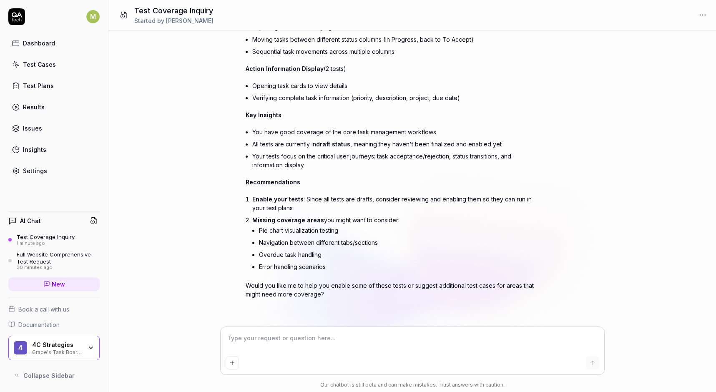
scroll to position [203, 0]
click at [39, 42] on div "Dashboard" at bounding box center [39, 43] width 32 height 9
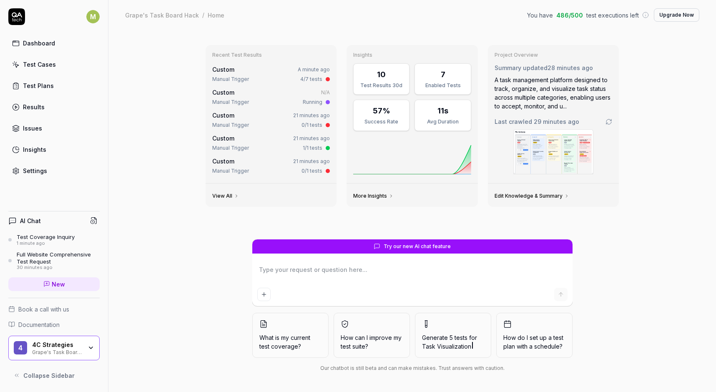
click at [658, 159] on div "Recent Test Results Custom A minute ago Manual Trigger 4/7 tests Custom N/A Man…" at bounding box center [412, 211] width 608 height 362
click at [34, 39] on div "Dashboard" at bounding box center [39, 43] width 32 height 9
click at [15, 43] on icon at bounding box center [16, 44] width 8 height 8
click at [463, 151] on icon at bounding box center [412, 157] width 118 height 33
click at [365, 148] on icon at bounding box center [412, 157] width 118 height 33
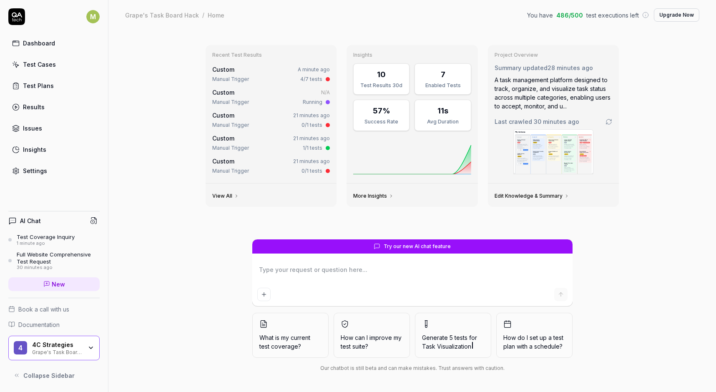
click at [35, 103] on div "Results" at bounding box center [34, 107] width 22 height 9
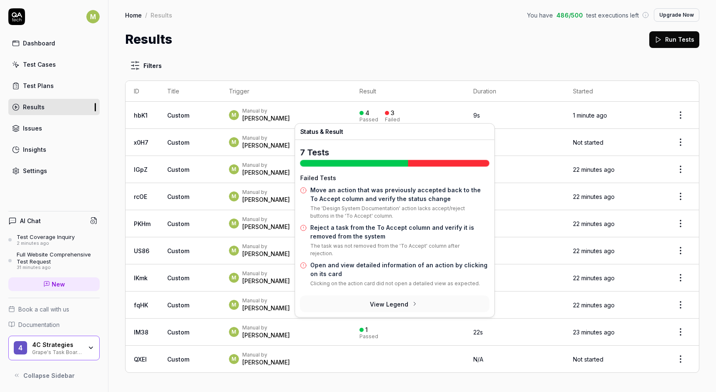
click at [360, 115] on div "4" at bounding box center [365, 113] width 10 height 8
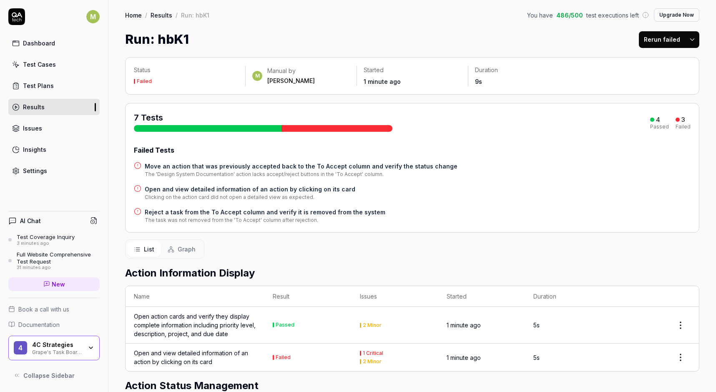
click at [35, 129] on div "Issues" at bounding box center [32, 128] width 19 height 9
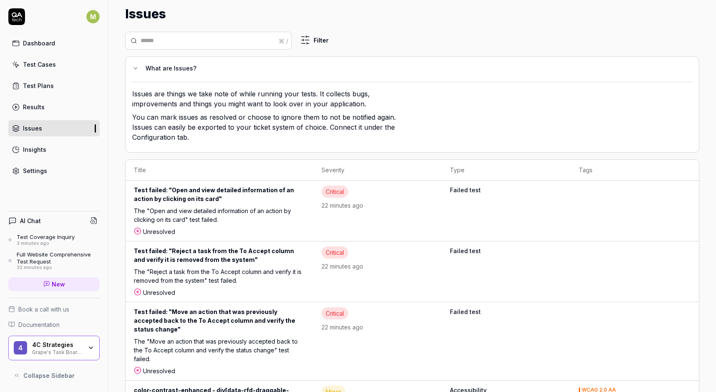
scroll to position [21, 0]
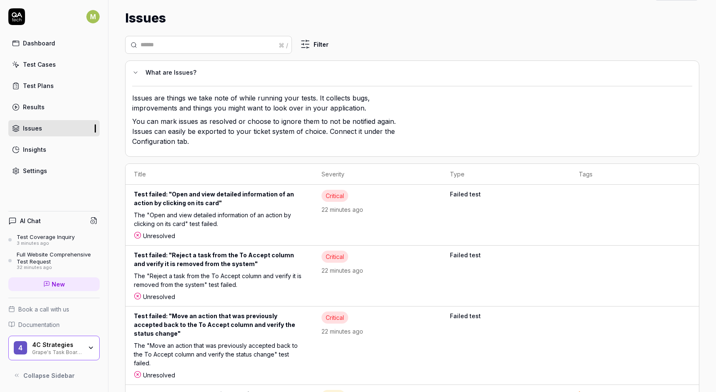
click at [442, 277] on td "Failed test" at bounding box center [506, 276] width 128 height 61
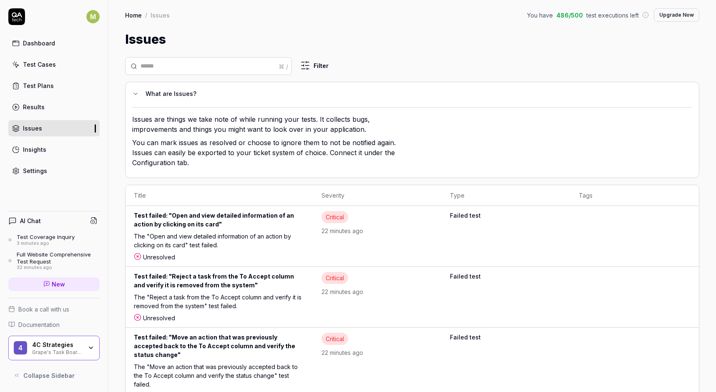
click at [36, 87] on div "Test Plans" at bounding box center [38, 85] width 31 height 9
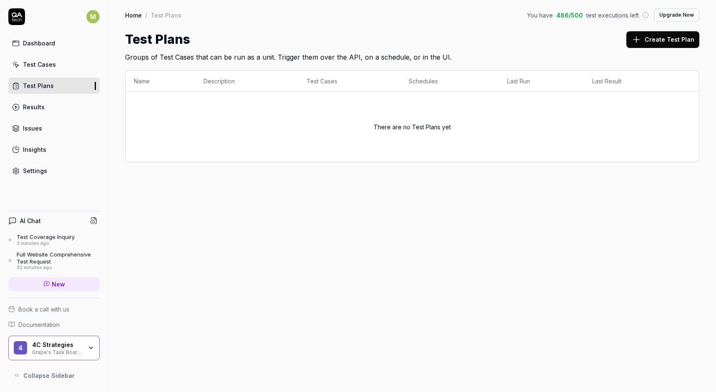
click at [31, 105] on div "Results" at bounding box center [34, 107] width 22 height 9
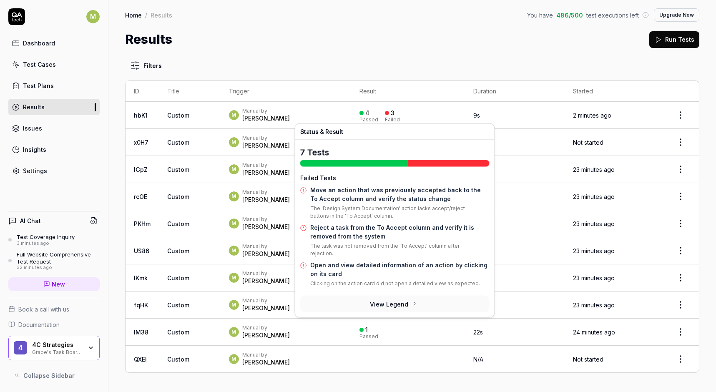
click at [356, 63] on div "Filters ID Title Trigger Result Duration Started hbK1 Custom M Manual by Mattia…" at bounding box center [412, 215] width 574 height 316
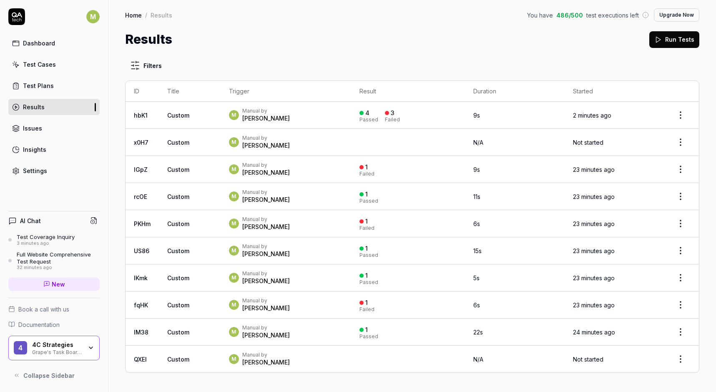
click at [15, 82] on icon at bounding box center [16, 86] width 8 height 8
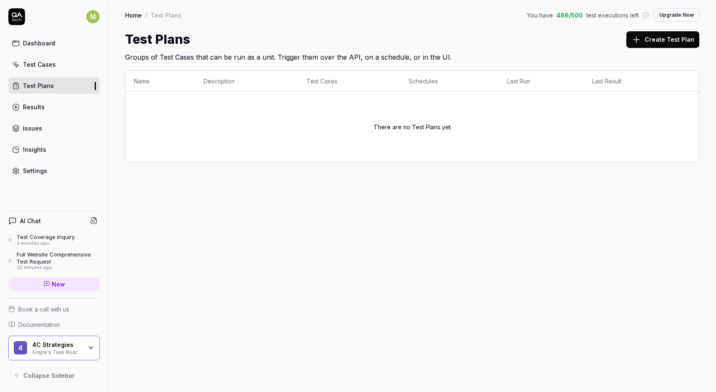
click at [38, 65] on div "Test Cases" at bounding box center [39, 64] width 33 height 9
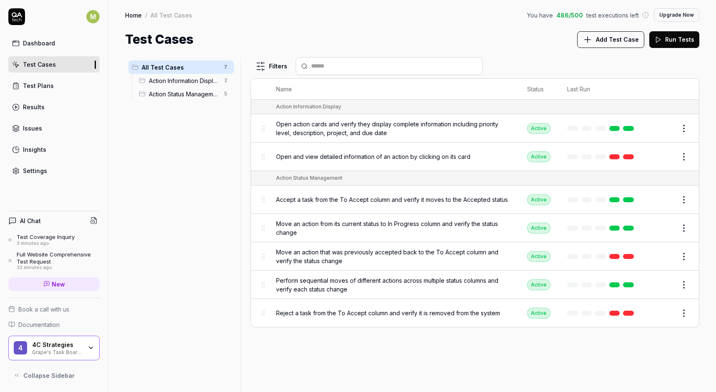
click at [35, 43] on div "Dashboard" at bounding box center [39, 43] width 32 height 9
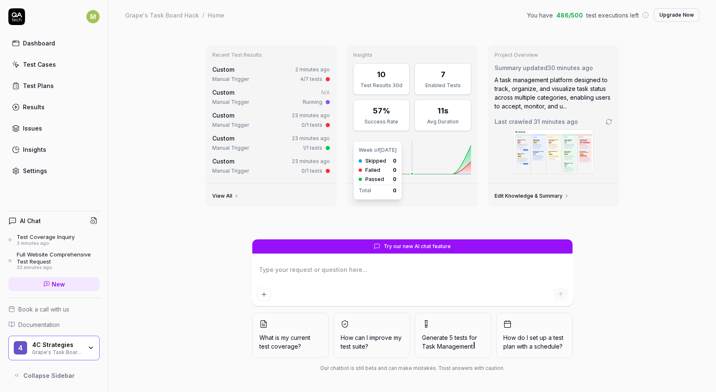
click at [403, 166] on icon at bounding box center [412, 157] width 118 height 33
click at [448, 156] on icon at bounding box center [412, 157] width 118 height 33
click at [438, 88] on div "Enabled Tests" at bounding box center [442, 86] width 45 height 8
click at [90, 347] on icon "button" at bounding box center [91, 348] width 7 height 7
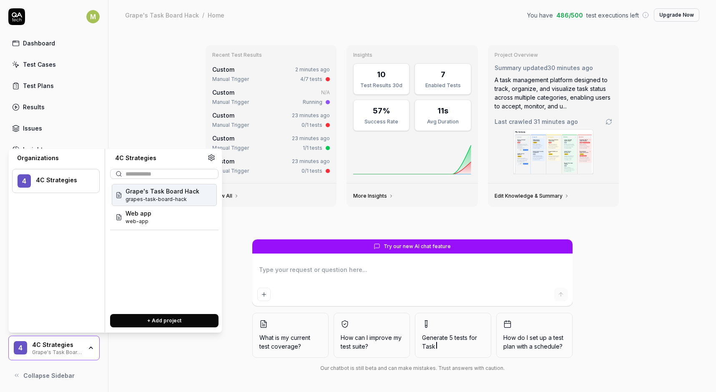
type textarea "*"
click at [214, 157] on icon at bounding box center [212, 158] width 8 height 8
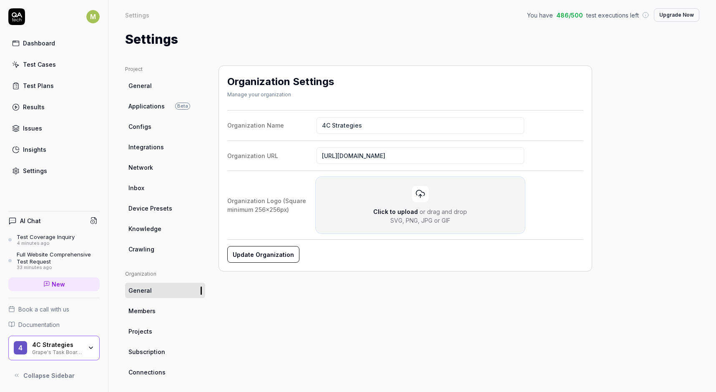
click at [423, 199] on div at bounding box center [420, 194] width 17 height 17
click at [0, 0] on input "Click to upload or drag and drop SVG, PNG, JPG or GIF" at bounding box center [0, 0] width 0 height 0
click at [508, 200] on icon "button" at bounding box center [508, 205] width 10 height 10
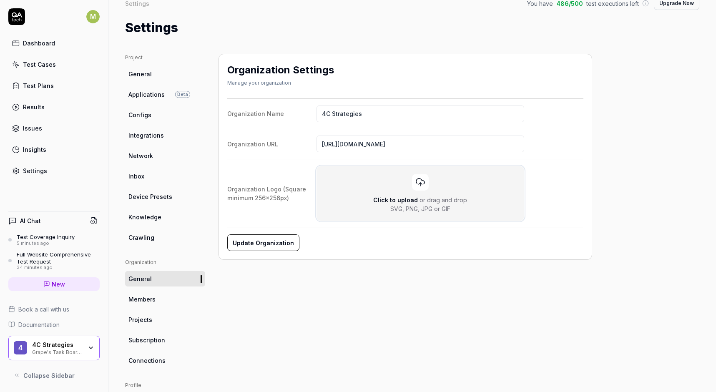
scroll to position [12, 0]
click at [412, 189] on div "Click to upload or drag and drop SVG, PNG, JPG or GIF" at bounding box center [420, 193] width 191 height 39
click at [0, 0] on input "Click to upload or drag and drop SVG, PNG, JPG or GIF" at bounding box center [0, 0] width 0 height 0
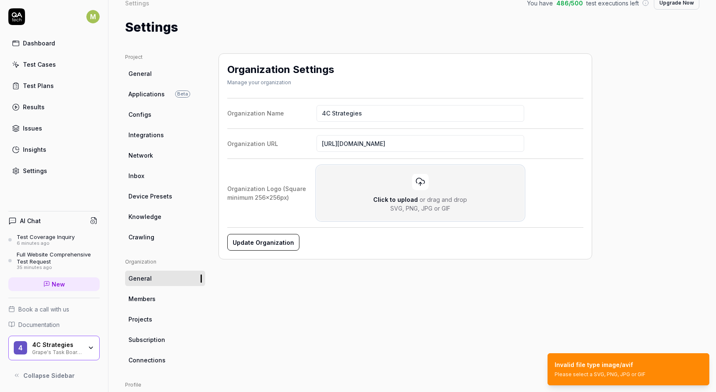
click at [402, 199] on span "Click to upload" at bounding box center [395, 199] width 45 height 7
click at [0, 0] on input "Click to upload or drag and drop SVG, PNG, JPG or GIF" at bounding box center [0, 0] width 0 height 0
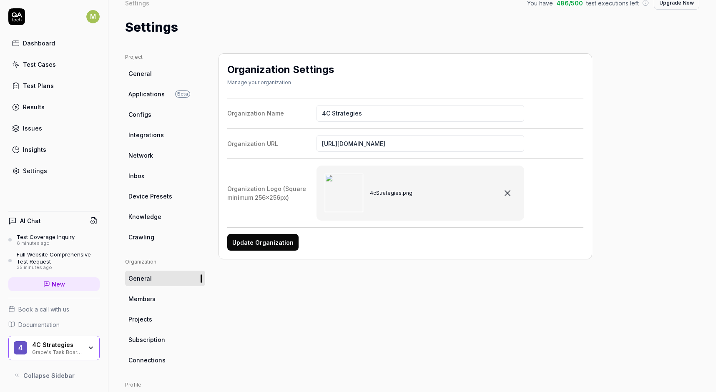
click at [261, 245] on button "Update Organization" at bounding box center [262, 242] width 71 height 17
click at [35, 104] on div "Results" at bounding box center [34, 107] width 22 height 9
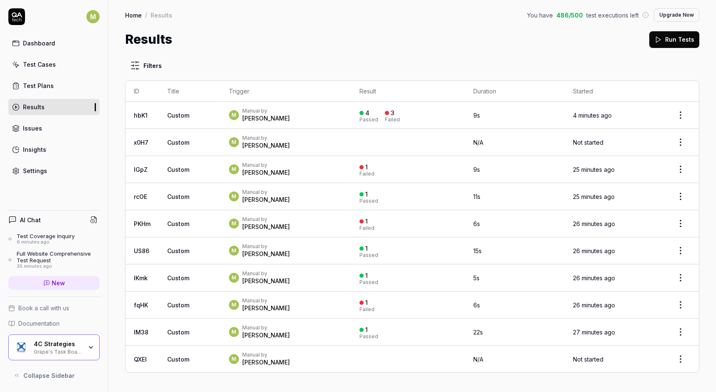
click at [385, 117] on div "Failed" at bounding box center [392, 119] width 15 height 5
